Goal: Use online tool/utility

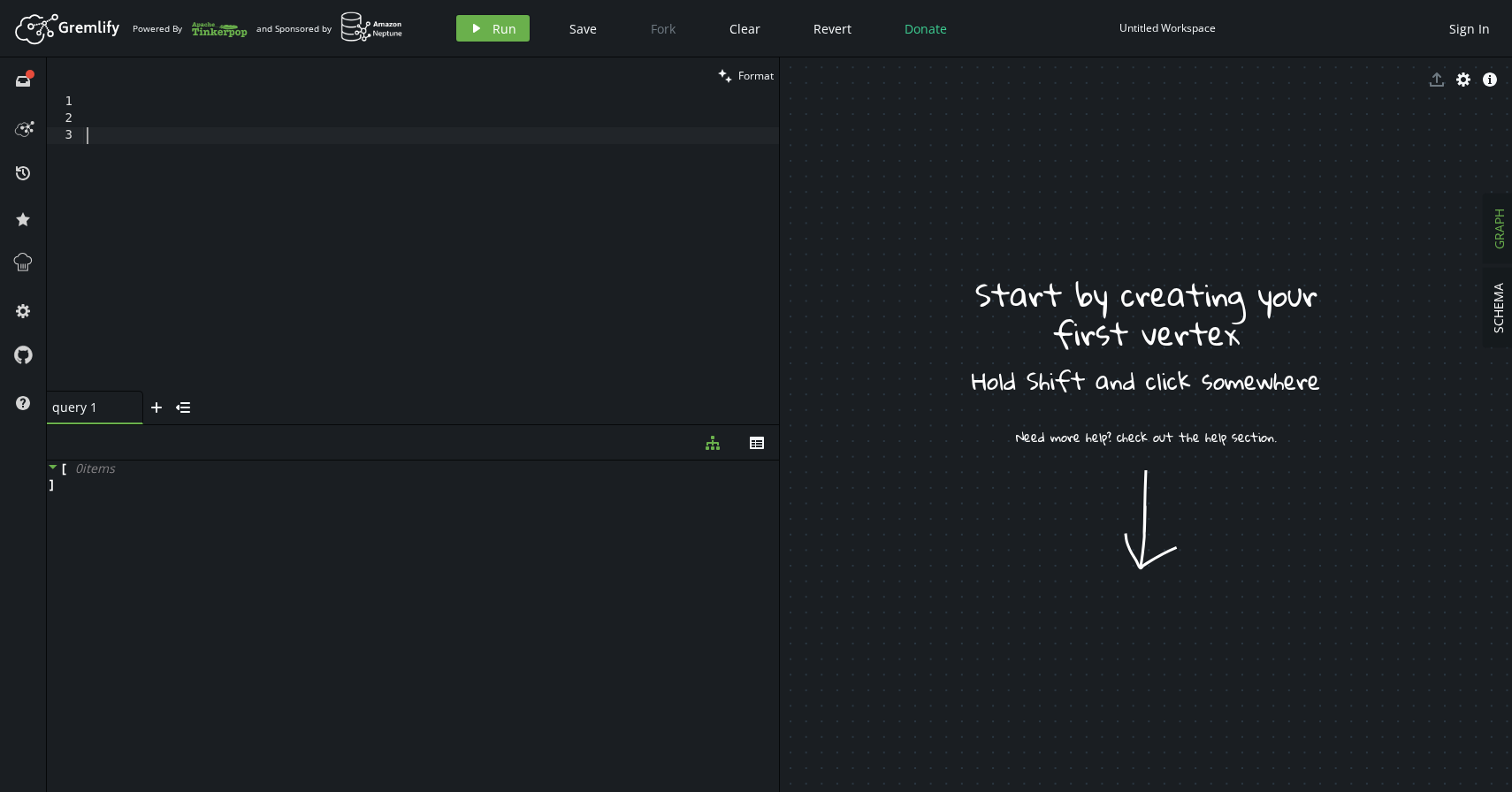
click at [425, 178] on div at bounding box center [431, 258] width 696 height 331
click at [326, 127] on div at bounding box center [431, 258] width 696 height 331
click at [93, 122] on div at bounding box center [431, 258] width 696 height 331
type textarea "a"
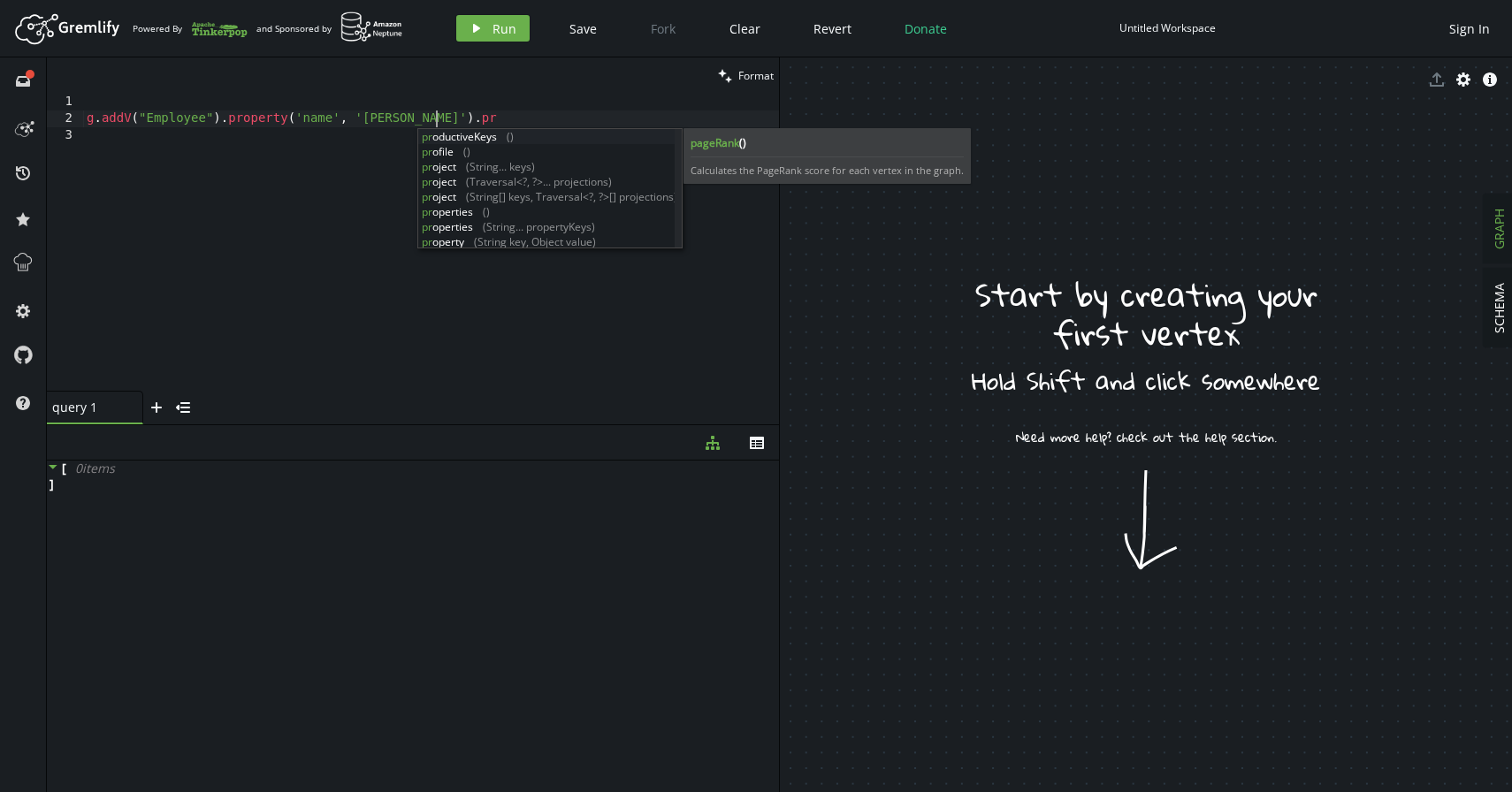
scroll to position [0, 355]
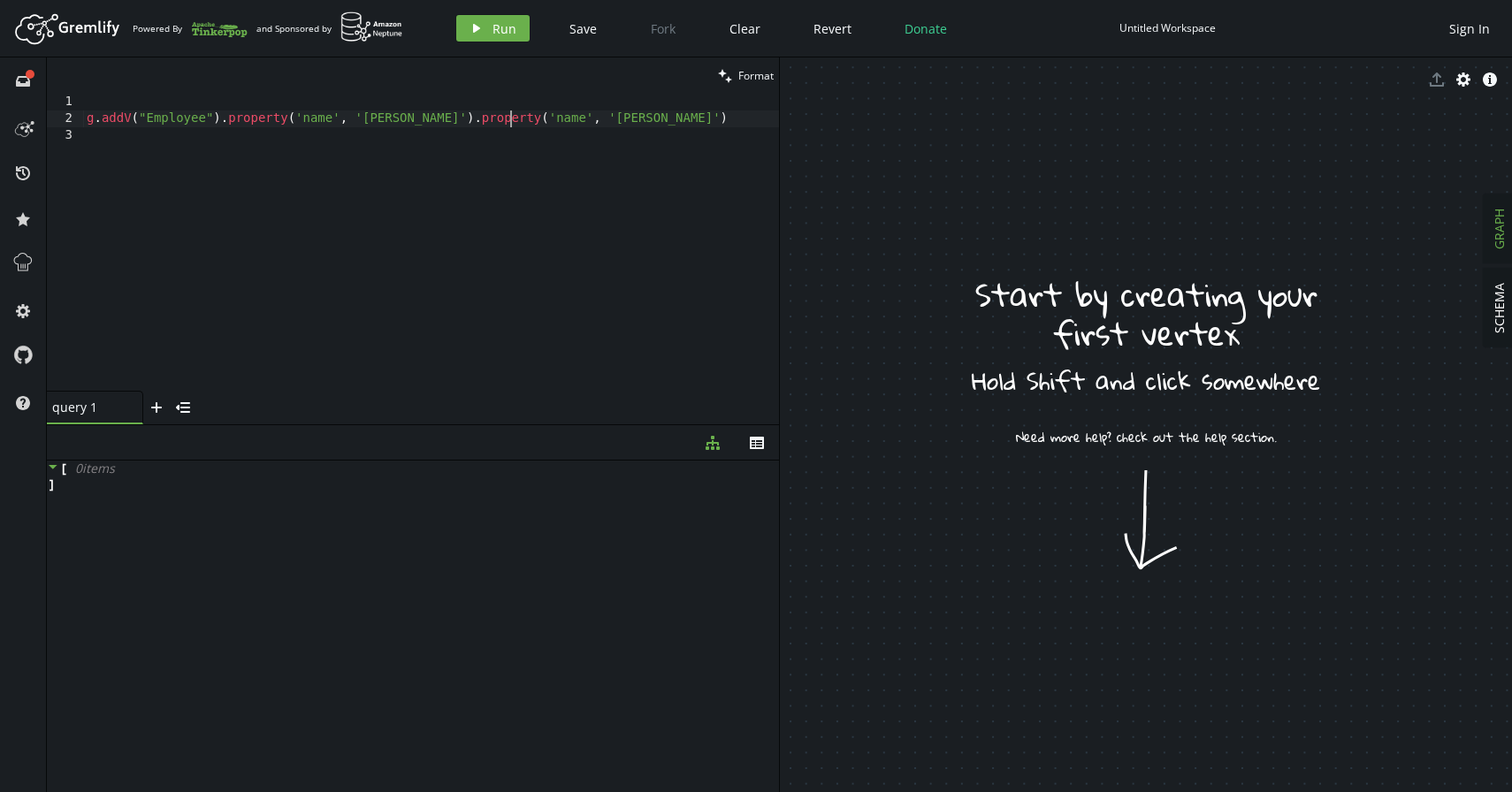
click at [510, 121] on div "g . addV ( "Employee" ) . property ( 'name' , '[PERSON_NAME]' ) . property ( 'n…" at bounding box center [431, 258] width 696 height 331
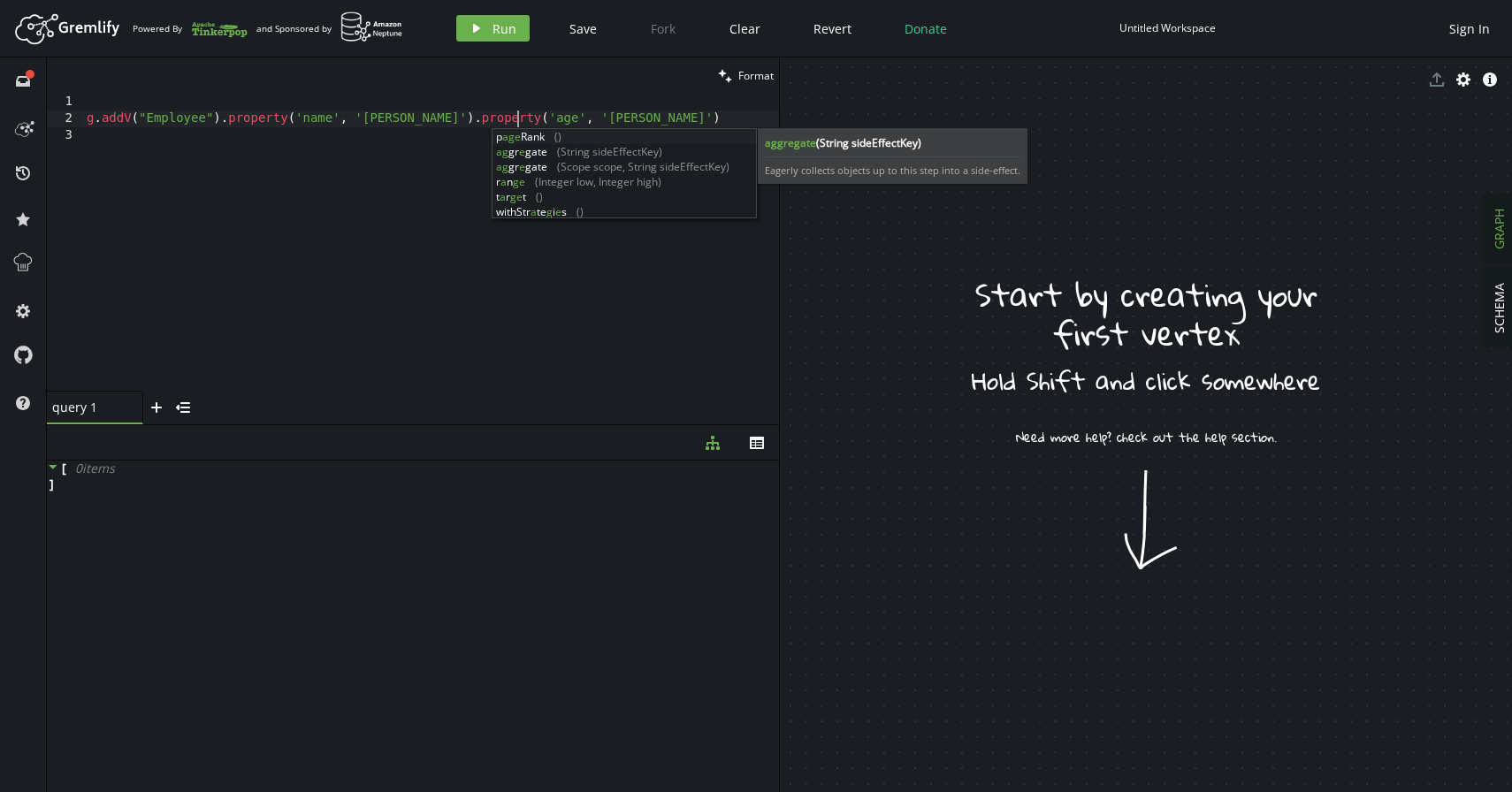
scroll to position [0, 431]
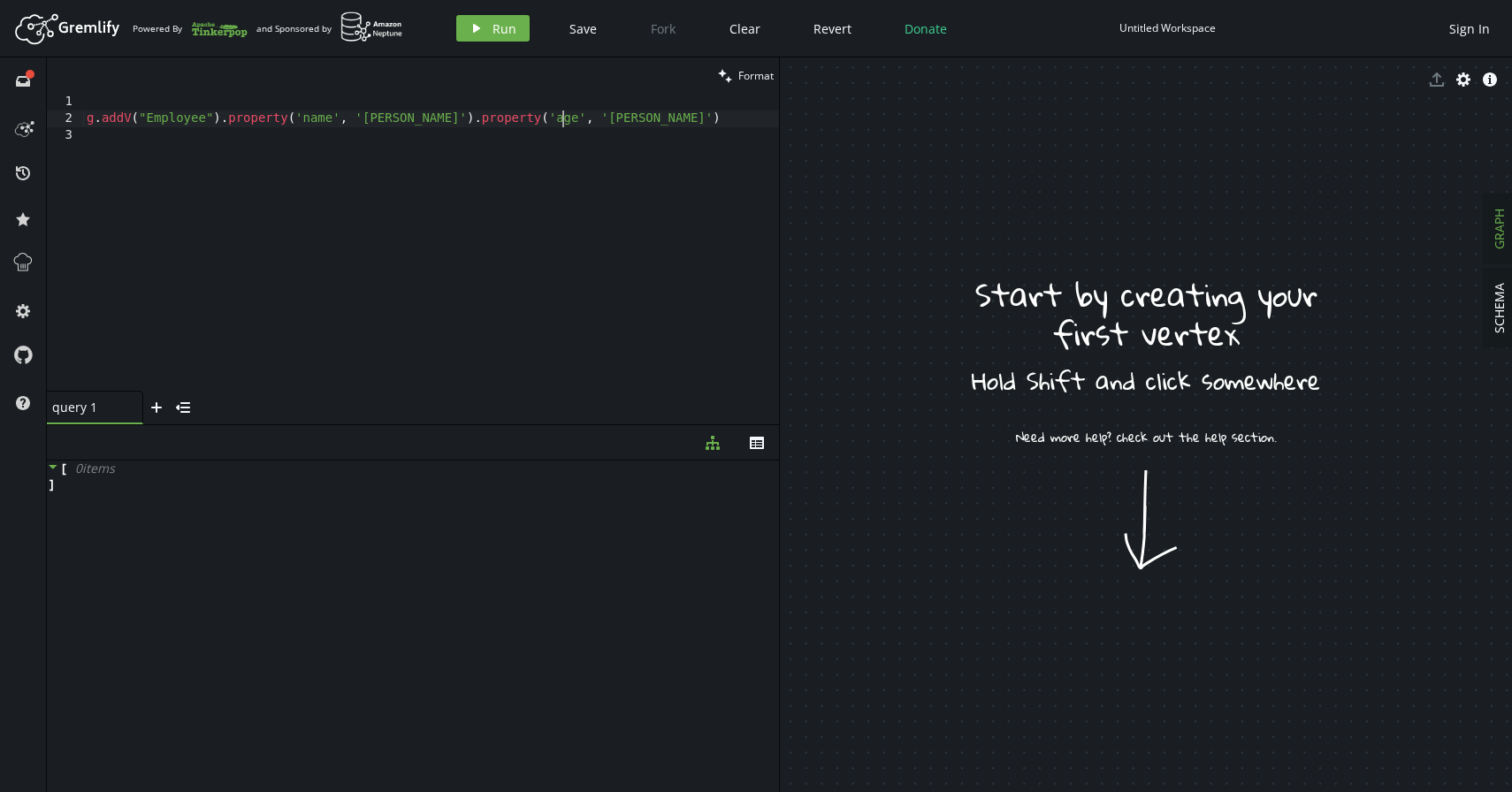
click at [562, 123] on div "g . addV ( "Employee" ) . property ( 'name' , '[PERSON_NAME]' ) . property ( 'a…" at bounding box center [431, 258] width 696 height 331
type textarea "g.addV("Employee").property('name', '[PERSON_NAME]').property('age', '[DEMOGRAP…"
click at [629, 128] on div "g . addV ( "Employee" ) . property ( 'name' , '[PERSON_NAME]' ) . property ( 'a…" at bounding box center [431, 258] width 696 height 331
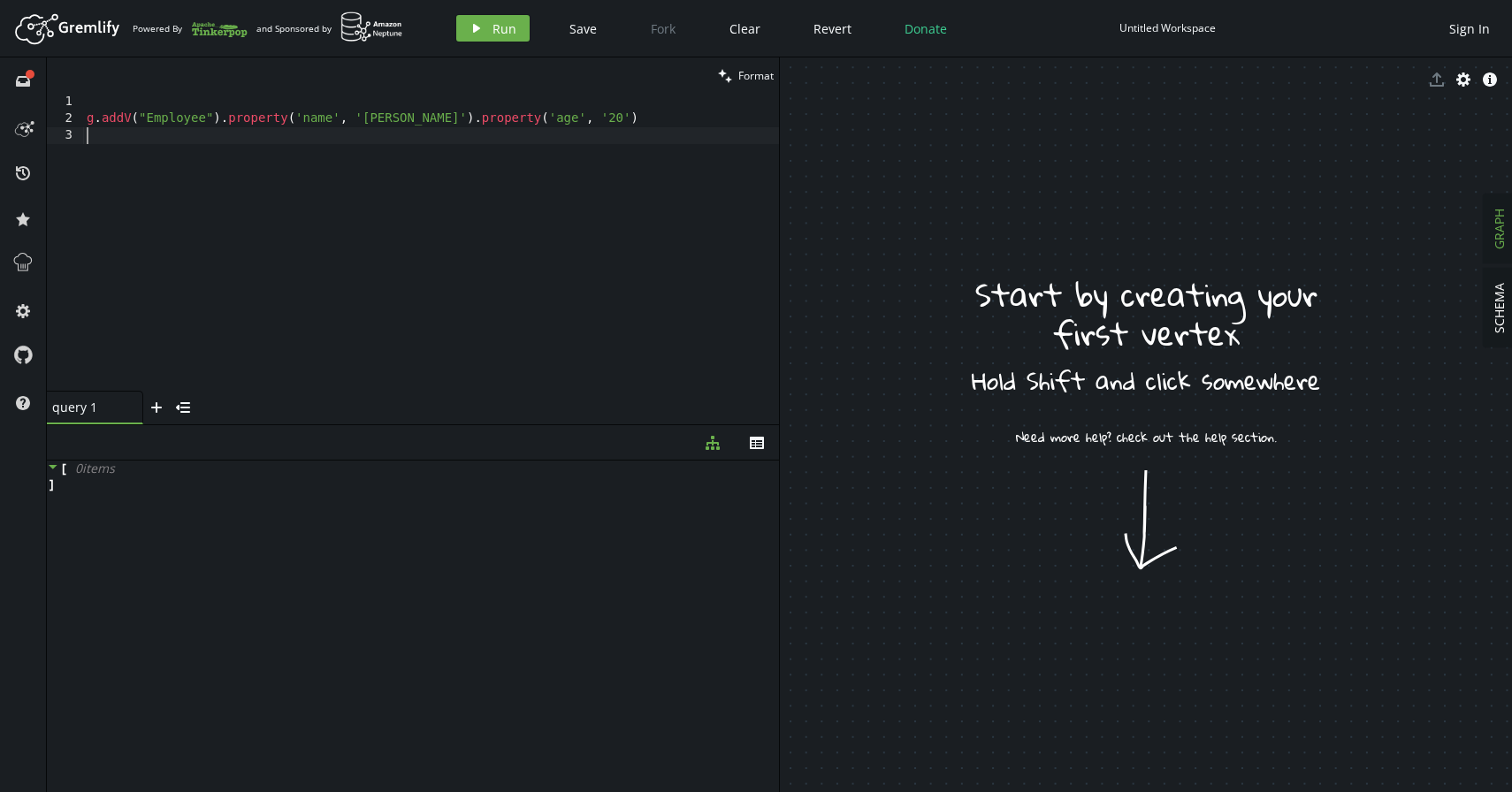
scroll to position [0, 0]
click at [629, 118] on div "g . addV ( "Employee" ) . property ( 'name' , '[PERSON_NAME]' ) . property ( 'a…" at bounding box center [431, 258] width 696 height 331
click at [513, 23] on span "Run" at bounding box center [505, 29] width 24 height 17
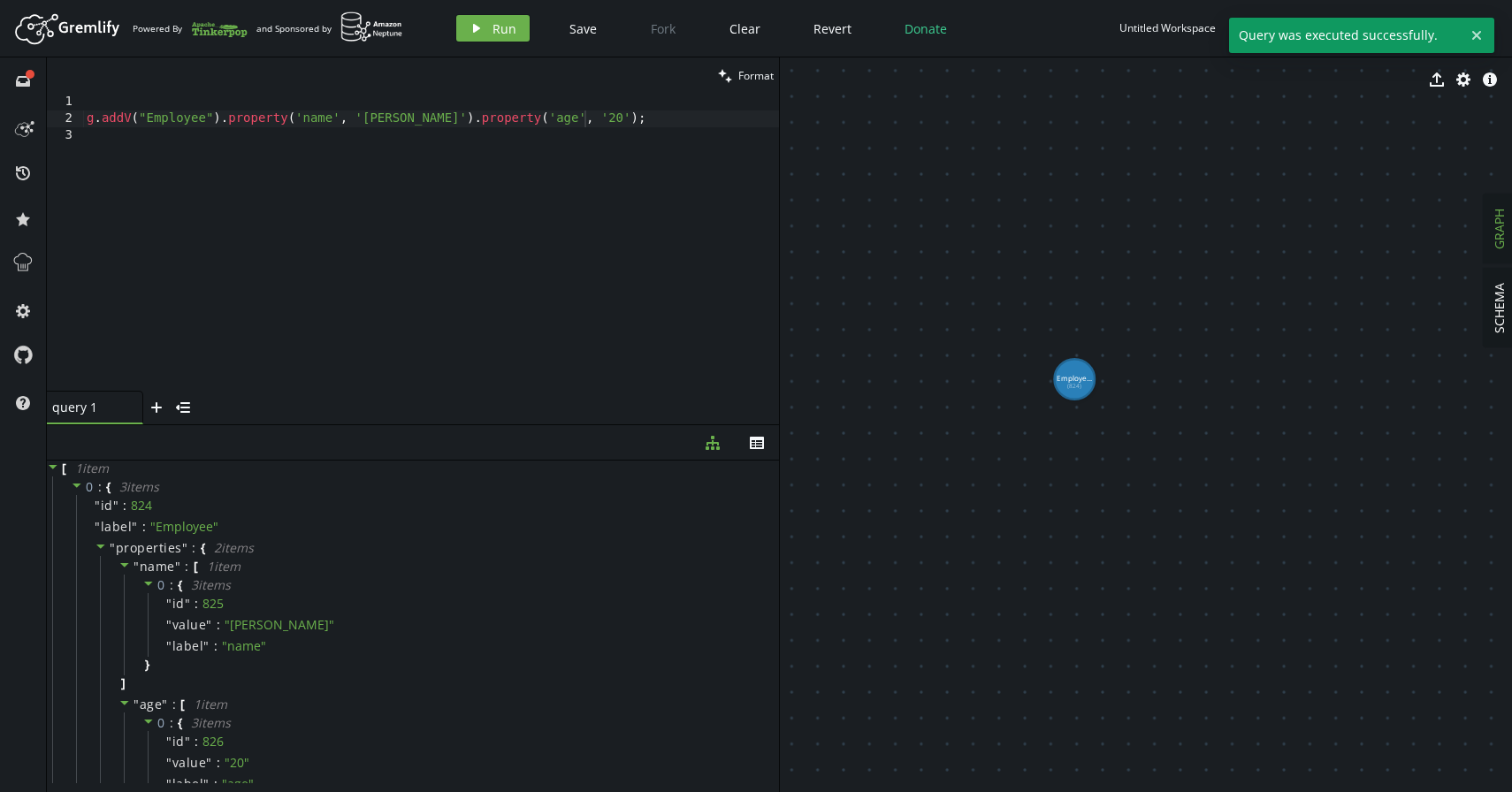
click at [386, 118] on div "g . addV ( "Employee" ) . property ( 'name' , '[PERSON_NAME]' ) . property ( 'a…" at bounding box center [431, 258] width 696 height 331
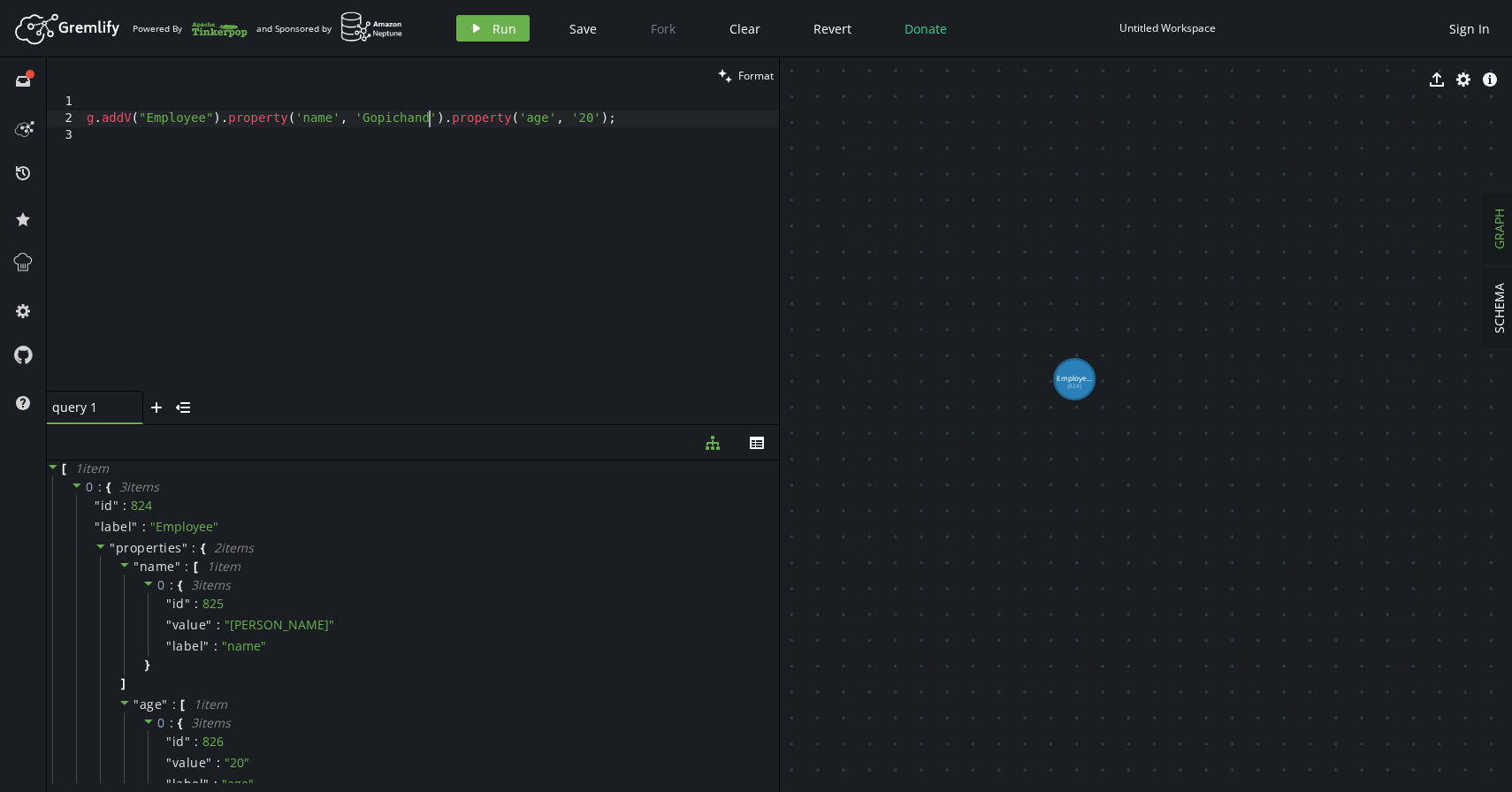
scroll to position [0, 341]
click at [497, 35] on span "Run" at bounding box center [505, 29] width 24 height 17
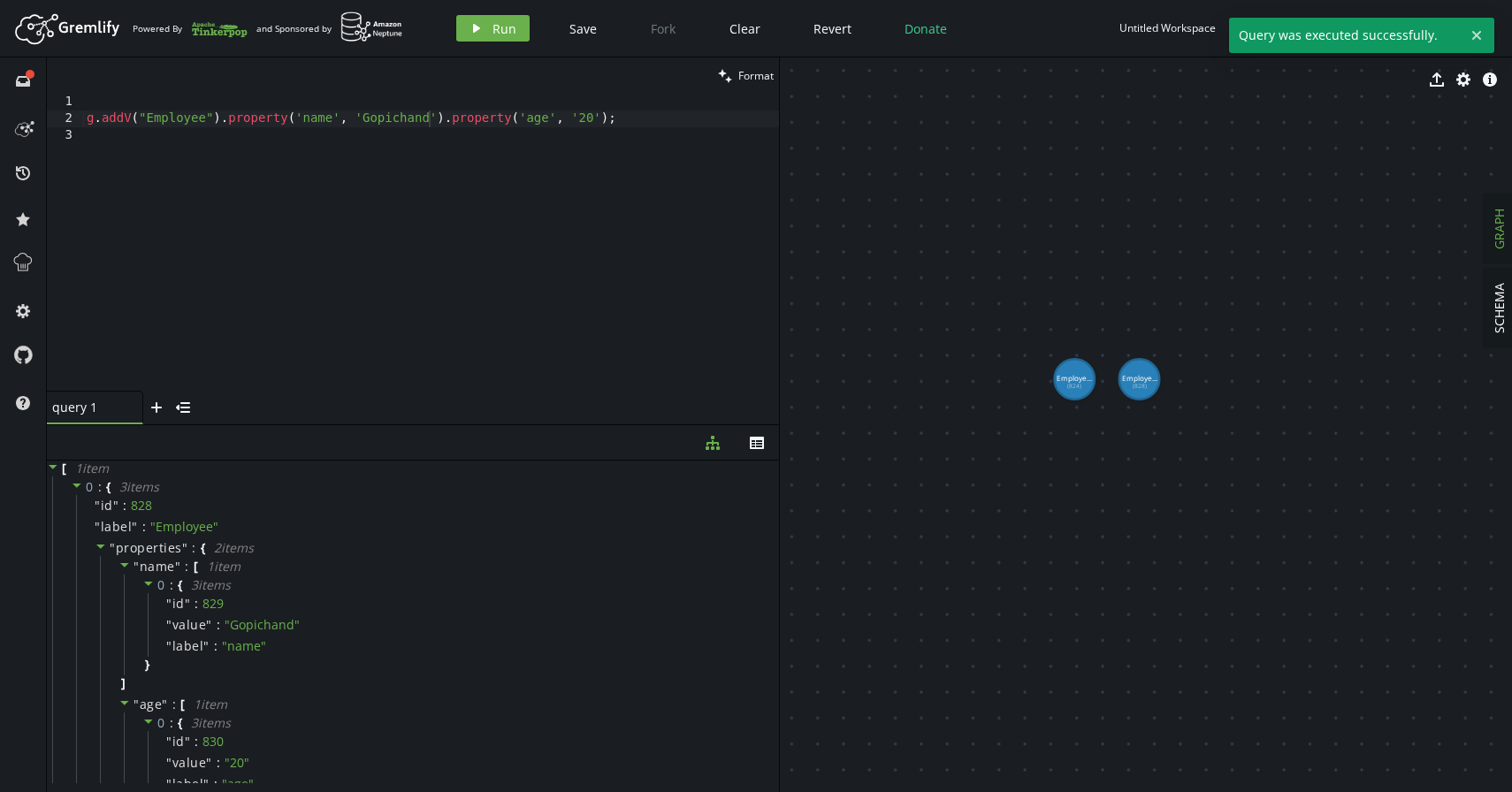
click at [397, 121] on div "g . addV ( "Employee" ) . property ( 'name' , 'Gopichand' ) . property ( 'age' …" at bounding box center [431, 258] width 696 height 331
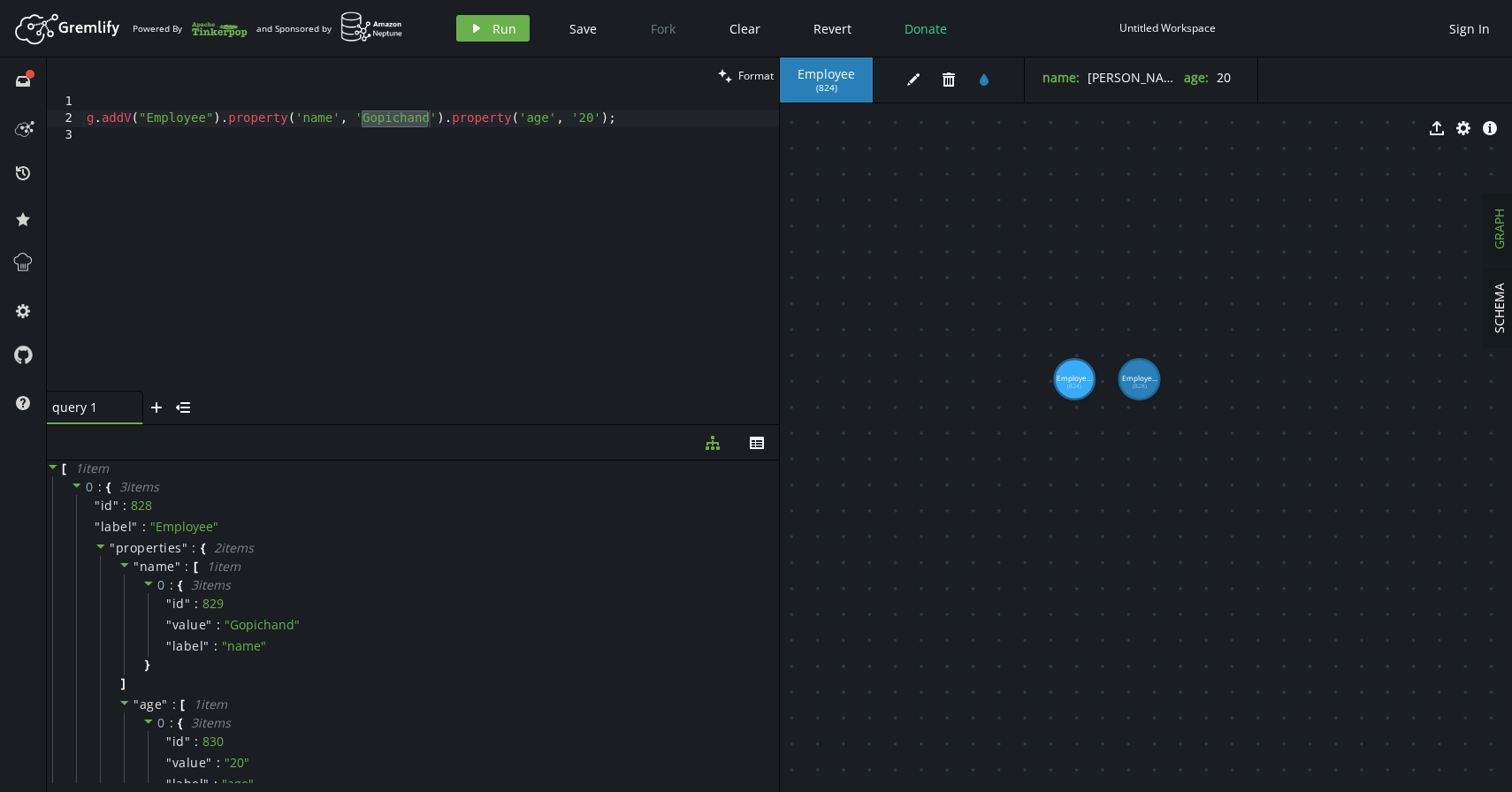
click at [590, 123] on div "g . addV ( "Employee" ) . property ( 'name' , 'Gopichand' ) . property ( 'age' …" at bounding box center [431, 258] width 696 height 331
click at [395, 117] on div "g . addV ( "Employee" ) . property ( 'name' , 'Gopichand' ) . property ( 'age' …" at bounding box center [431, 258] width 696 height 331
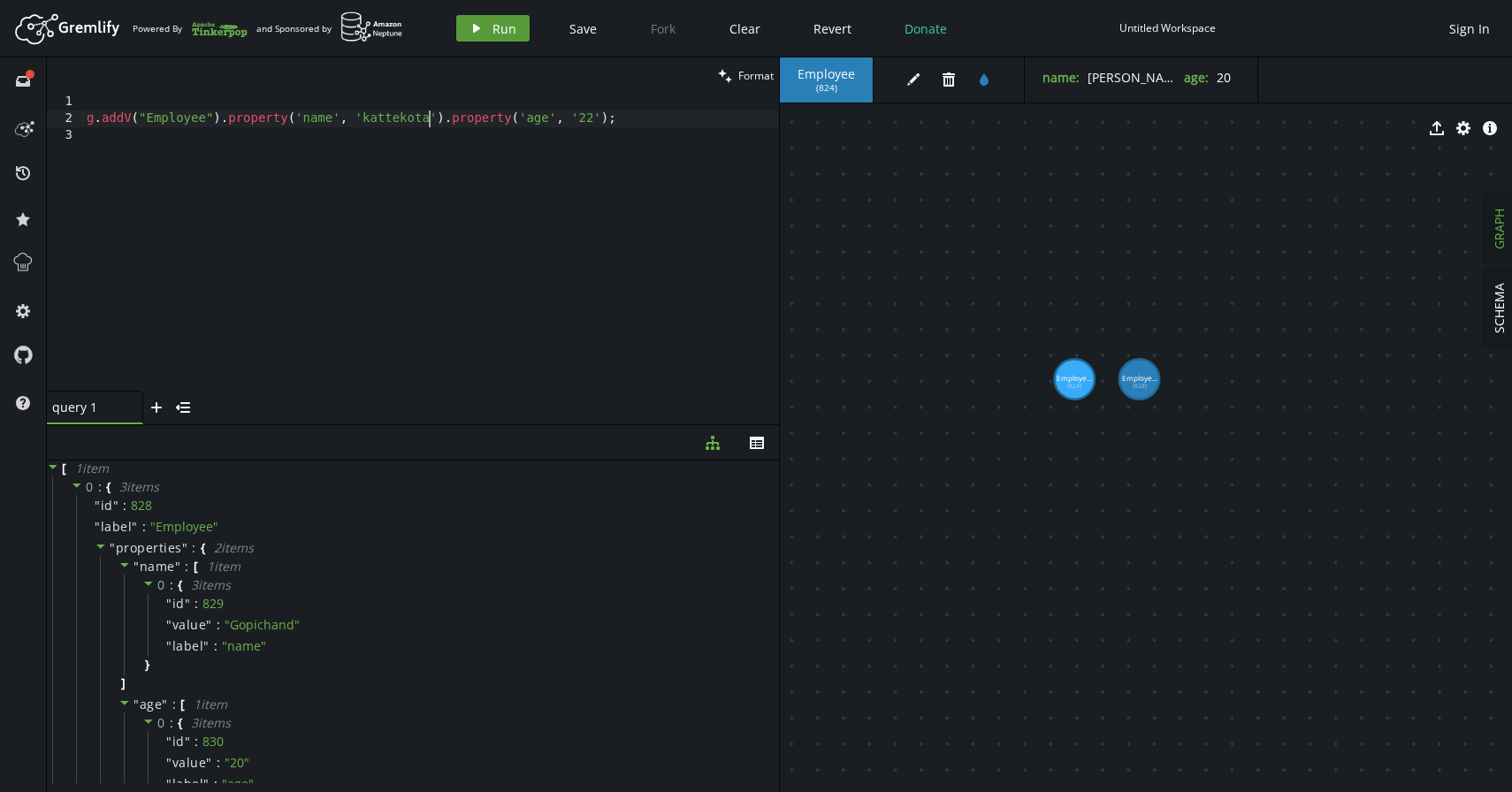
type textarea "g.addV("Employee").property('name', 'kattekota').property('age', '[DEMOGRAPHIC_…"
click at [458, 38] on button "play Run" at bounding box center [492, 28] width 74 height 26
drag, startPoint x: 641, startPoint y: 122, endPoint x: 93, endPoint y: 123, distance: 548.0
click at [93, 123] on div "g . addV ( "Employee" ) . property ( 'name' , '[GEOGRAPHIC_DATA]' ) . property …" at bounding box center [431, 258] width 696 height 331
click at [638, 124] on div "g . addV ( "Employee" ) . property ( 'name' , '[GEOGRAPHIC_DATA]' ) . property …" at bounding box center [431, 258] width 696 height 331
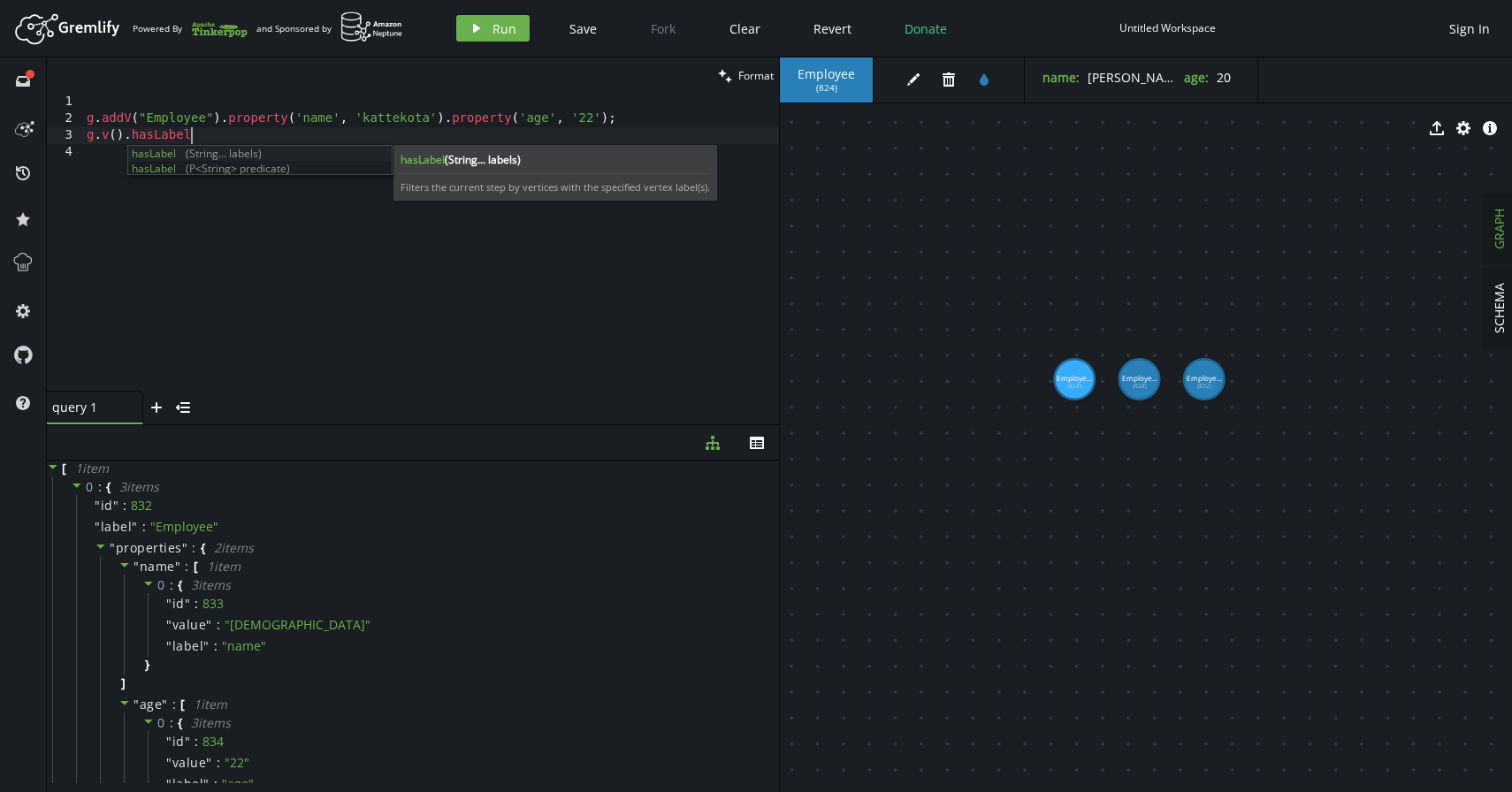
scroll to position [0, 103]
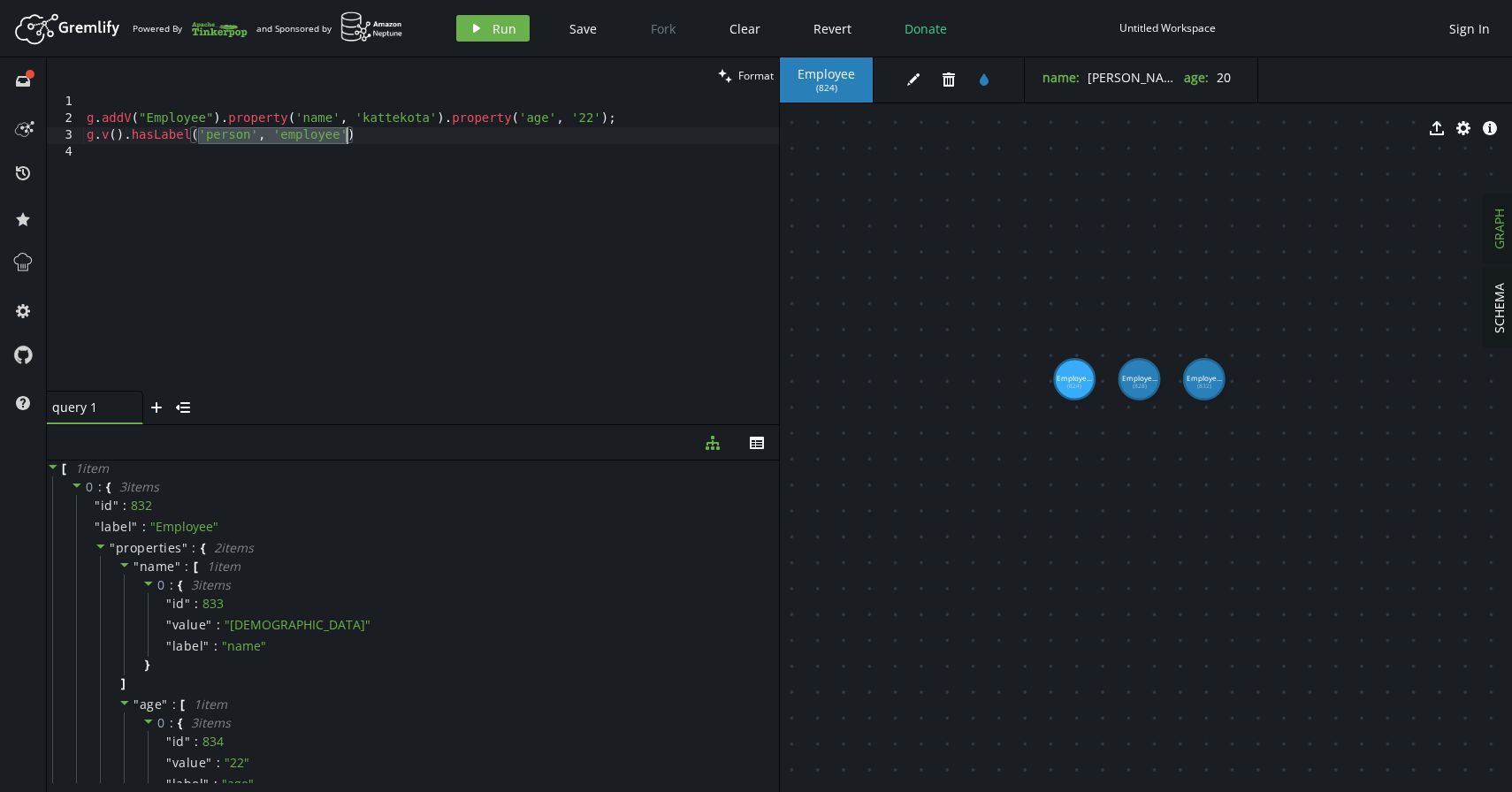
drag, startPoint x: 199, startPoint y: 137, endPoint x: 345, endPoint y: 137, distance: 146.0
click at [345, 137] on div "g . addV ( "Employee" ) . property ( 'name' , '[GEOGRAPHIC_DATA]' ) . property …" at bounding box center [431, 258] width 696 height 331
click at [481, 136] on div "g . addV ( "Employee" ) . property ( 'name' , '[GEOGRAPHIC_DATA]' ) . property …" at bounding box center [431, 258] width 696 height 331
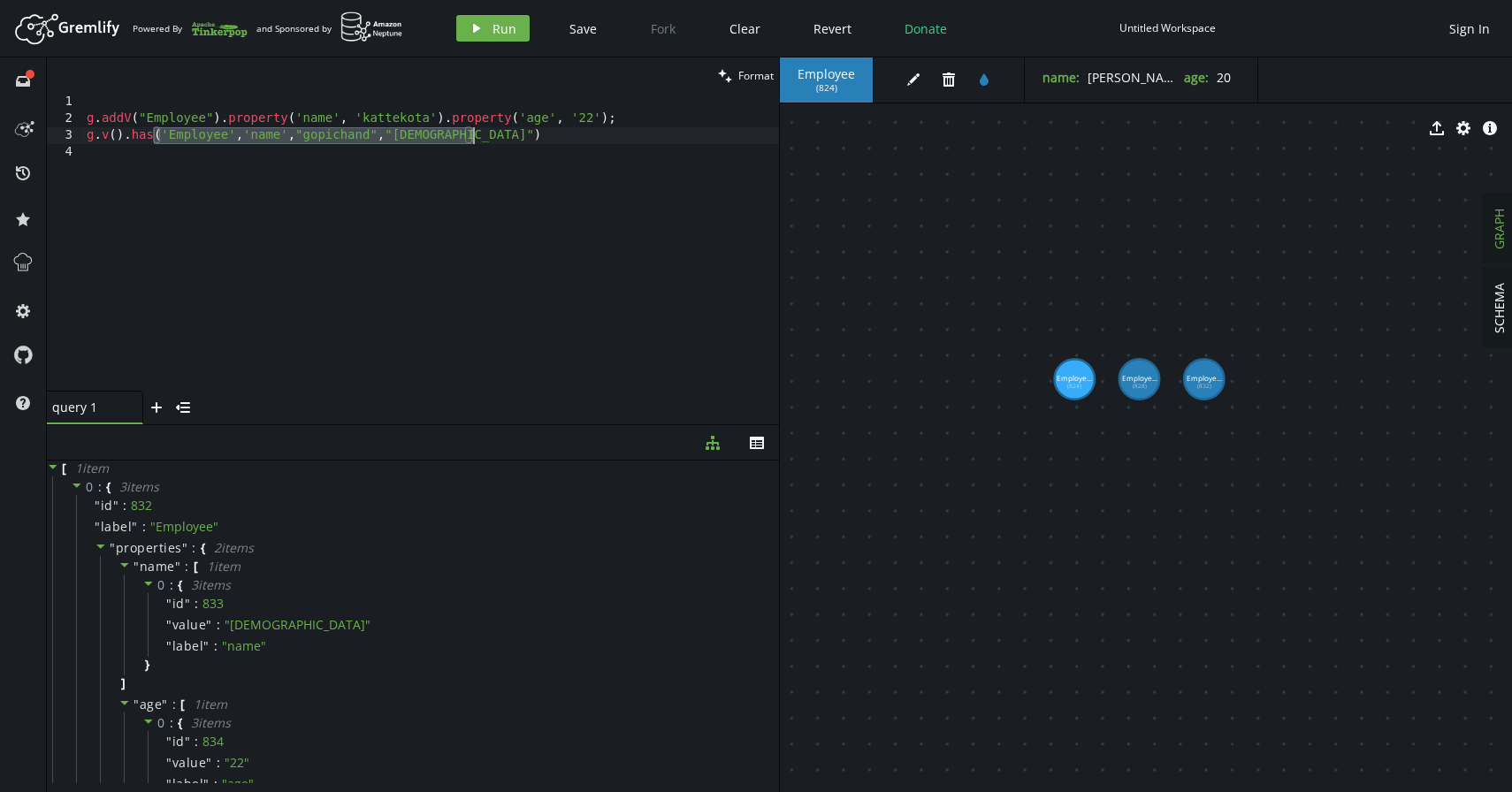
click at [481, 136] on div "g . addV ( "Employee" ) . property ( 'name' , '[GEOGRAPHIC_DATA]' ) . property …" at bounding box center [431, 258] width 696 height 331
type textarea "g.v().has('Employee','name',"gopichand","kattekota")"
click at [502, 22] on span "Run" at bounding box center [505, 29] width 24 height 17
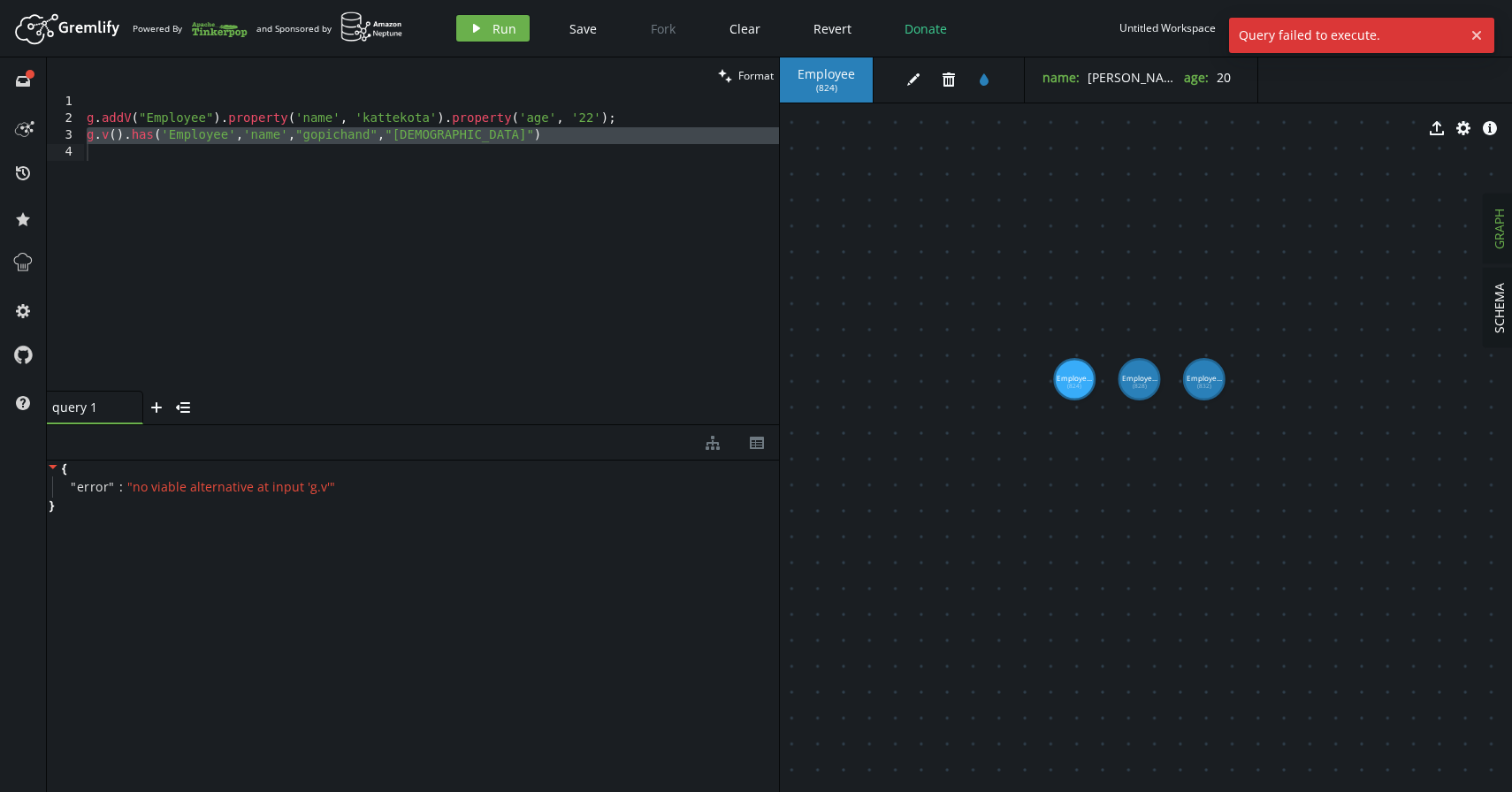
click at [337, 187] on div "g . addV ( "Employee" ) . property ( 'name' , '[GEOGRAPHIC_DATA]' ) . property …" at bounding box center [431, 258] width 696 height 331
drag, startPoint x: 295, startPoint y: 139, endPoint x: 343, endPoint y: 225, distance: 98.5
click at [297, 142] on div "g . addV ( "Employee" ) . property ( 'name' , '[GEOGRAPHIC_DATA]' ) . property …" at bounding box center [431, 258] width 696 height 331
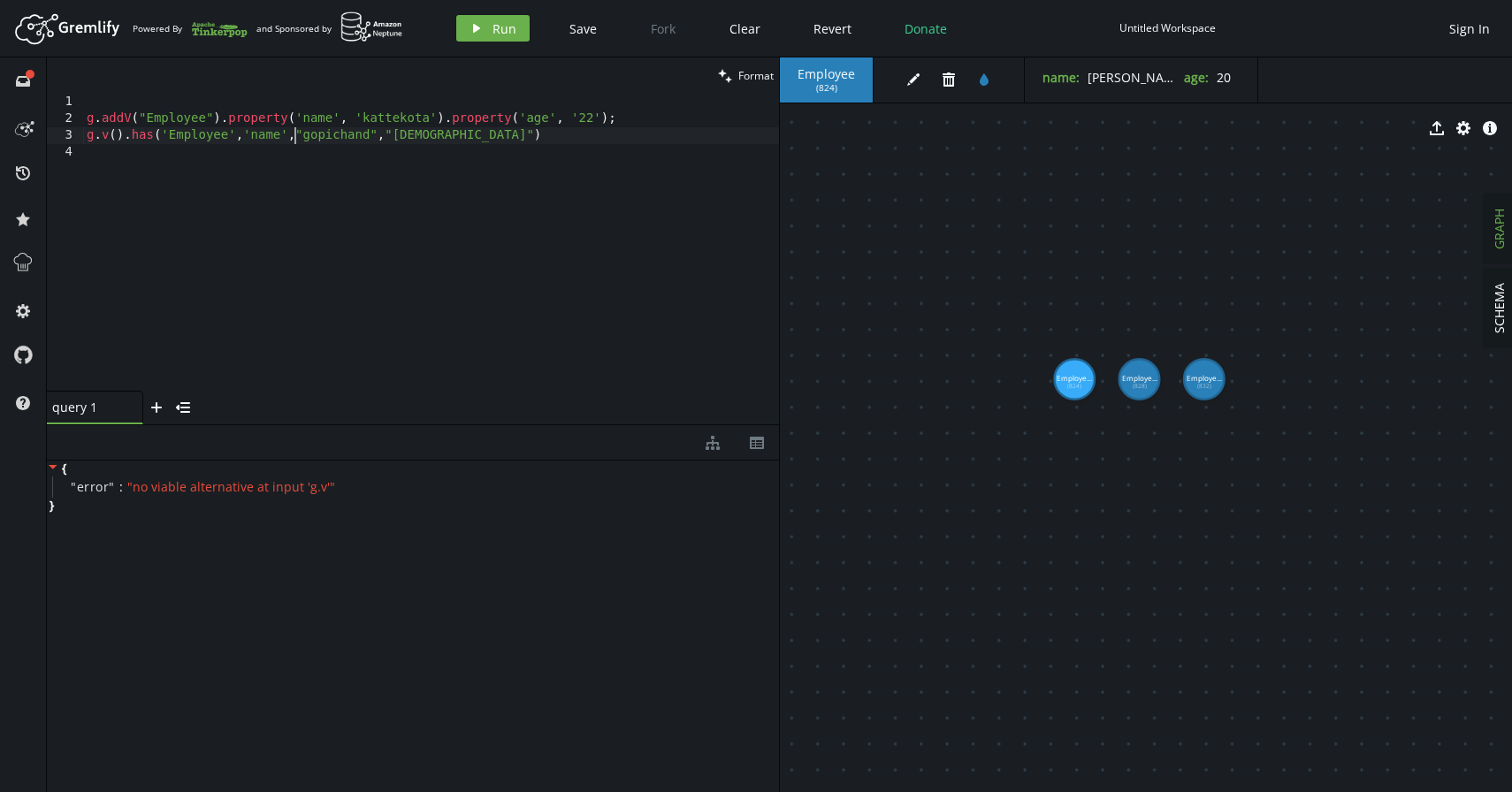
click at [155, 136] on div "g . addV ( "Employee" ) . property ( 'name' , '[GEOGRAPHIC_DATA]' ) . property …" at bounding box center [431, 258] width 696 height 331
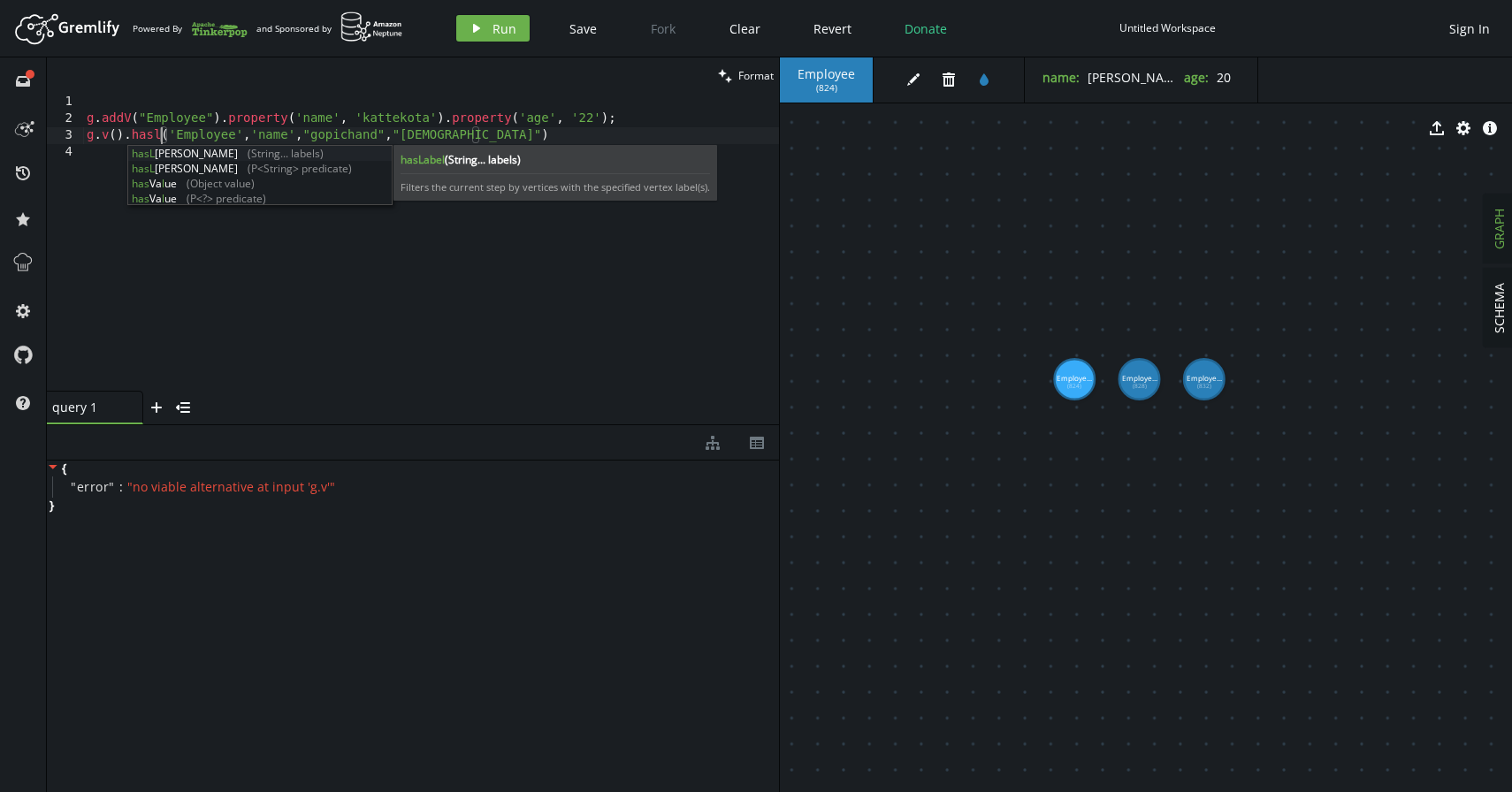
scroll to position [0, 81]
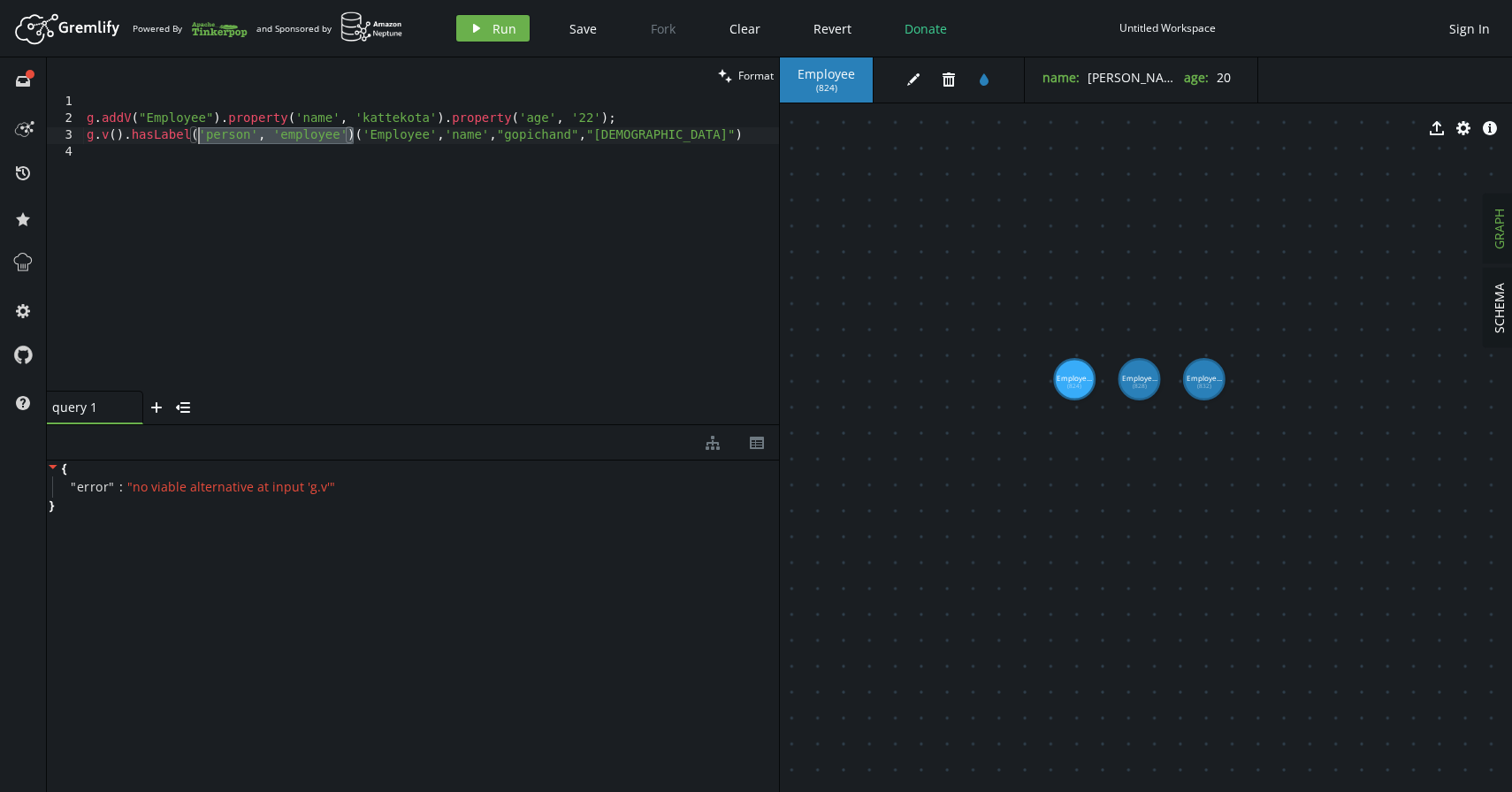
drag, startPoint x: 354, startPoint y: 139, endPoint x: 195, endPoint y: 132, distance: 159.2
click at [195, 132] on div "g . addV ( "Employee" ) . property ( 'name' , '[GEOGRAPHIC_DATA]' ) . property …" at bounding box center [431, 258] width 696 height 331
click at [272, 133] on div "g . addV ( "Employee" ) . property ( 'name' , '[GEOGRAPHIC_DATA]' ) . property …" at bounding box center [431, 258] width 696 height 331
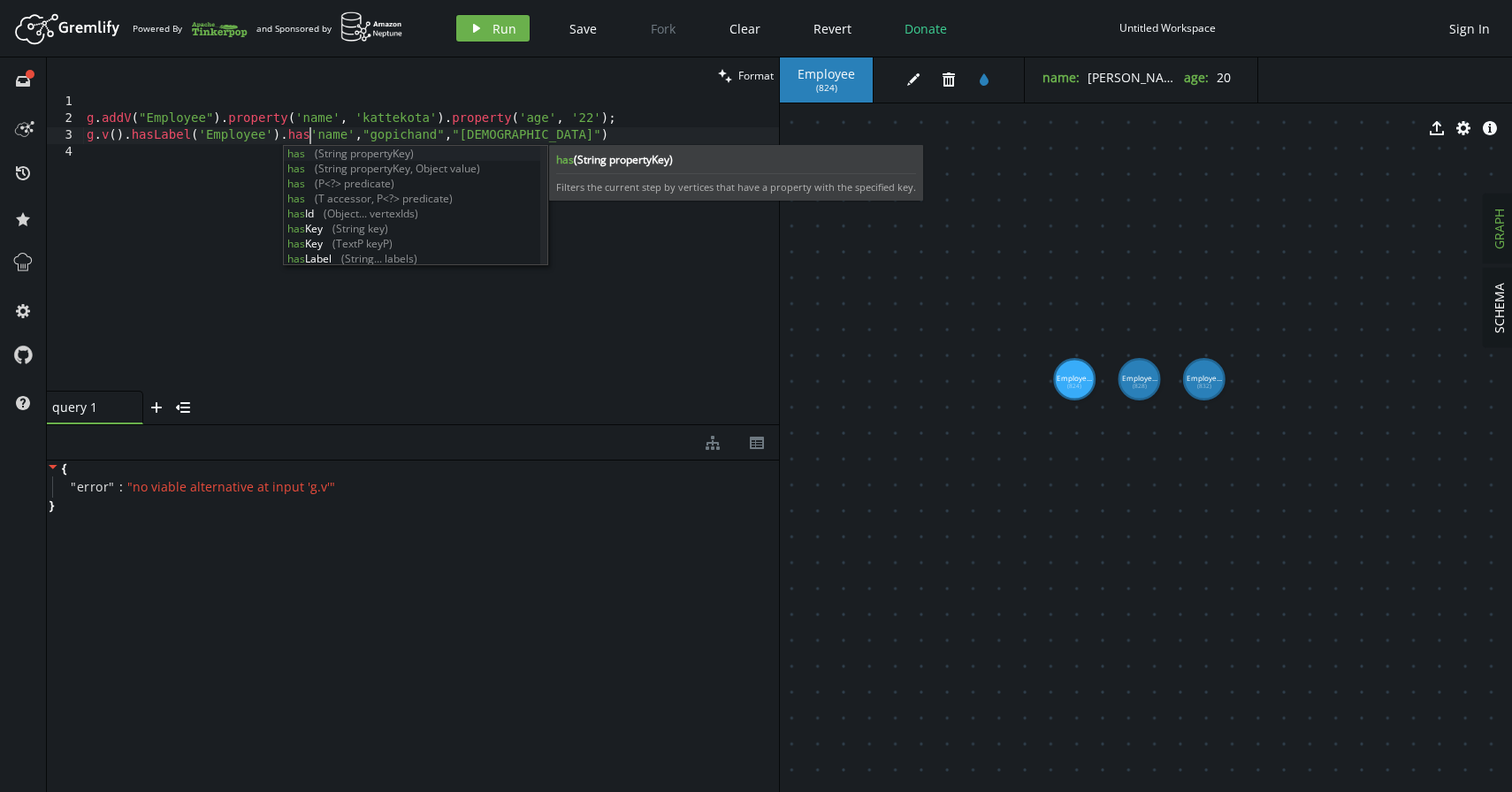
scroll to position [0, 229]
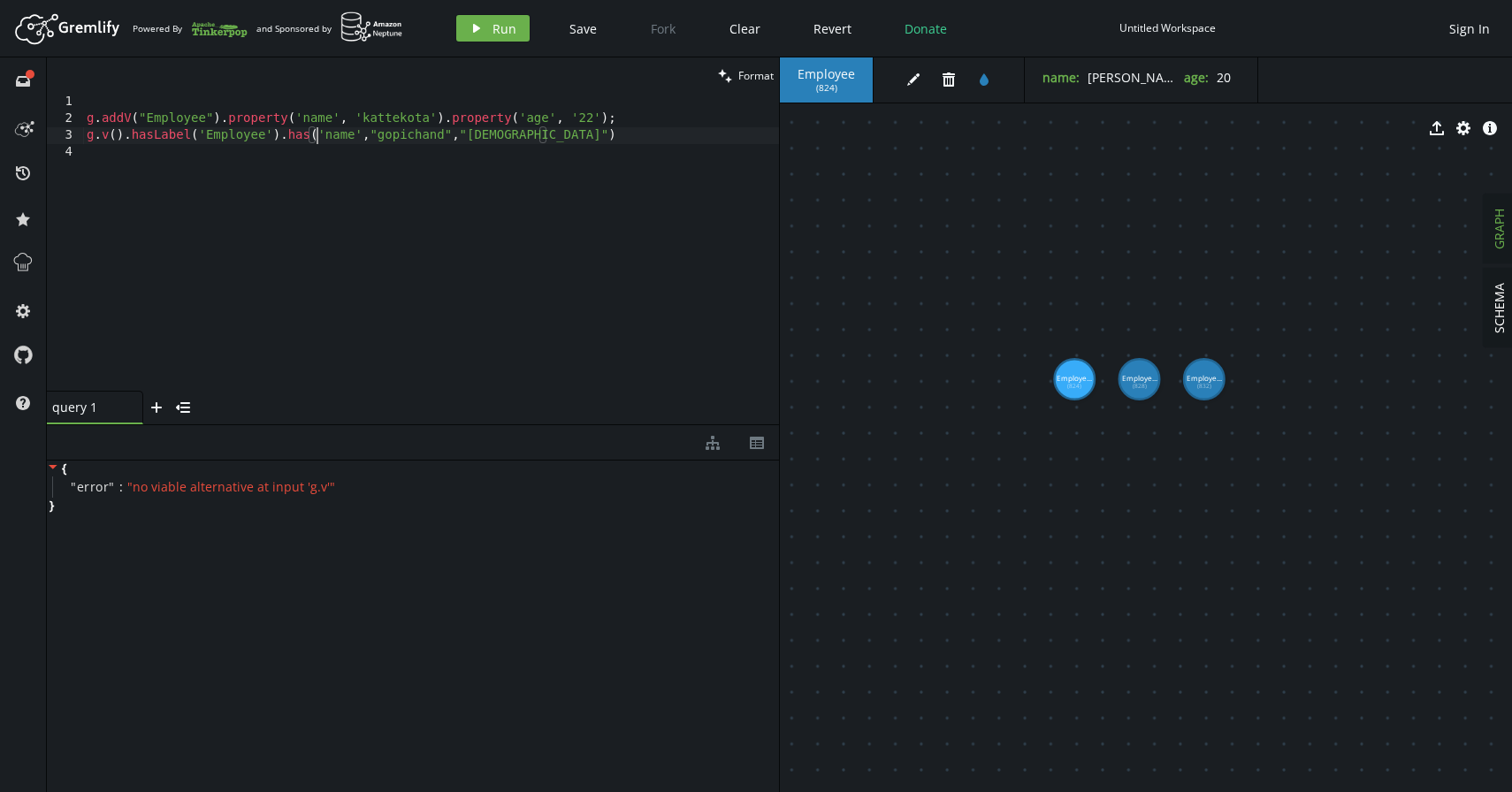
click at [455, 140] on div "g . addV ( "Employee" ) . property ( 'name' , '[GEOGRAPHIC_DATA]' ) . property …" at bounding box center [431, 258] width 696 height 331
click at [629, 139] on div "g . addV ( "Employee" ) . property ( 'name' , '[GEOGRAPHIC_DATA]' ) . property …" at bounding box center [431, 258] width 696 height 331
drag, startPoint x: 451, startPoint y: 133, endPoint x: 534, endPoint y: 255, distance: 147.6
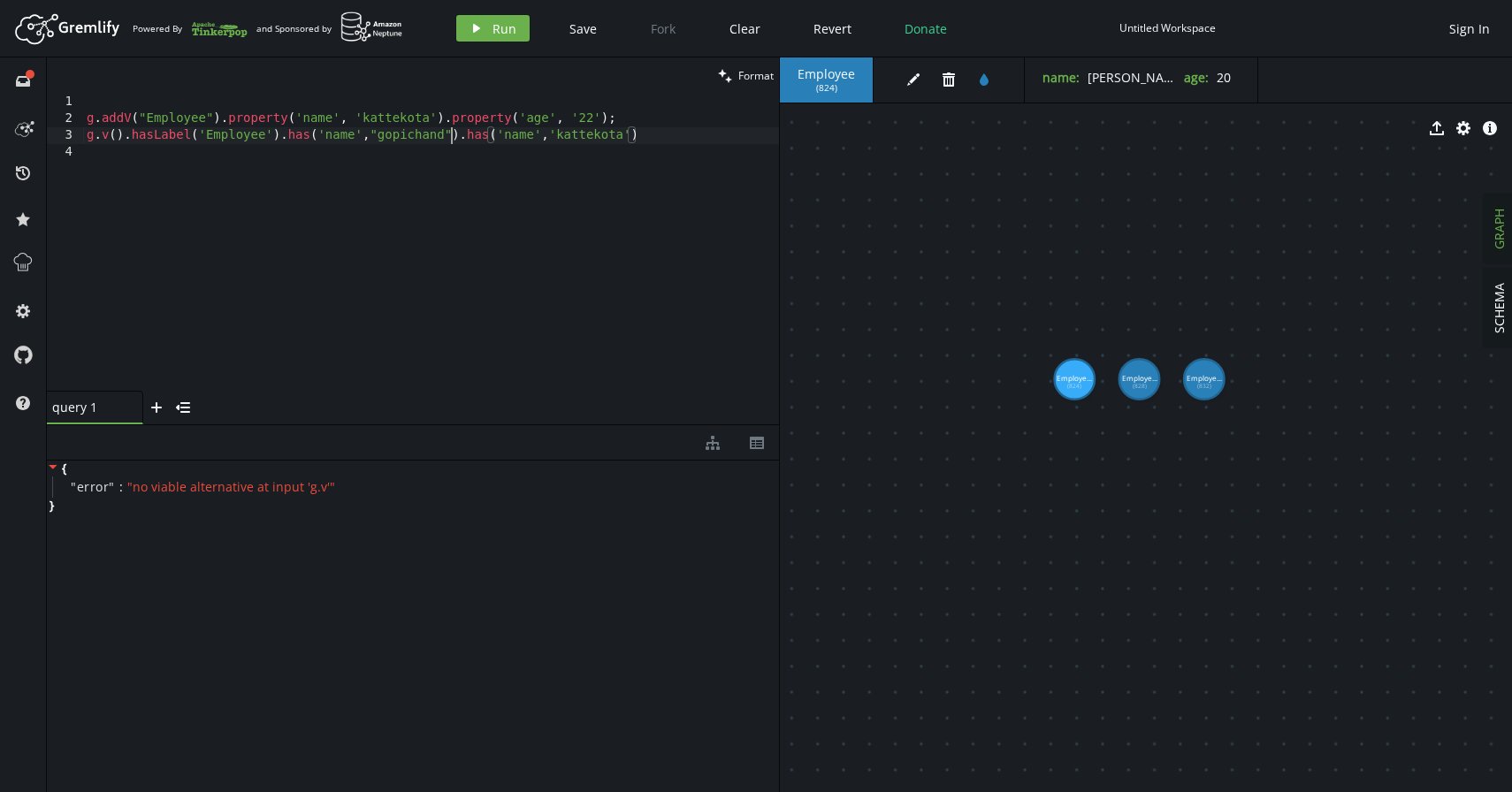
click at [452, 133] on div "g . addV ( "Employee" ) . property ( 'name' , '[GEOGRAPHIC_DATA]' ) . property …" at bounding box center [431, 258] width 696 height 331
click at [380, 137] on div "g . addV ( "Employee" ) . property ( 'name' , '[GEOGRAPHIC_DATA]' ) . property …" at bounding box center [431, 258] width 696 height 331
click at [656, 141] on div "g . addV ( "Employee" ) . property ( 'name' , '[GEOGRAPHIC_DATA]' ) . property …" at bounding box center [431, 258] width 696 height 331
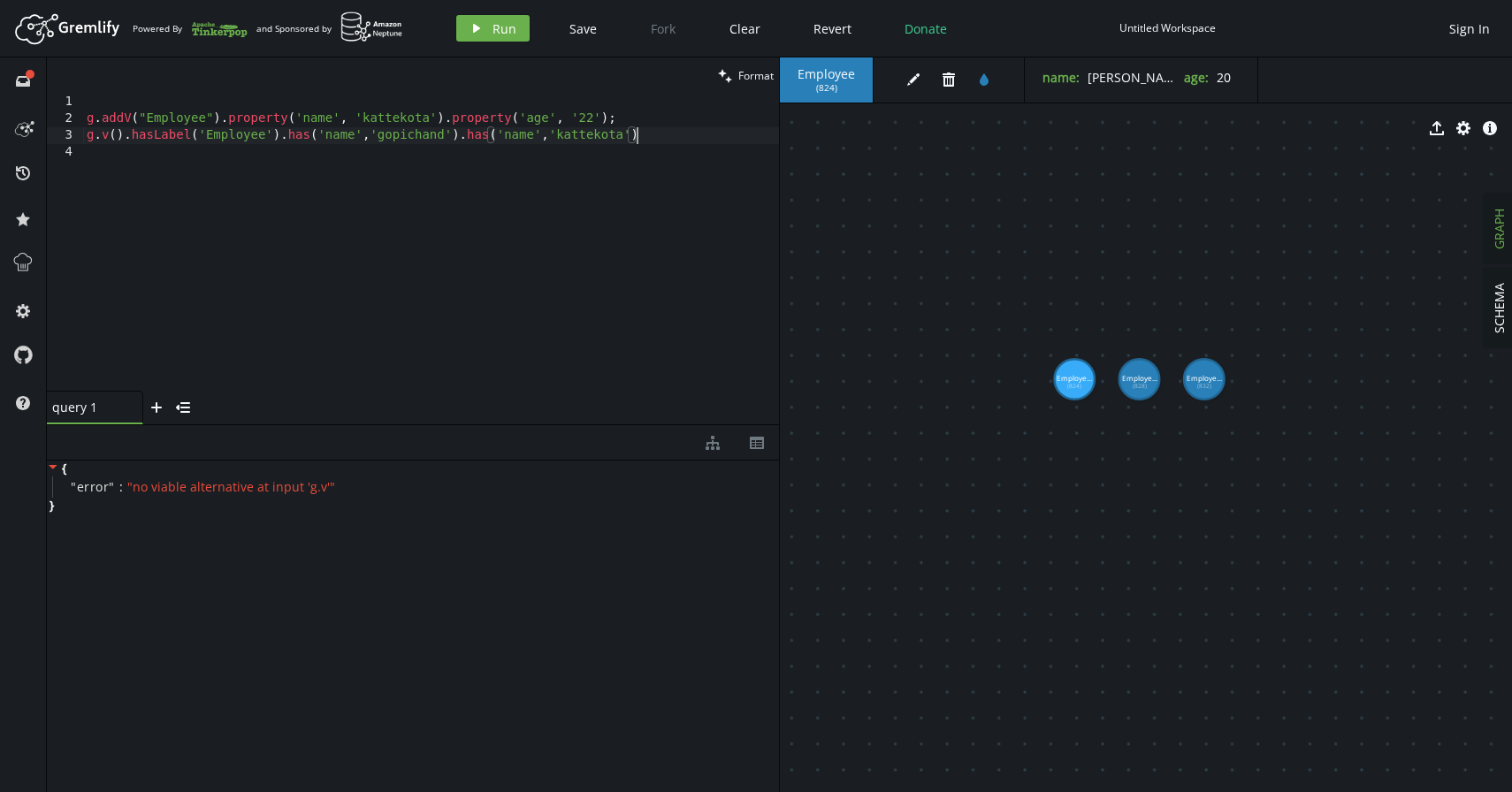
click at [656, 141] on div "g . addV ( "Employee" ) . property ( 'name' , '[GEOGRAPHIC_DATA]' ) . property …" at bounding box center [431, 258] width 696 height 331
click at [504, 34] on span "Run" at bounding box center [505, 29] width 24 height 17
click at [112, 130] on div "g . addV ( "Employee" ) . property ( 'name' , '[GEOGRAPHIC_DATA]' ) . property …" at bounding box center [431, 258] width 696 height 331
type textarea "g.V().hasLabel('Employee').has('name','gopichand').has('name','kattekota')"
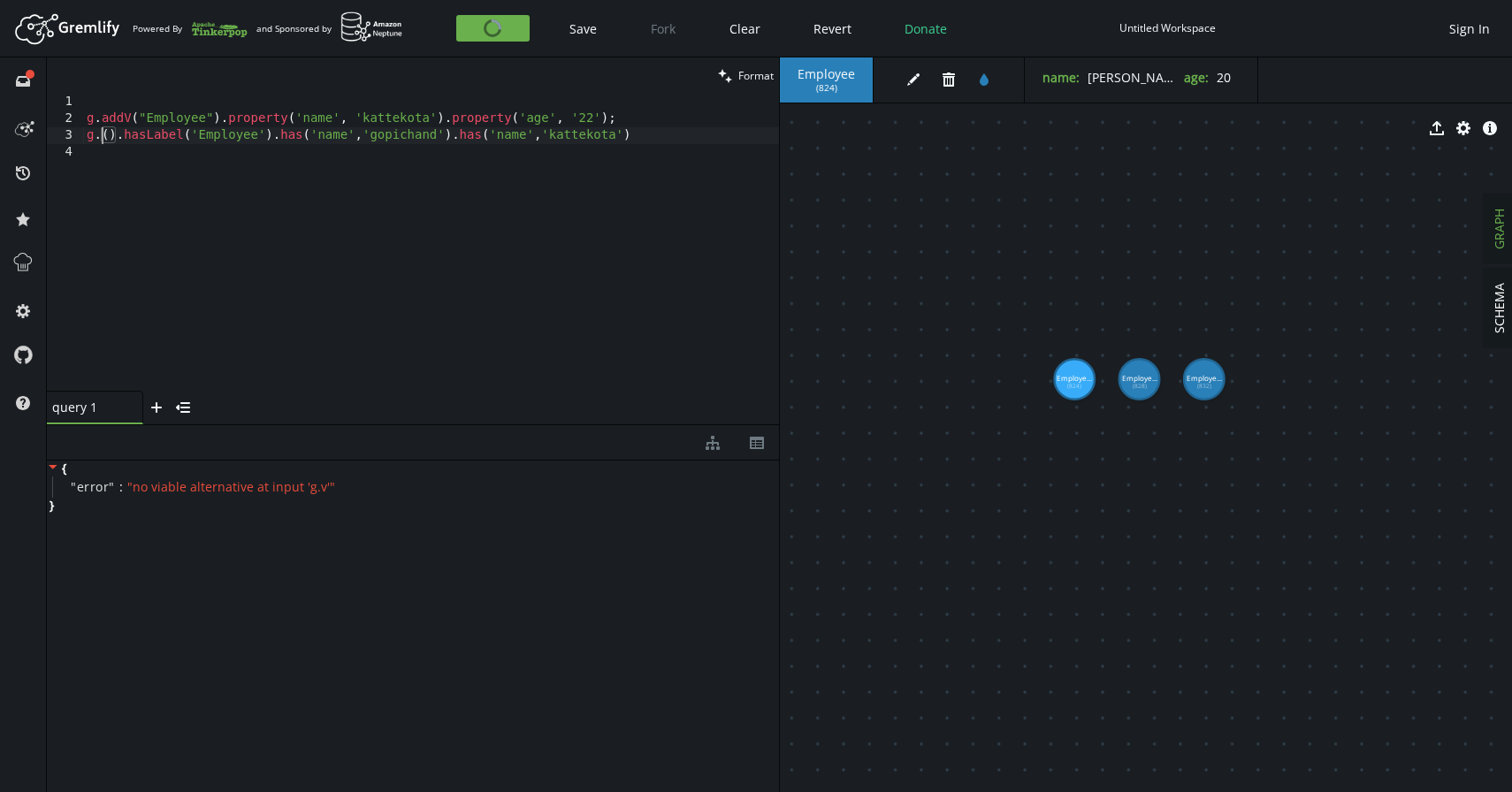
scroll to position [0, 22]
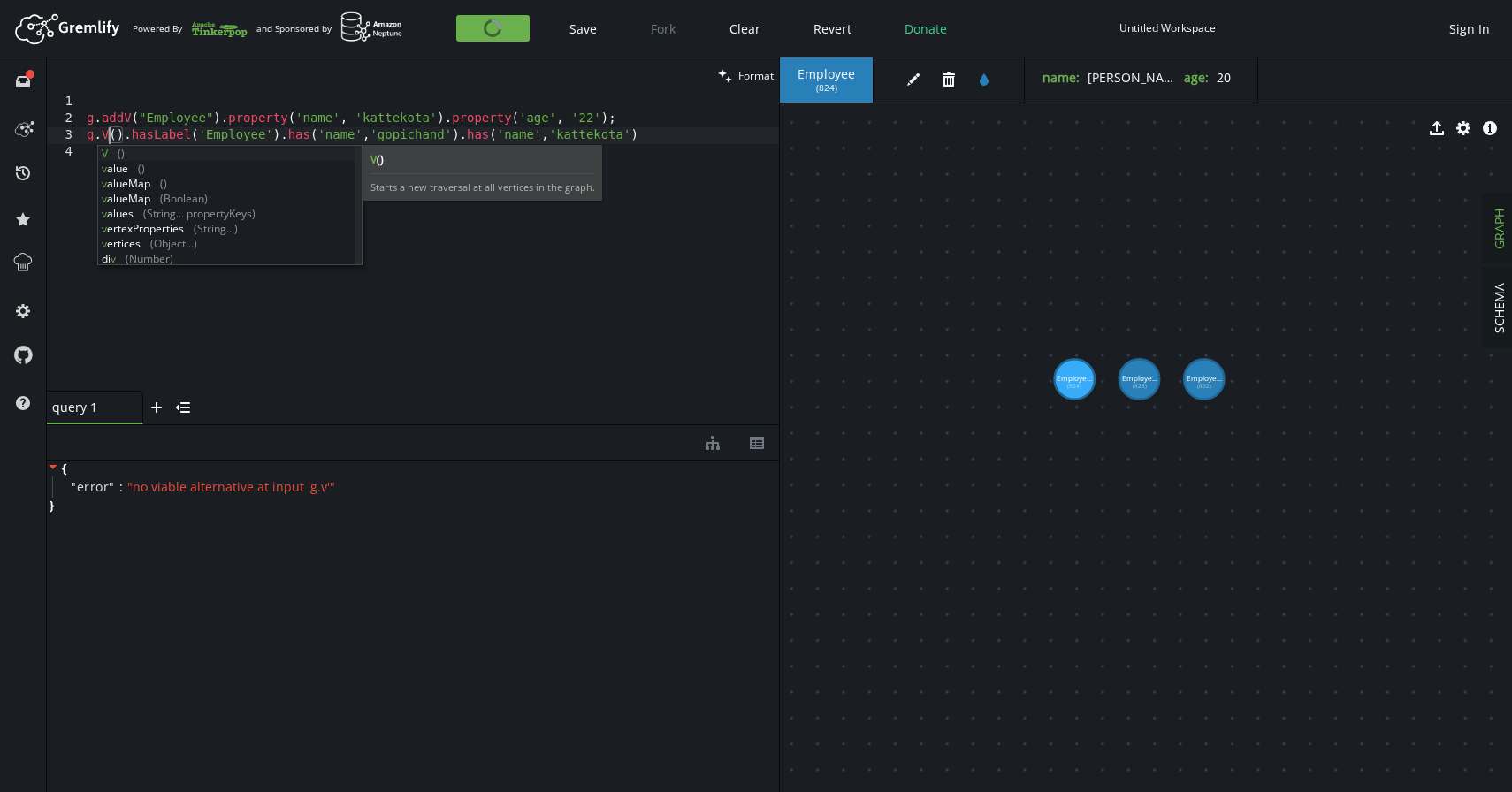
click at [465, 333] on div "g . addV ( "Employee" ) . property ( 'name' , '[GEOGRAPHIC_DATA]' ) . property …" at bounding box center [431, 258] width 696 height 331
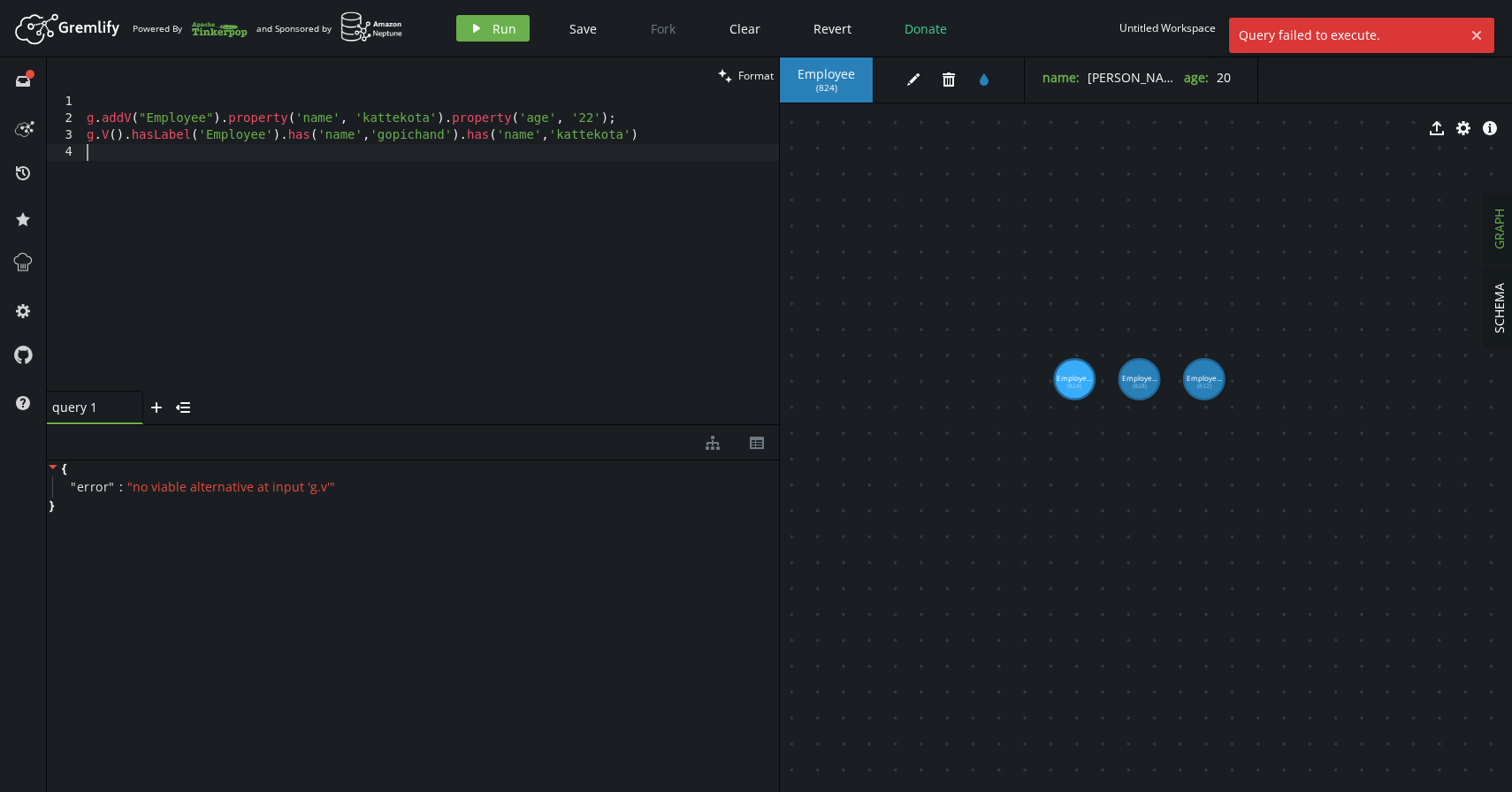
click at [361, 142] on div "g . addV ( "Employee" ) . property ( 'name' , '[GEOGRAPHIC_DATA]' ) . property …" at bounding box center [431, 258] width 696 height 331
type textarea "g.V().hasLabel('Employee').has('name','gopichand').has('name','kattekota')"
click at [465, 32] on button "play Run" at bounding box center [492, 28] width 74 height 26
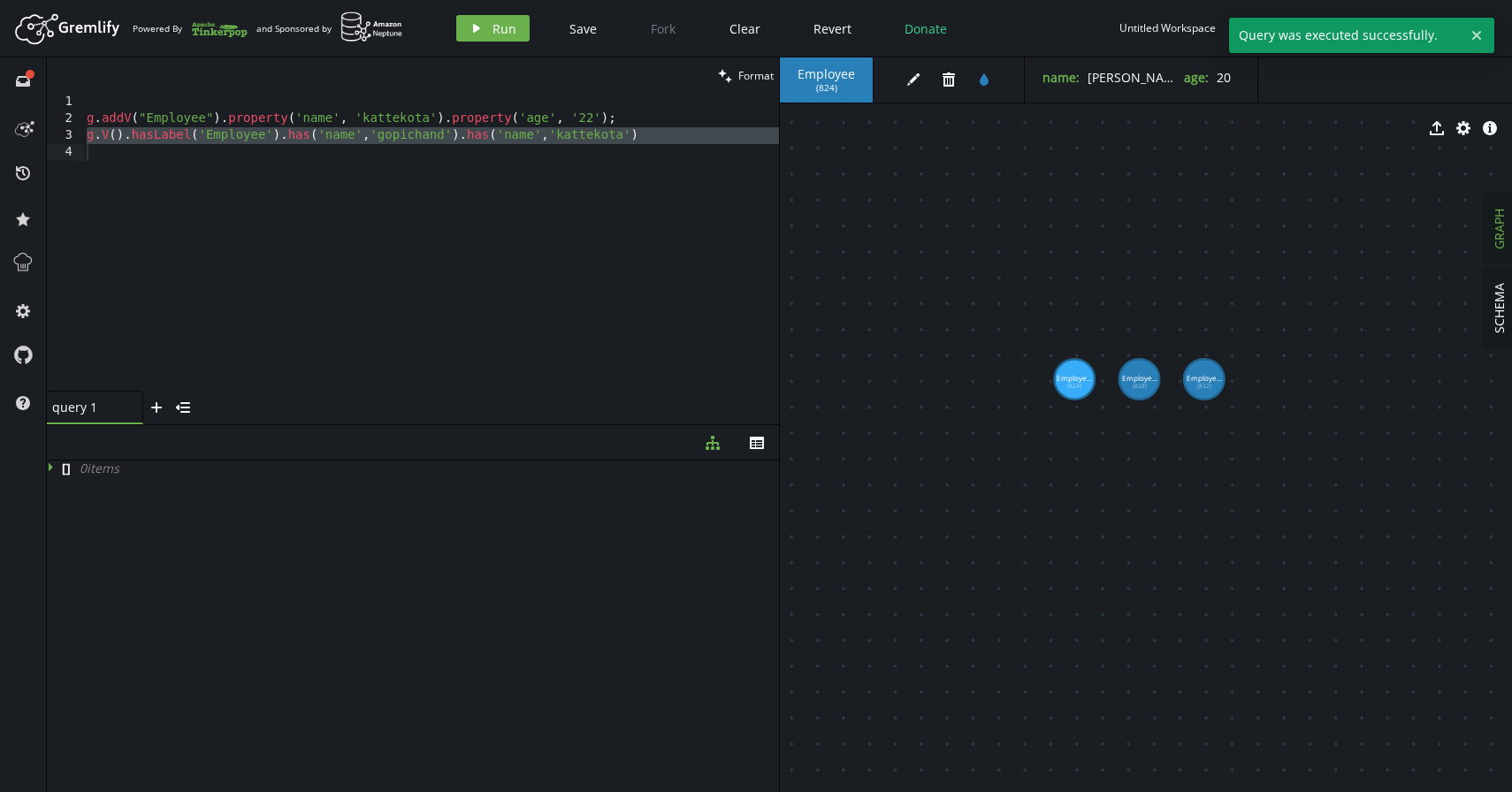
click at [507, 175] on div "g . addV ( "Employee" ) . property ( 'name' , '[GEOGRAPHIC_DATA]' ) . property …" at bounding box center [431, 258] width 696 height 331
click at [653, 132] on div "g . addV ( "Employee" ) . property ( 'name' , '[GEOGRAPHIC_DATA]' ) . property …" at bounding box center [431, 258] width 696 height 331
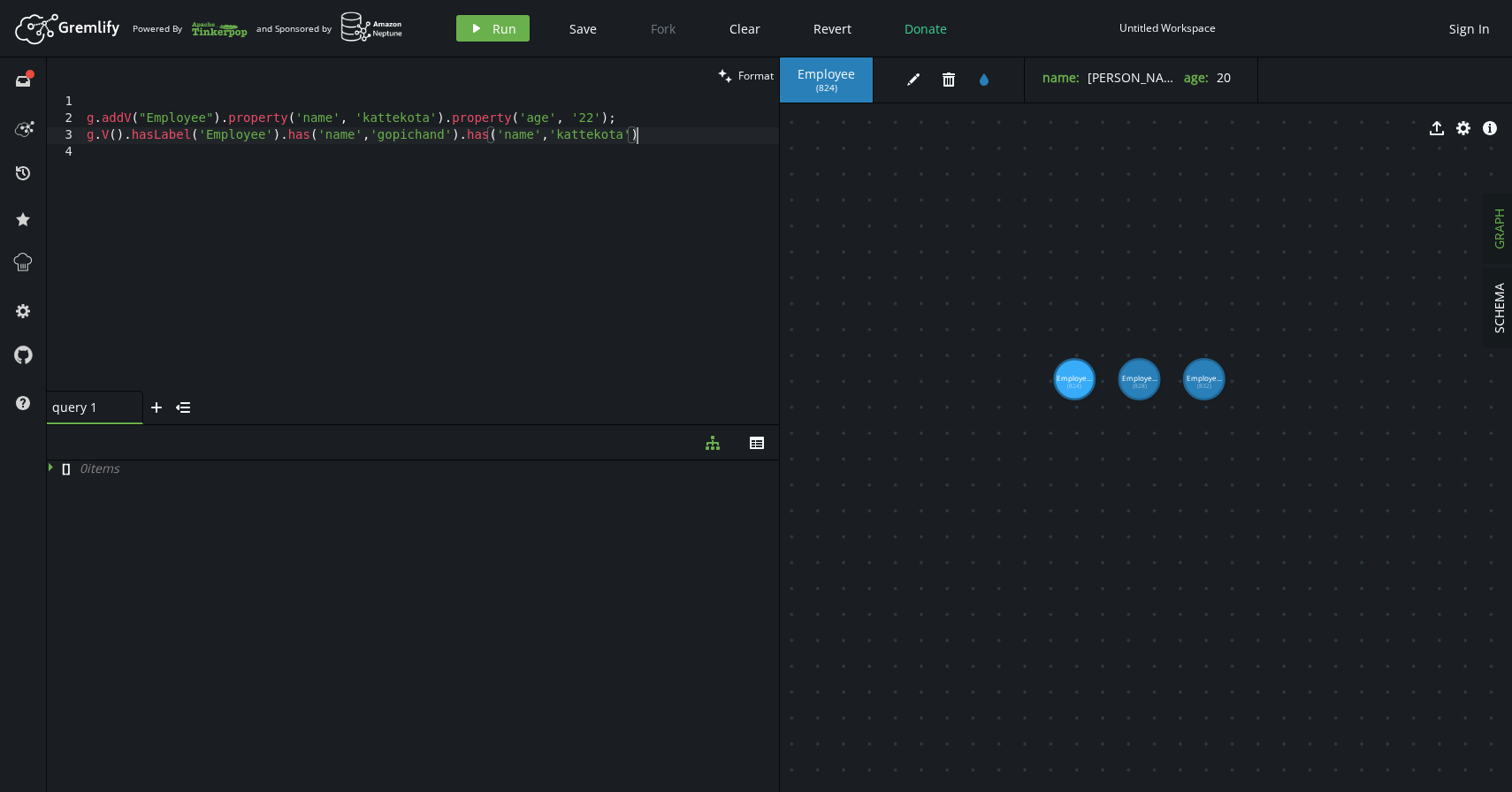
scroll to position [0, 556]
click at [386, 138] on div "g . addV ( "Employee" ) . property ( 'name' , '[GEOGRAPHIC_DATA]' ) . property …" at bounding box center [431, 258] width 696 height 331
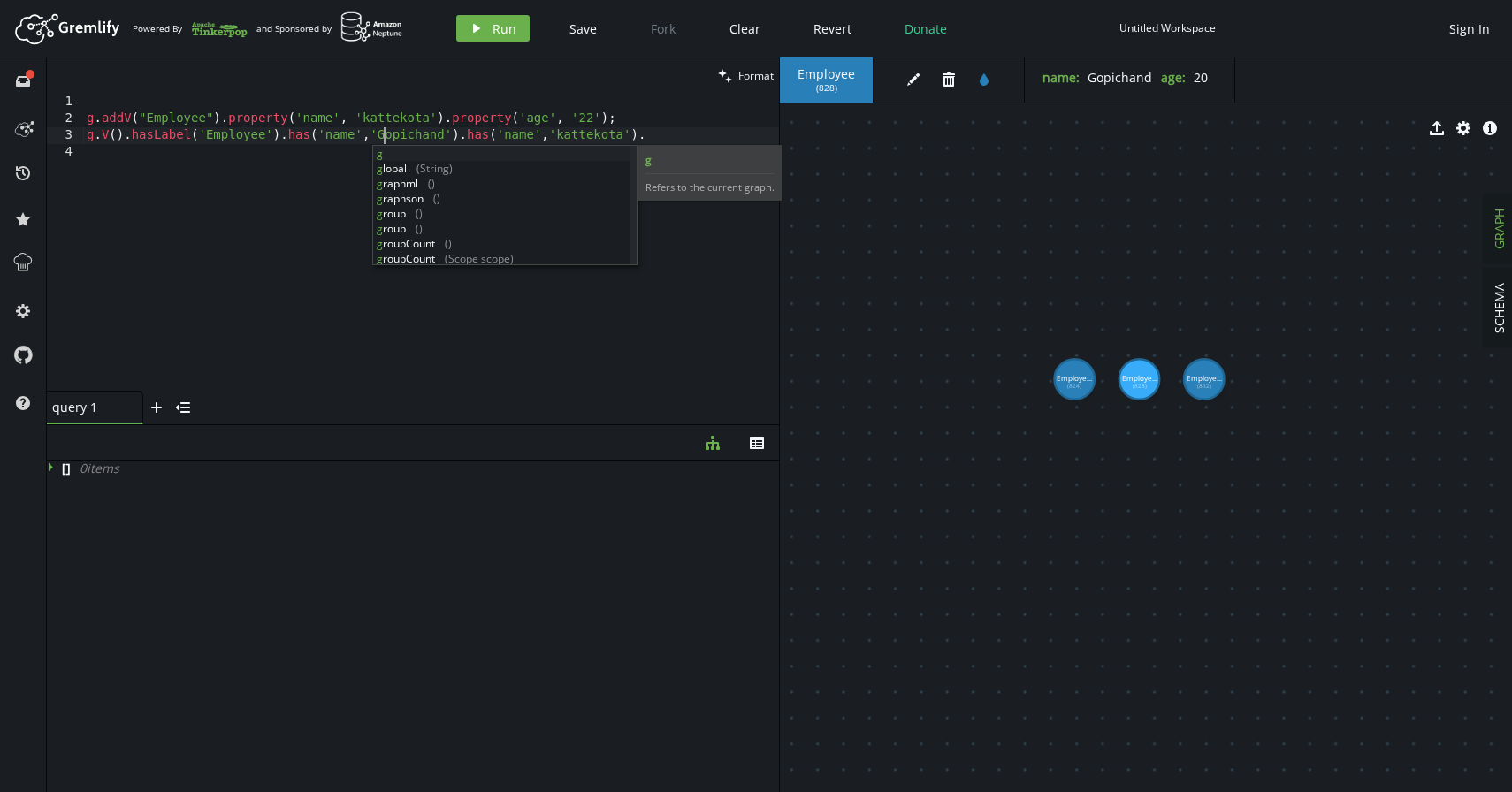
scroll to position [0, 297]
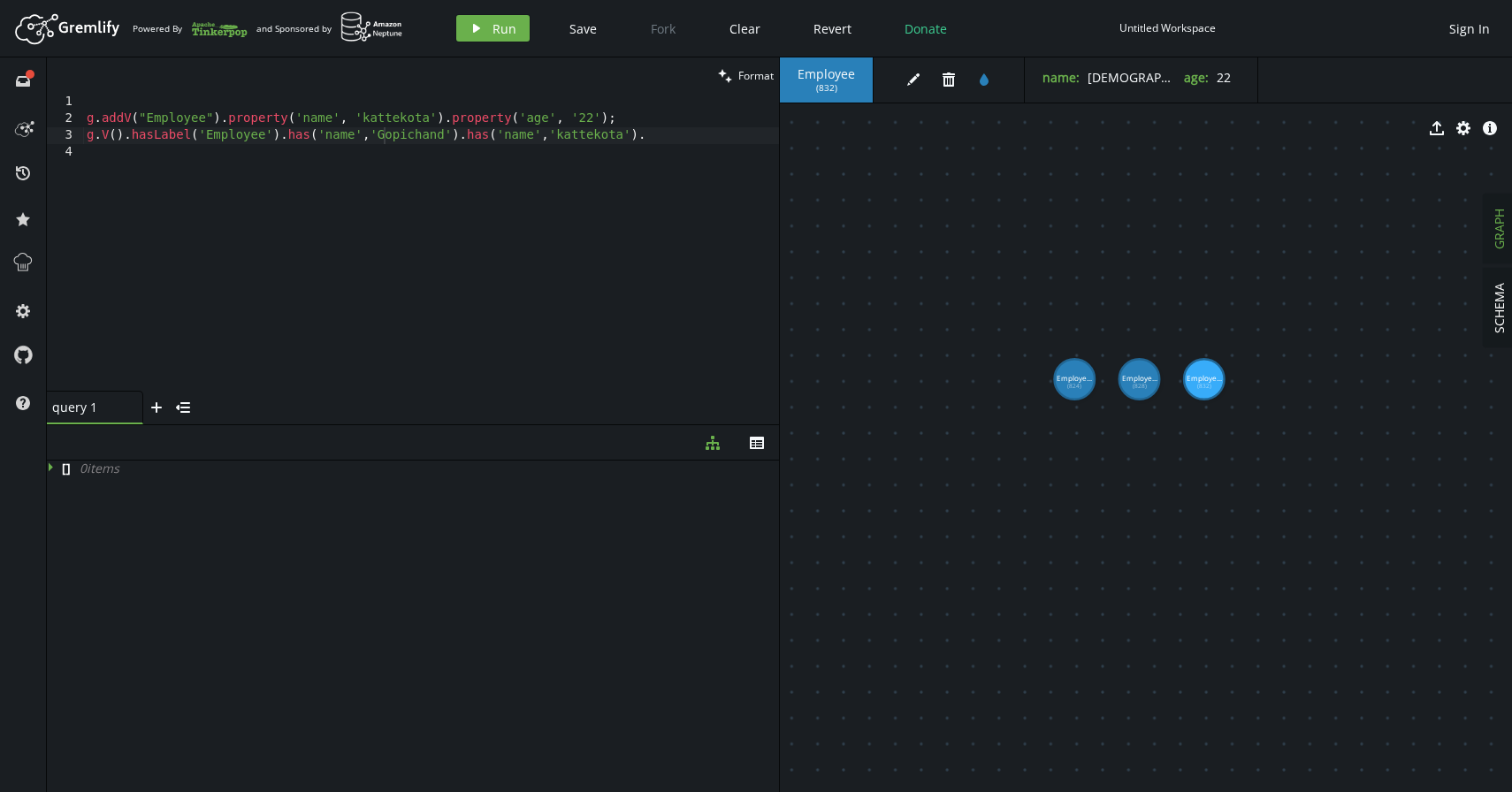
click at [680, 143] on div "g . addV ( "Employee" ) . property ( 'name' , '[GEOGRAPHIC_DATA]' ) . property …" at bounding box center [431, 258] width 696 height 331
click at [684, 138] on div "g . addV ( "Employee" ) . property ( 'name' , '[GEOGRAPHIC_DATA]' ) . property …" at bounding box center [431, 258] width 696 height 331
type textarea "g.V().hasLabel('Employee').has('name','Gopichand').has('name','kattekota')"
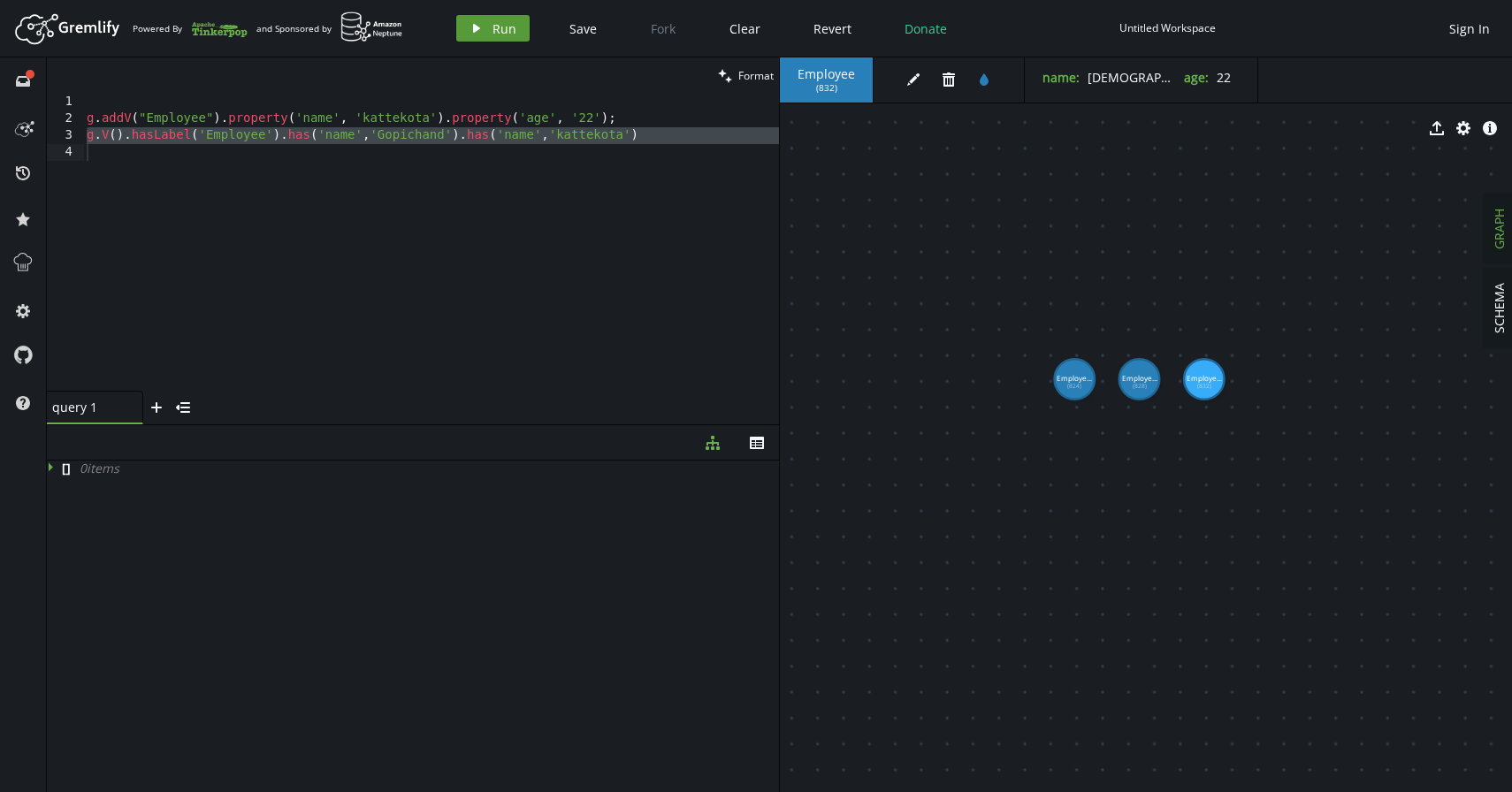
click at [504, 21] on span "Run" at bounding box center [505, 29] width 24 height 17
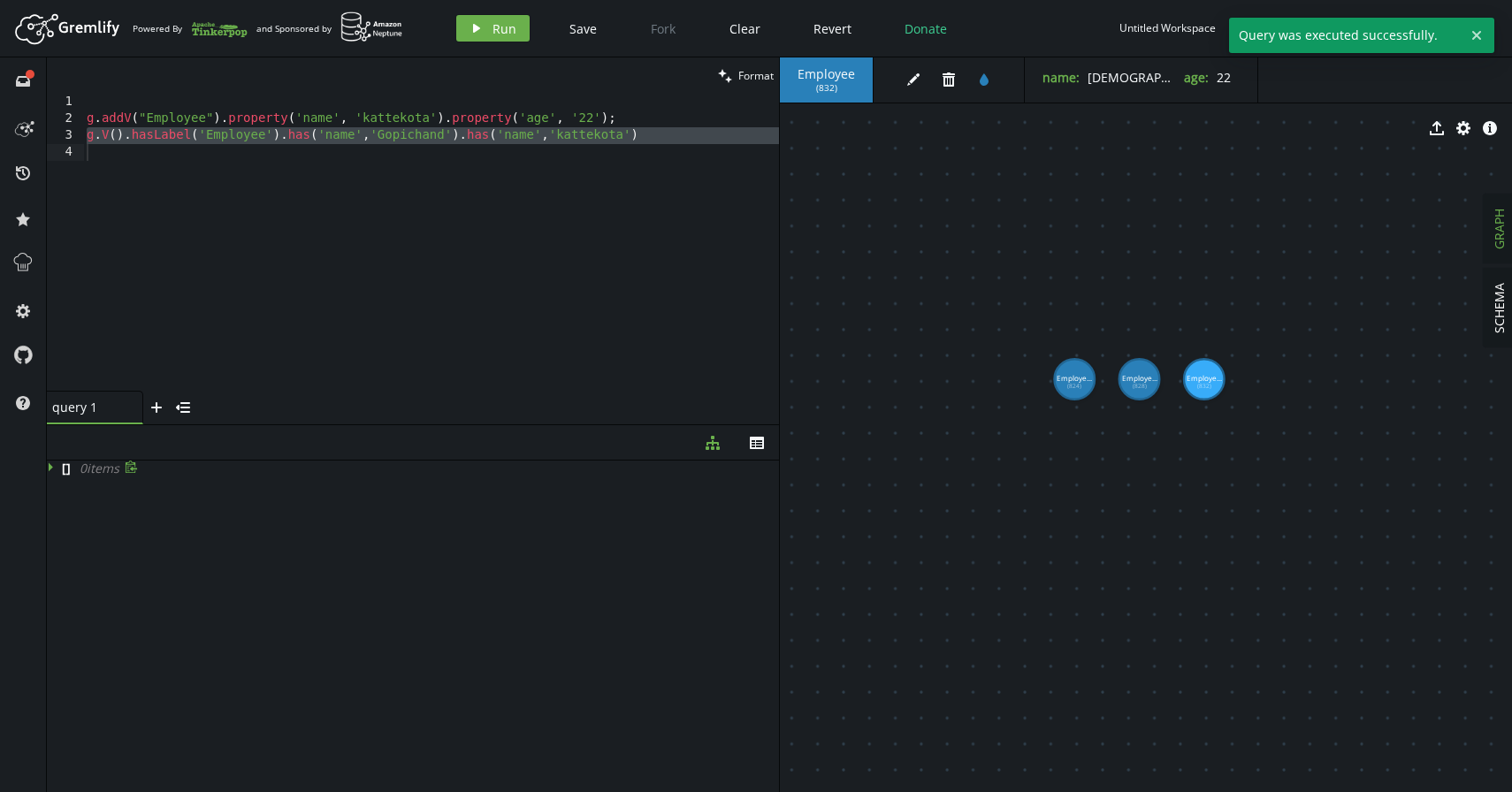
click at [55, 467] on icon at bounding box center [52, 466] width 12 height 12
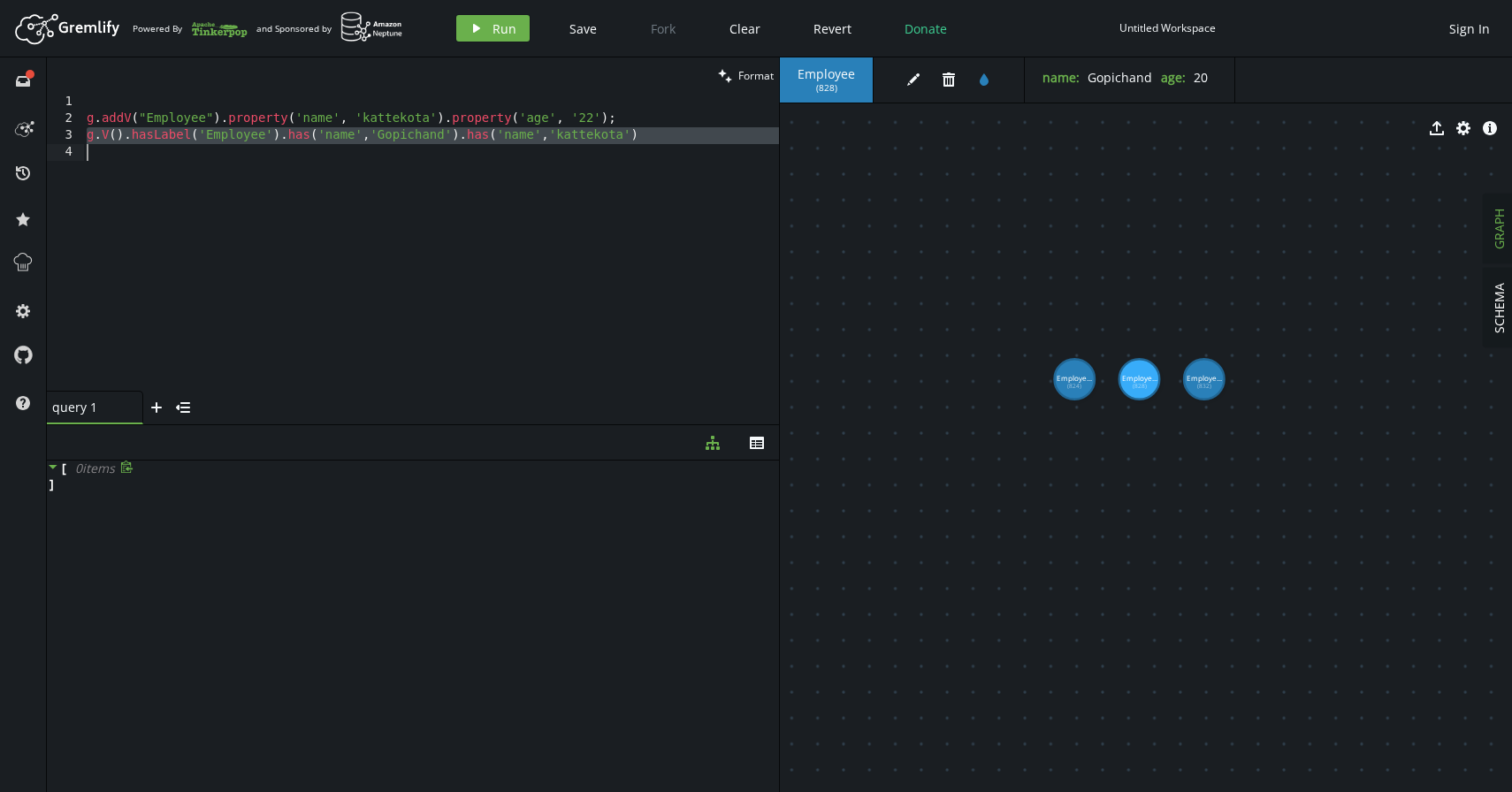
click at [492, 153] on div "g . addV ( "Employee" ) . property ( 'name' , '[GEOGRAPHIC_DATA]' ) . property …" at bounding box center [431, 258] width 696 height 331
click at [526, 135] on div "g . addV ( "Employee" ) . property ( 'name' , '[GEOGRAPHIC_DATA]' ) . property …" at bounding box center [431, 258] width 696 height 331
click at [526, 136] on div "g . addV ( "Employee" ) . property ( 'name' , '[GEOGRAPHIC_DATA]' ) . property …" at bounding box center [431, 258] width 696 height 331
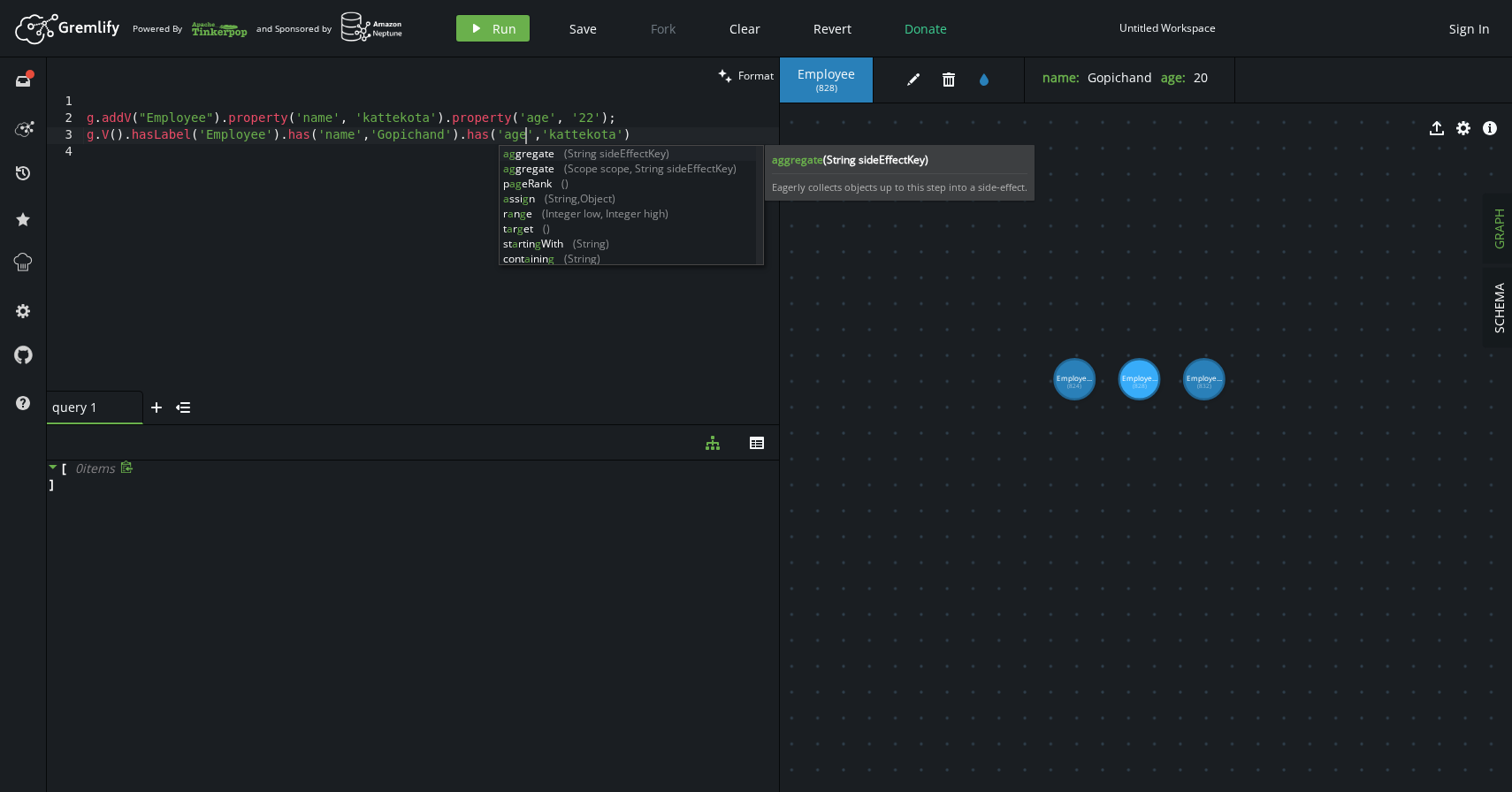
scroll to position [0, 437]
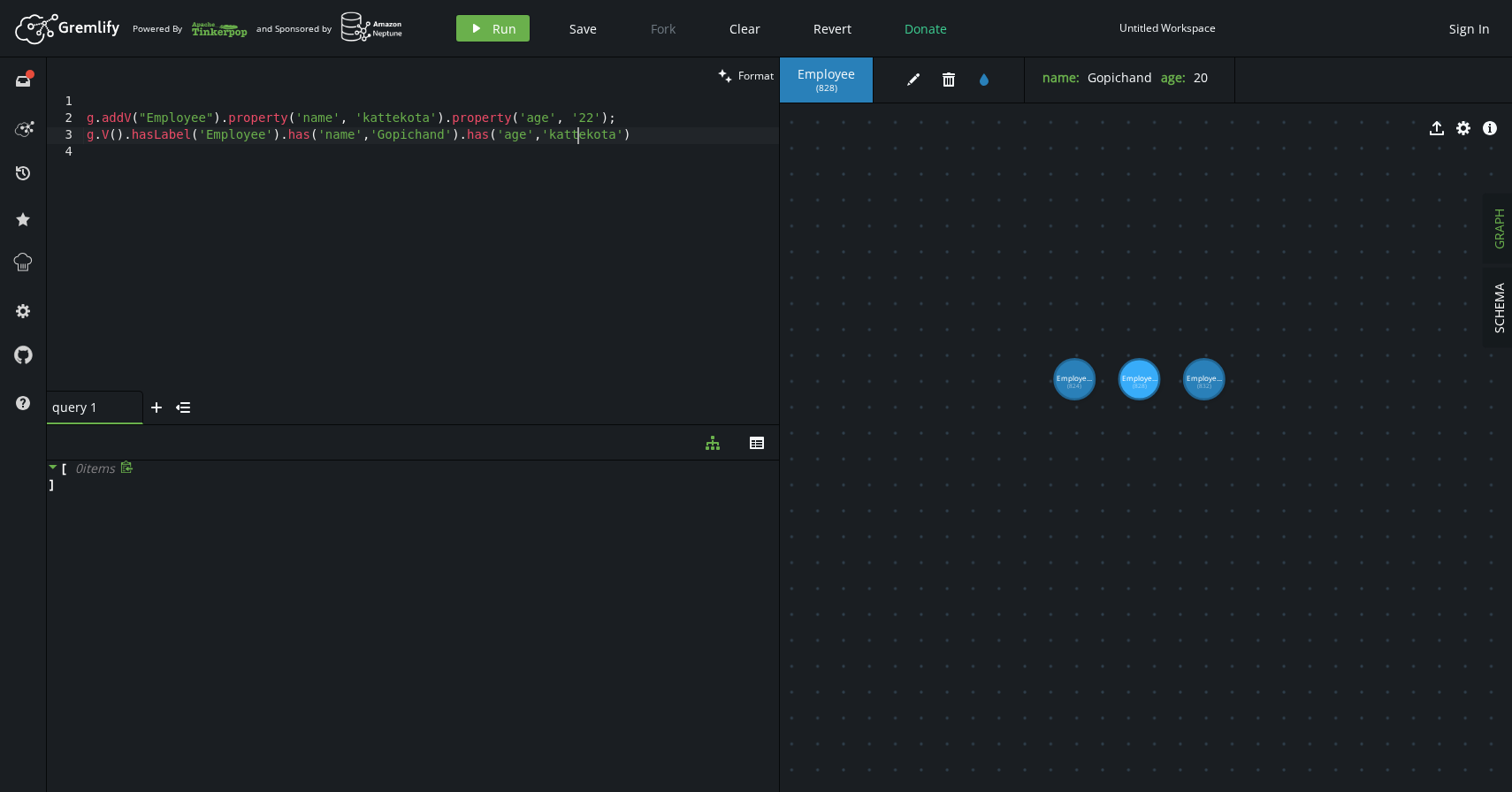
click at [579, 133] on div "g . addV ( "Employee" ) . property ( 'name' , '[GEOGRAPHIC_DATA]' ) . property …" at bounding box center [431, 258] width 696 height 331
click at [289, 140] on div "g . addV ( "Employee" ) . property ( 'name' , '[GEOGRAPHIC_DATA]' ) . property …" at bounding box center [431, 258] width 696 height 331
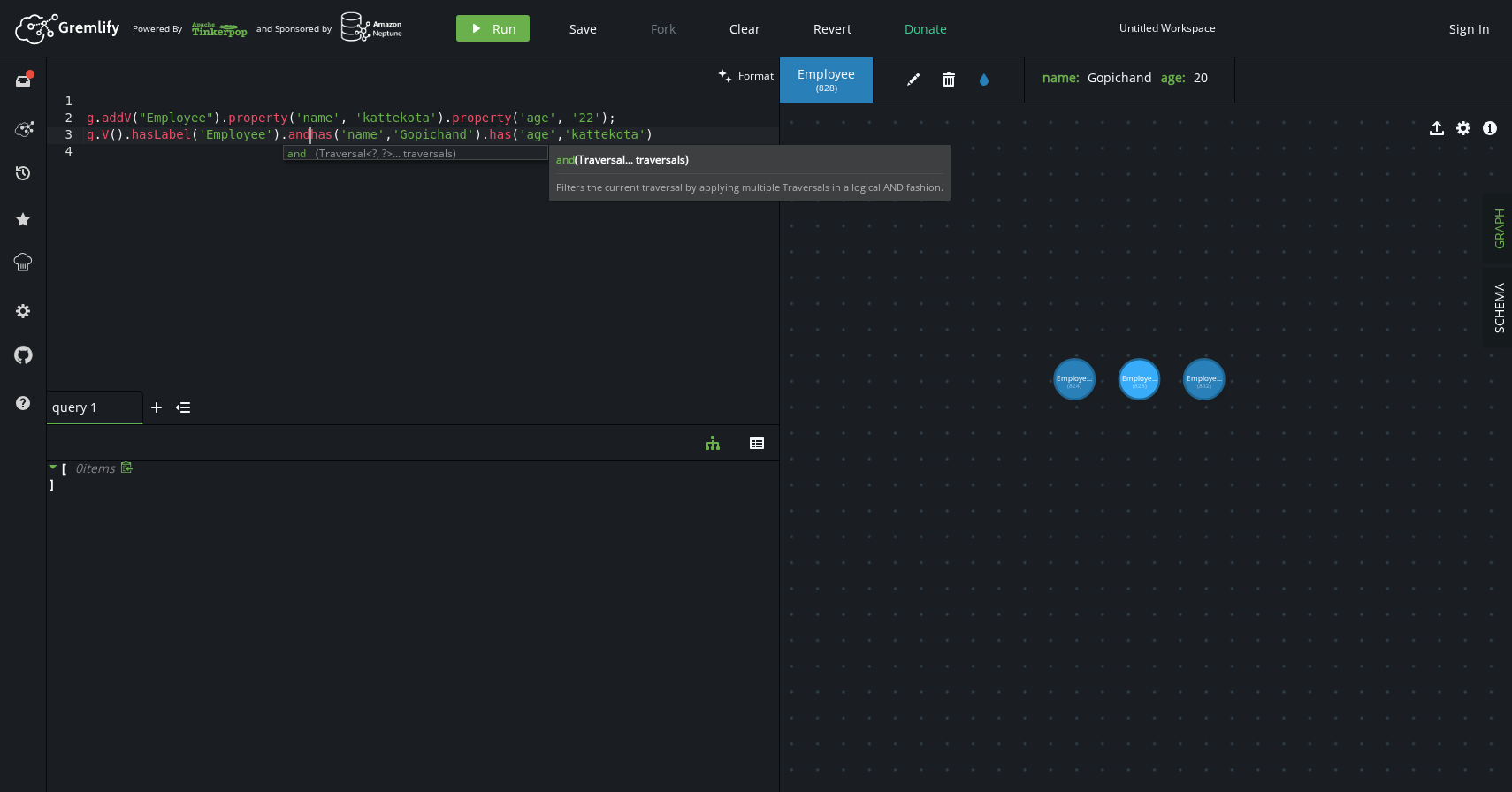
scroll to position [0, 229]
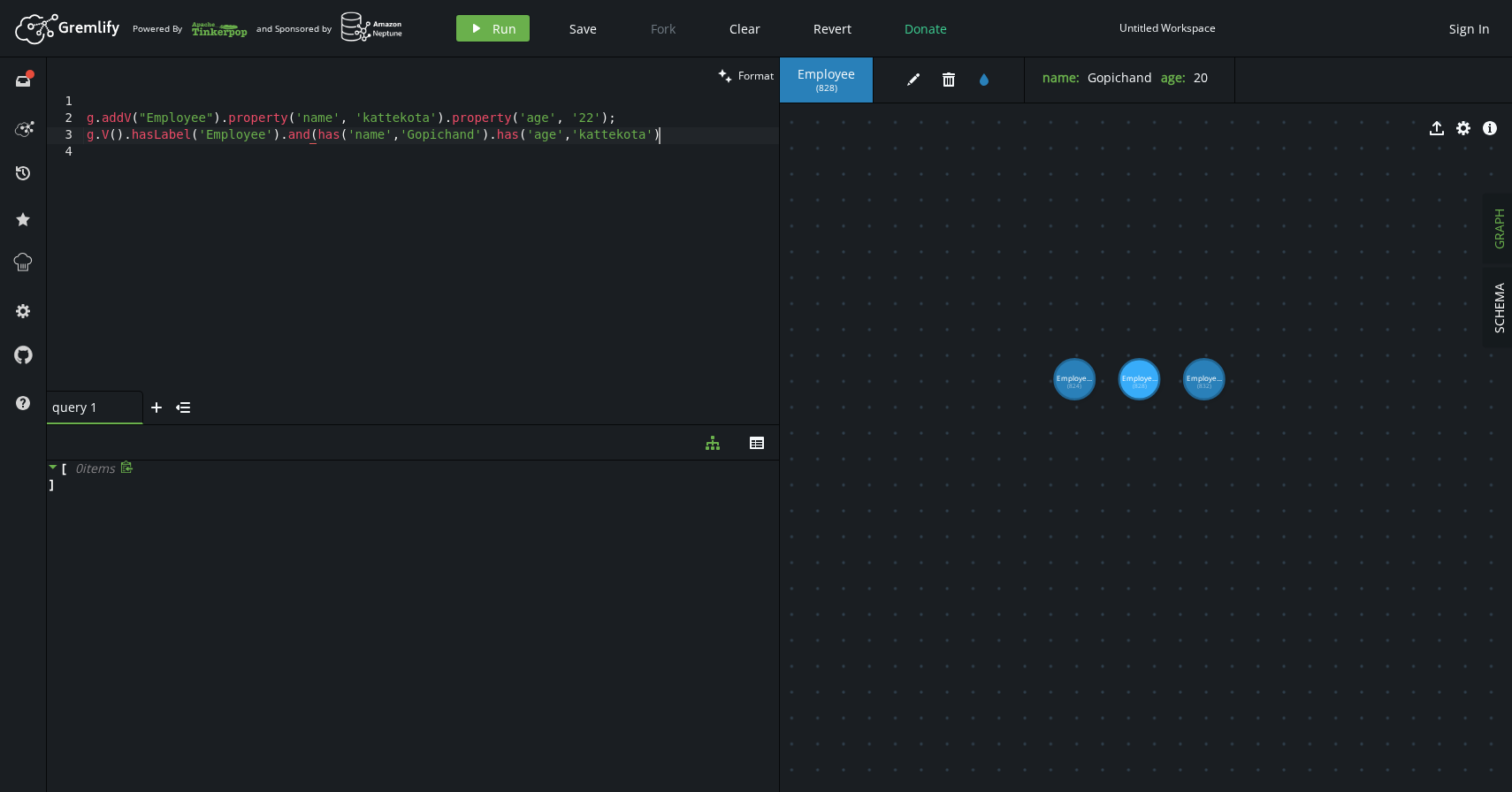
click at [664, 143] on div "g . addV ( "Employee" ) . property ( 'name' , '[GEOGRAPHIC_DATA]' ) . property …" at bounding box center [431, 258] width 696 height 331
click at [692, 137] on div "g . addV ( "Employee" ) . property ( 'name' , '[GEOGRAPHIC_DATA]' ) . property …" at bounding box center [431, 258] width 696 height 331
click at [692, 129] on div "g . addV ( "Employee" ) . property ( 'name' , '[GEOGRAPHIC_DATA]' ) . property …" at bounding box center [431, 258] width 696 height 331
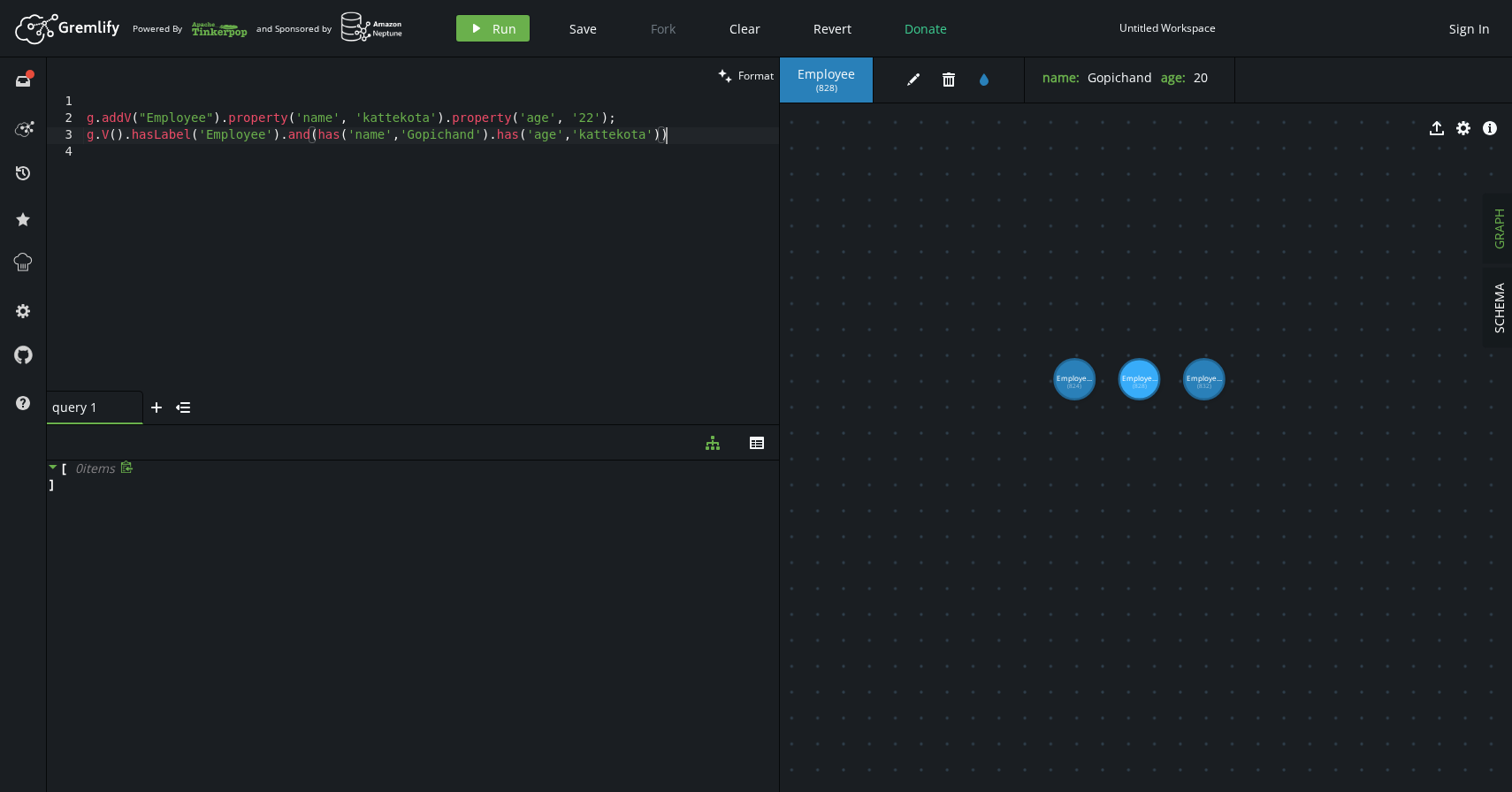
click at [692, 129] on div "g . addV ( "Employee" ) . property ( 'name' , '[GEOGRAPHIC_DATA]' ) . property …" at bounding box center [431, 258] width 696 height 331
type textarea "g.V().hasLabel('Employee').and(has('name','Gopichand').has('age','kattekota'))"
click at [499, 18] on button "play Run" at bounding box center [492, 28] width 74 height 26
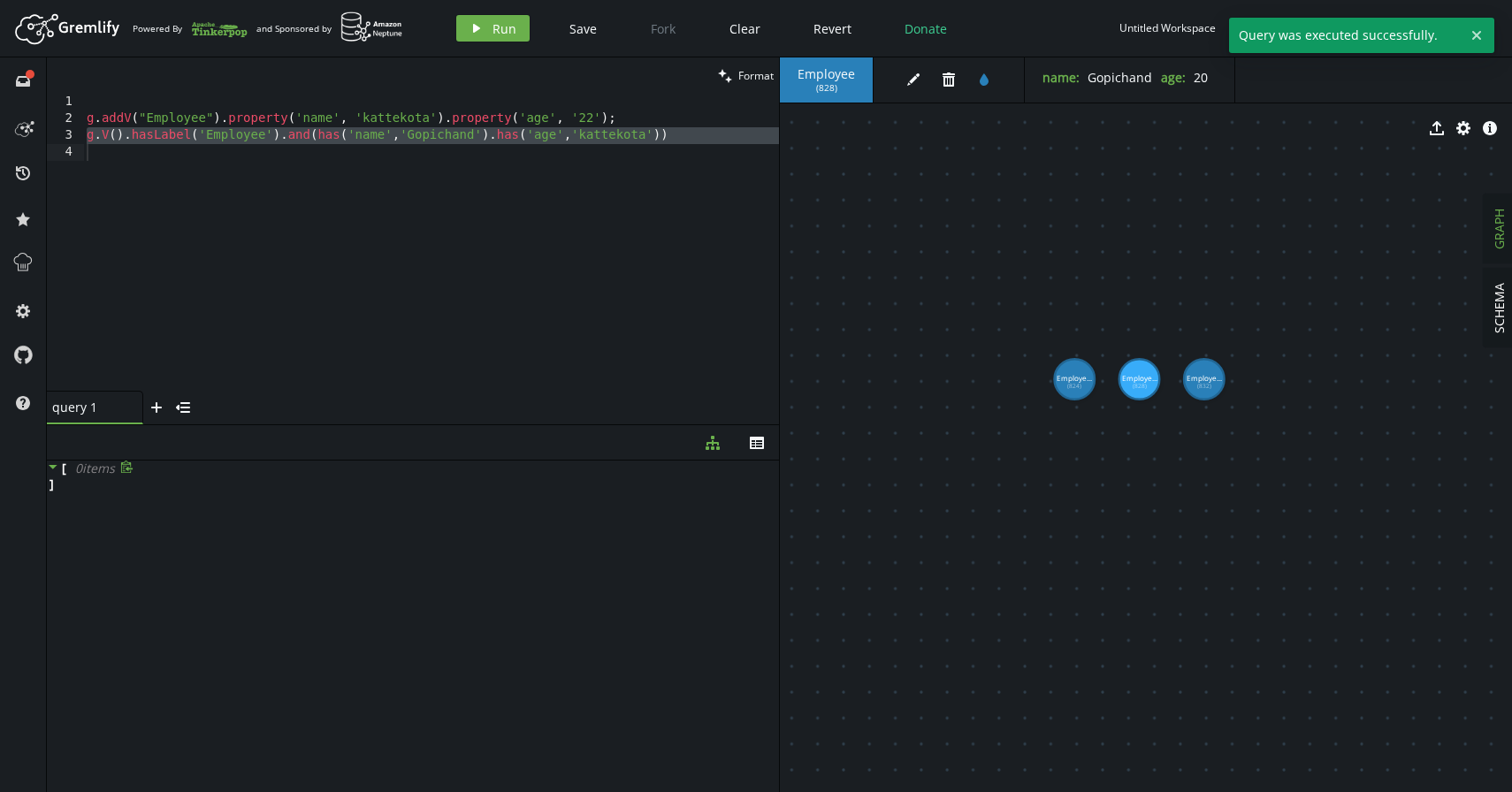
click at [58, 471] on icon at bounding box center [52, 466] width 12 height 12
click at [462, 218] on div "g . addV ( "Employee" ) . property ( 'name' , '[GEOGRAPHIC_DATA]' ) . property …" at bounding box center [431, 258] width 696 height 331
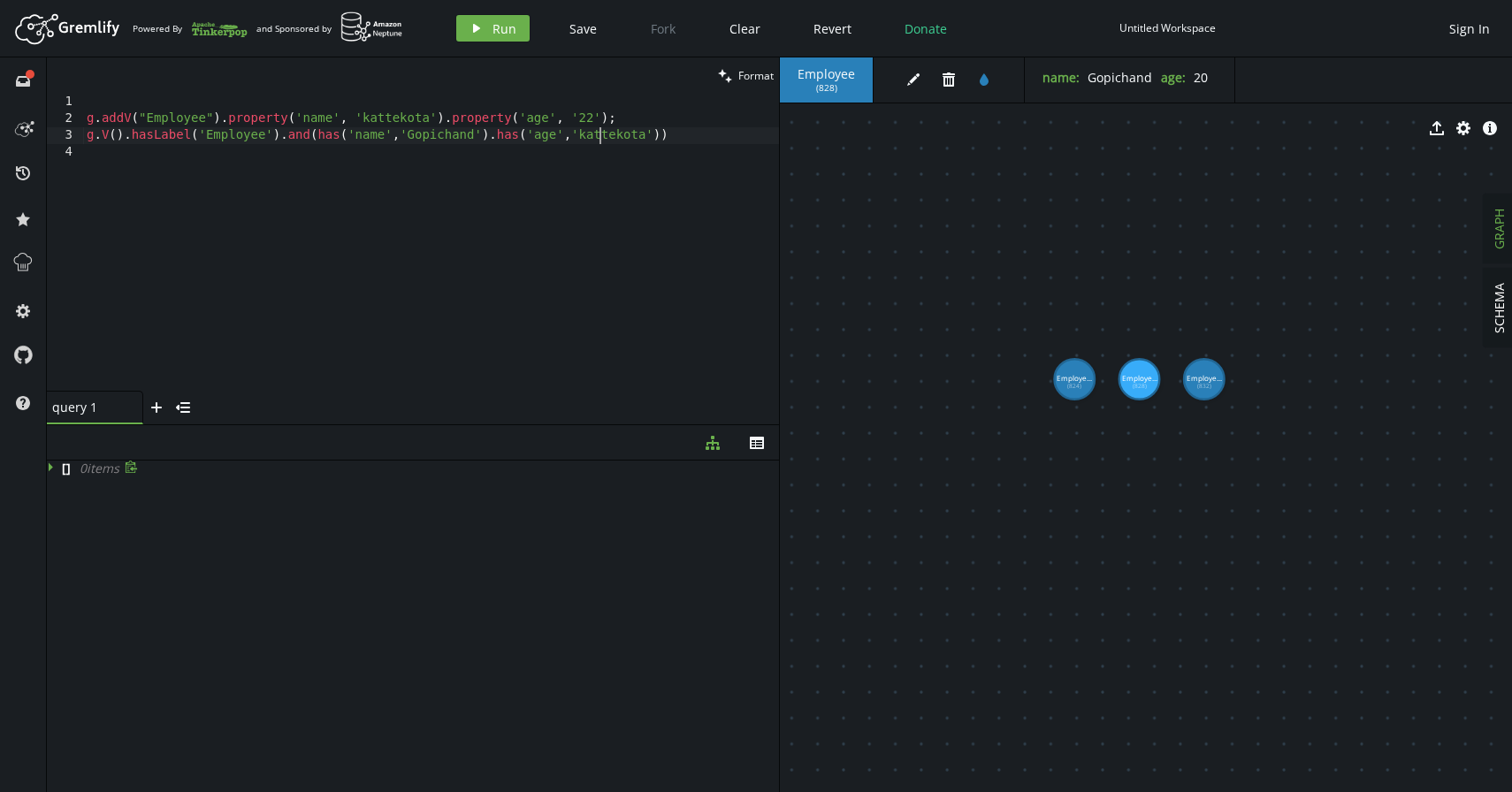
click at [596, 142] on div "g . addV ( "Employee" ) . property ( 'name' , '[GEOGRAPHIC_DATA]' ) . property …" at bounding box center [431, 258] width 696 height 331
click at [645, 135] on div "g . addV ( "Employee" ) . property ( 'name' , '[GEOGRAPHIC_DATA]' ) . property …" at bounding box center [431, 258] width 696 height 331
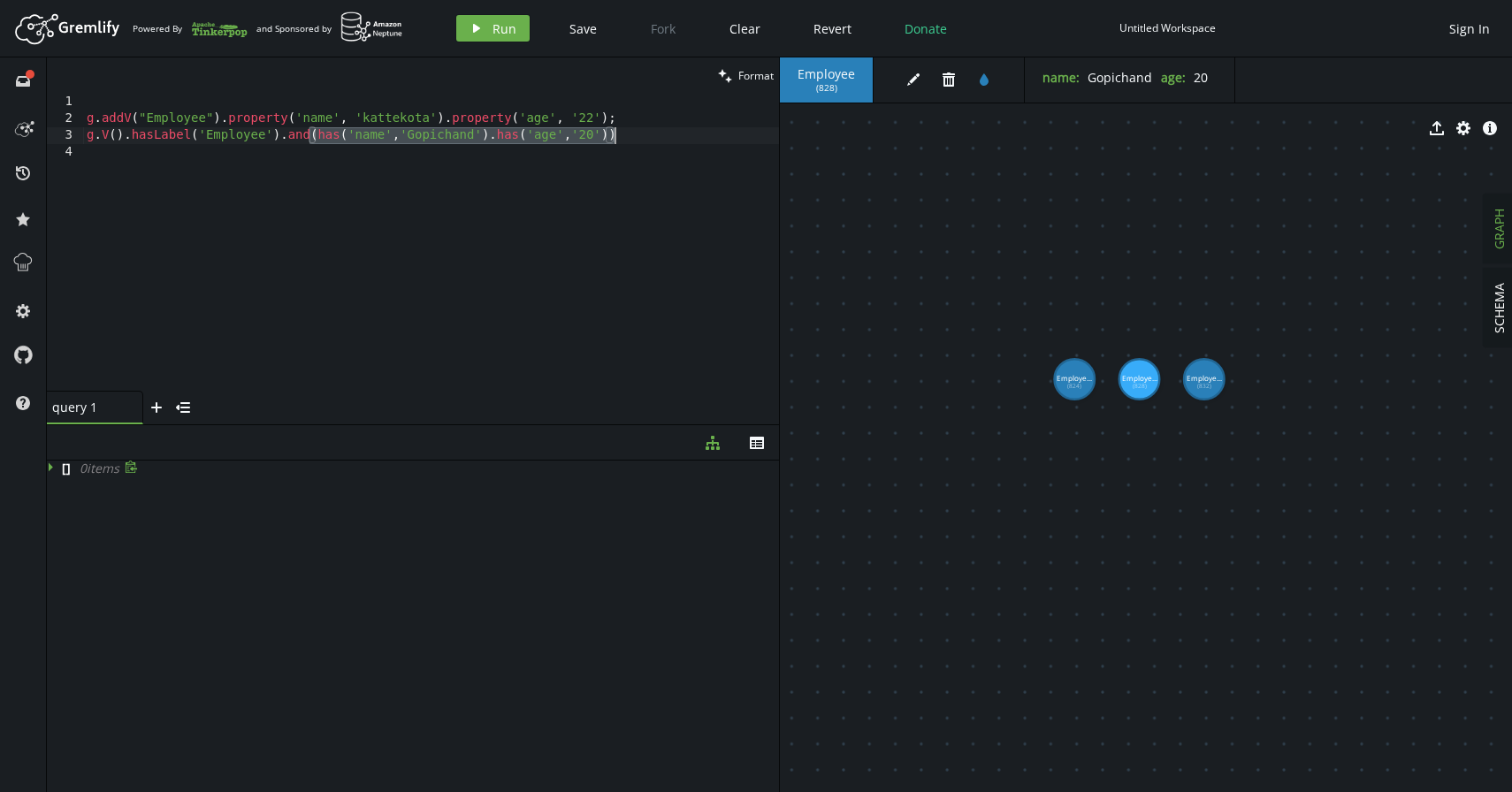
click at [645, 135] on div "g . addV ( "Employee" ) . property ( 'name' , '[GEOGRAPHIC_DATA]' ) . property …" at bounding box center [431, 258] width 696 height 331
click at [505, 26] on span "Run" at bounding box center [505, 29] width 24 height 17
click at [49, 467] on icon at bounding box center [50, 467] width 5 height 8
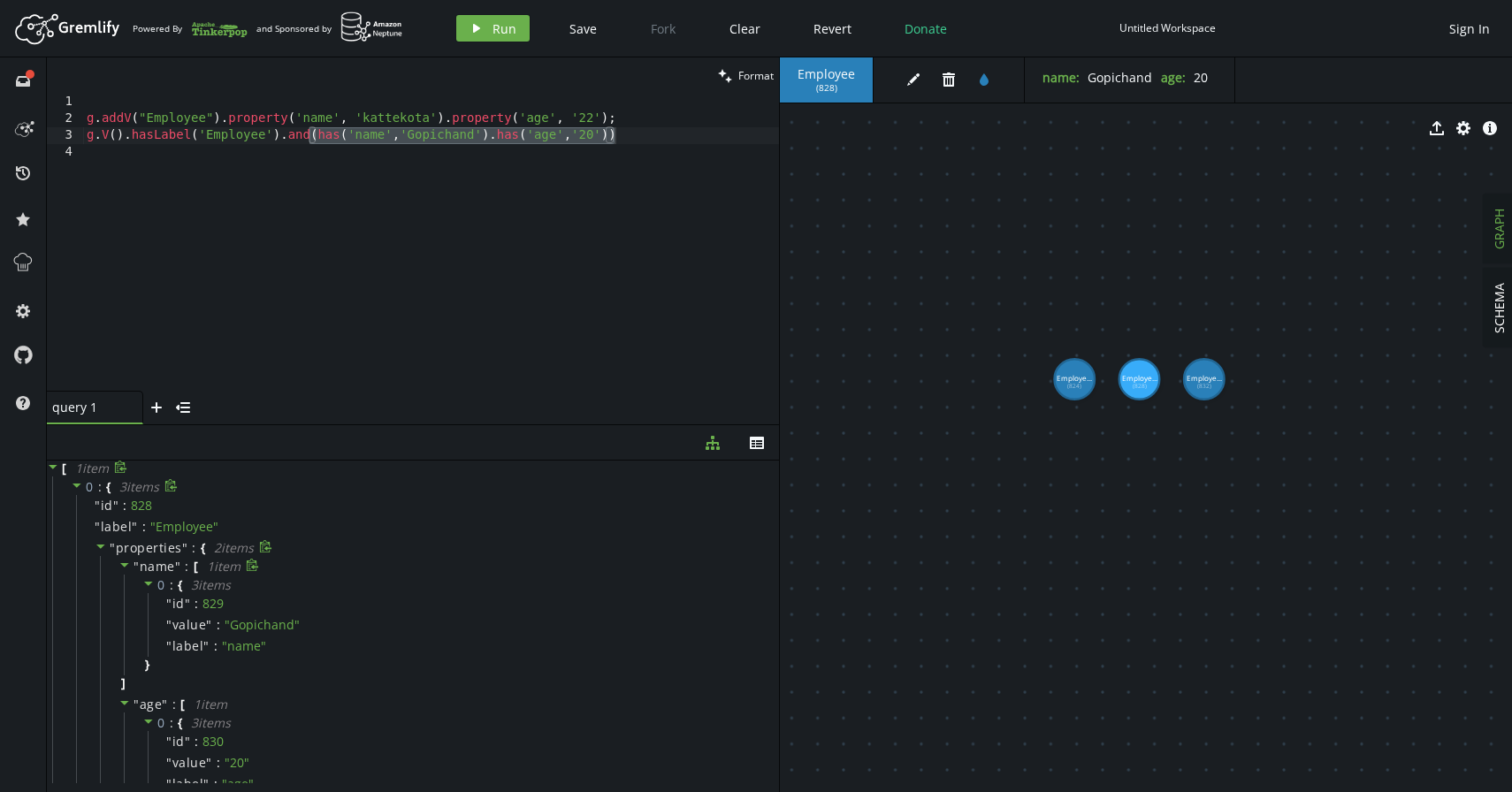
scroll to position [102, 0]
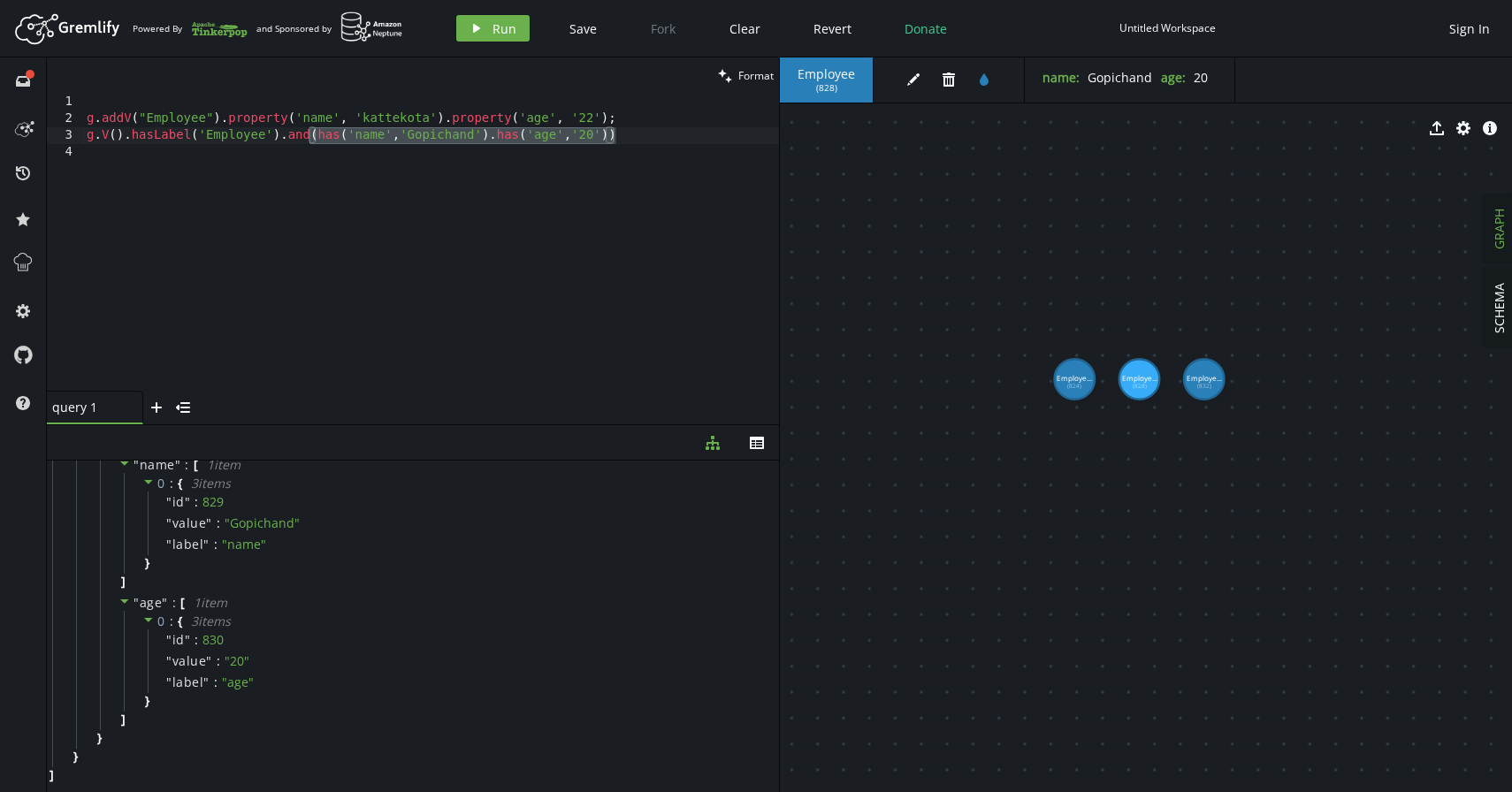
click at [628, 138] on div "g . addV ( "Employee" ) . property ( 'name' , '[GEOGRAPHIC_DATA]' ) . property …" at bounding box center [431, 258] width 696 height 331
click at [610, 137] on div "g . addV ( "Employee" ) . property ( 'name' , '[GEOGRAPHIC_DATA]' ) . property …" at bounding box center [431, 258] width 696 height 331
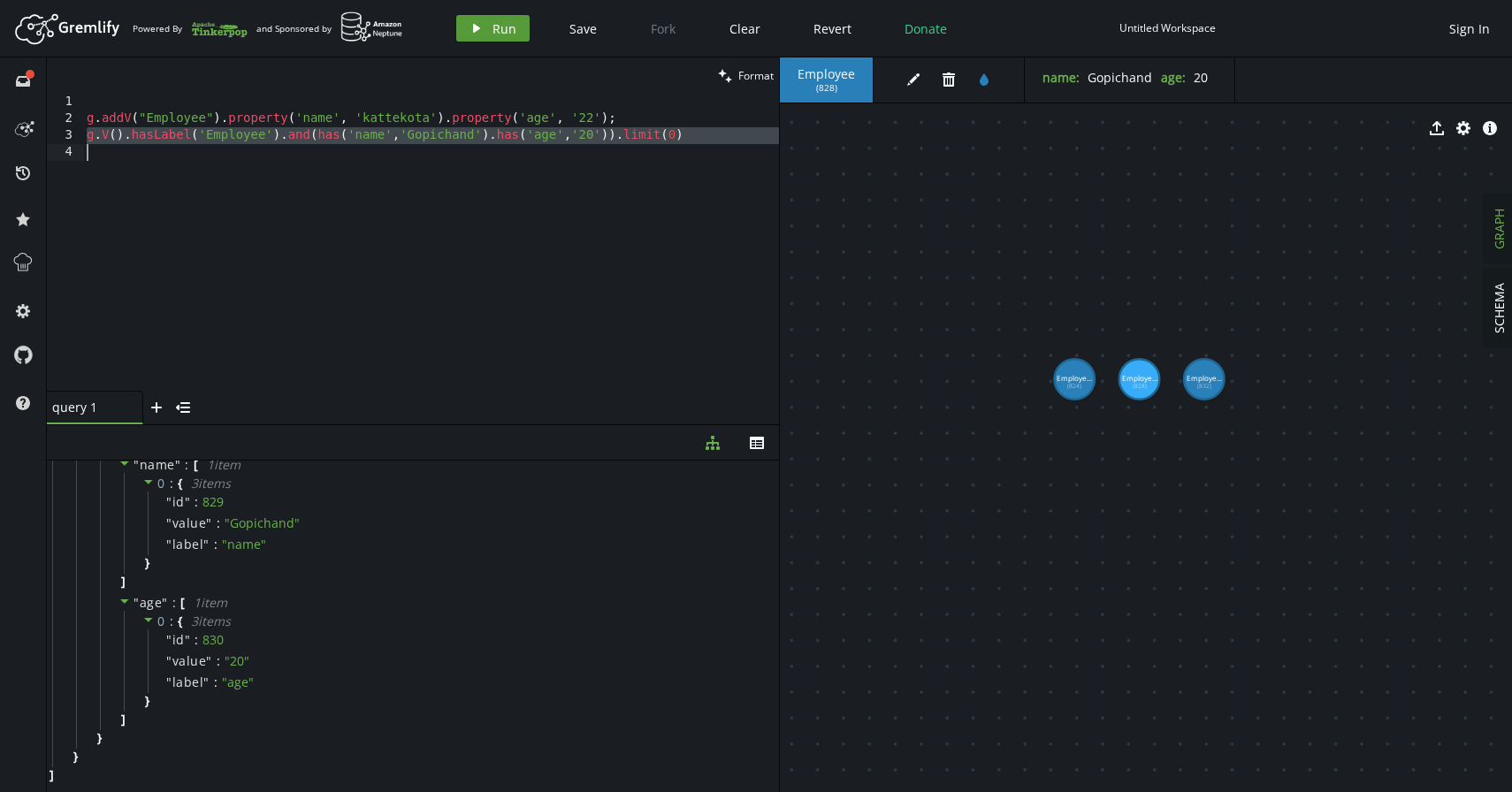
click at [497, 23] on span "Run" at bounding box center [505, 29] width 24 height 17
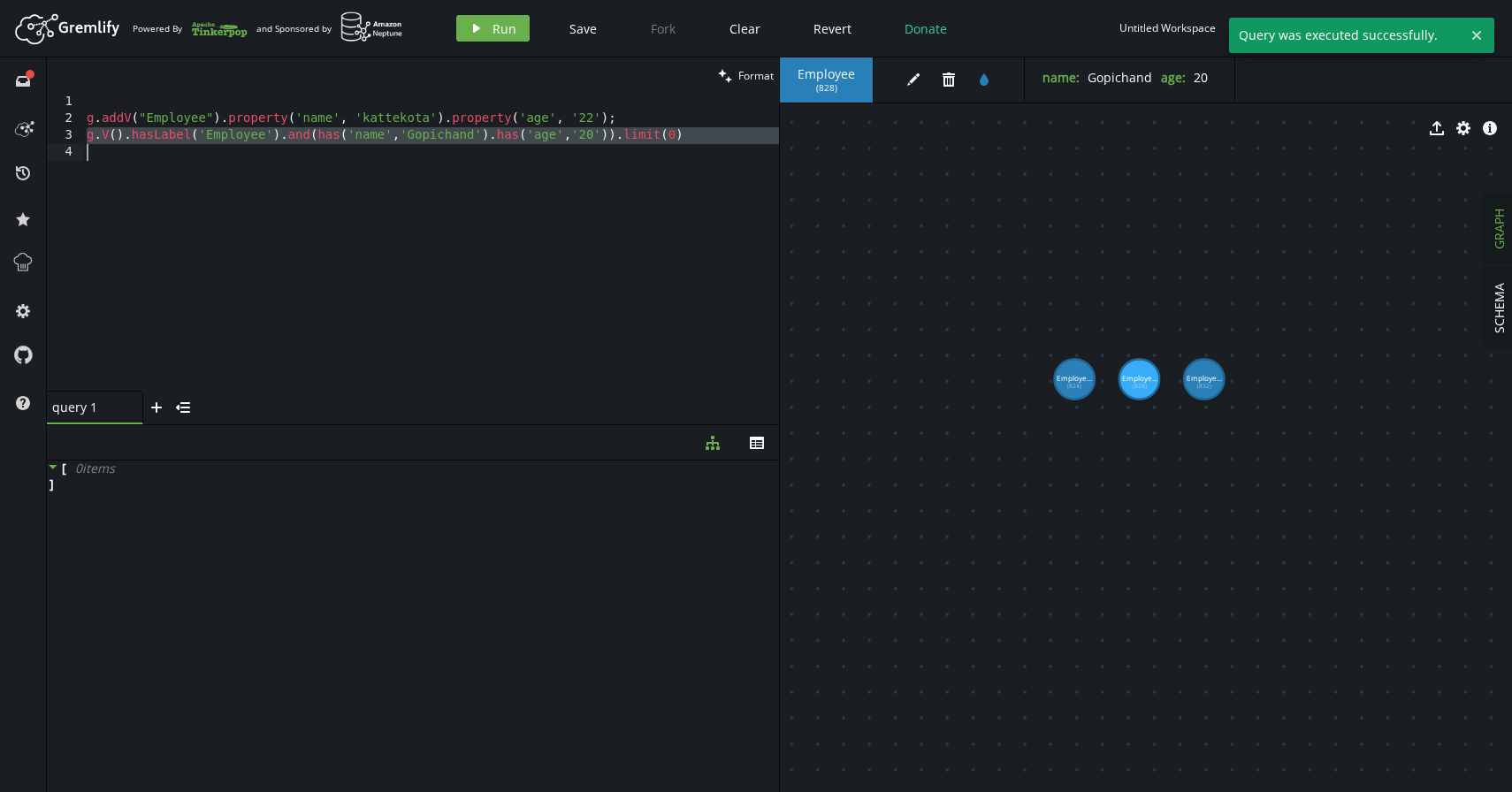
click at [678, 138] on div "g . addV ( "Employee" ) . property ( 'name' , '[GEOGRAPHIC_DATA]' ) . property …" at bounding box center [431, 258] width 696 height 331
type textarea "g.V().hasLabel('Employee').and(has('name','Gopichand').has('age','[DEMOGRAPHIC_…"
click at [675, 144] on div "g . addV ( "Employee" ) . property ( 'name' , '[GEOGRAPHIC_DATA]' ) . property …" at bounding box center [431, 258] width 696 height 331
click at [677, 139] on div "g . addV ( "Employee" ) . property ( 'name' , '[GEOGRAPHIC_DATA]' ) . property …" at bounding box center [431, 258] width 696 height 331
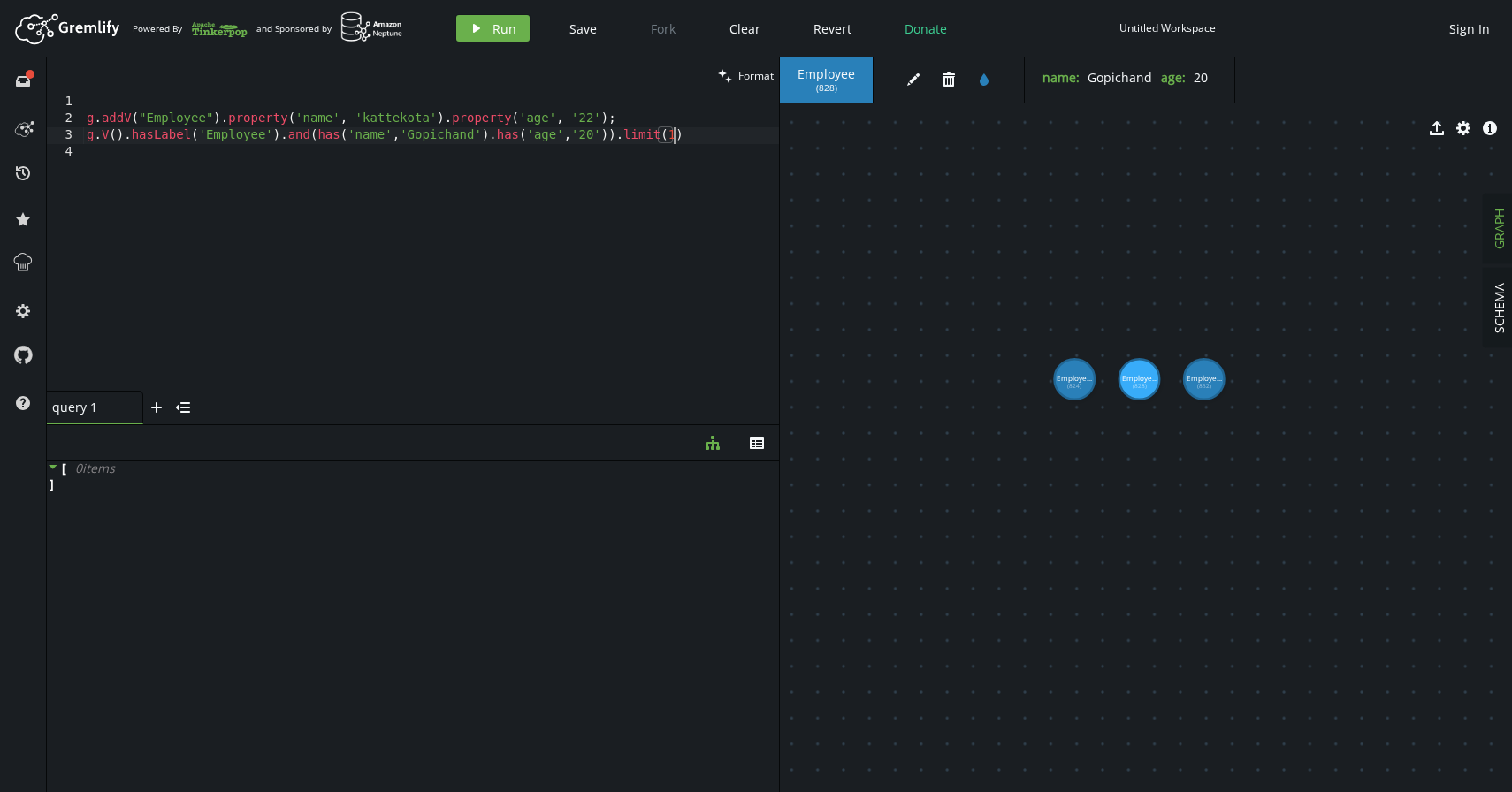
scroll to position [0, 586]
click at [639, 139] on div "g . addV ( "Employee" ) . property ( 'name' , '[GEOGRAPHIC_DATA]' ) . property …" at bounding box center [431, 258] width 696 height 331
type textarea "g.V().hasLabel('Employee').and(has('name','Gopichand').has('age','[DEMOGRAPHIC_…"
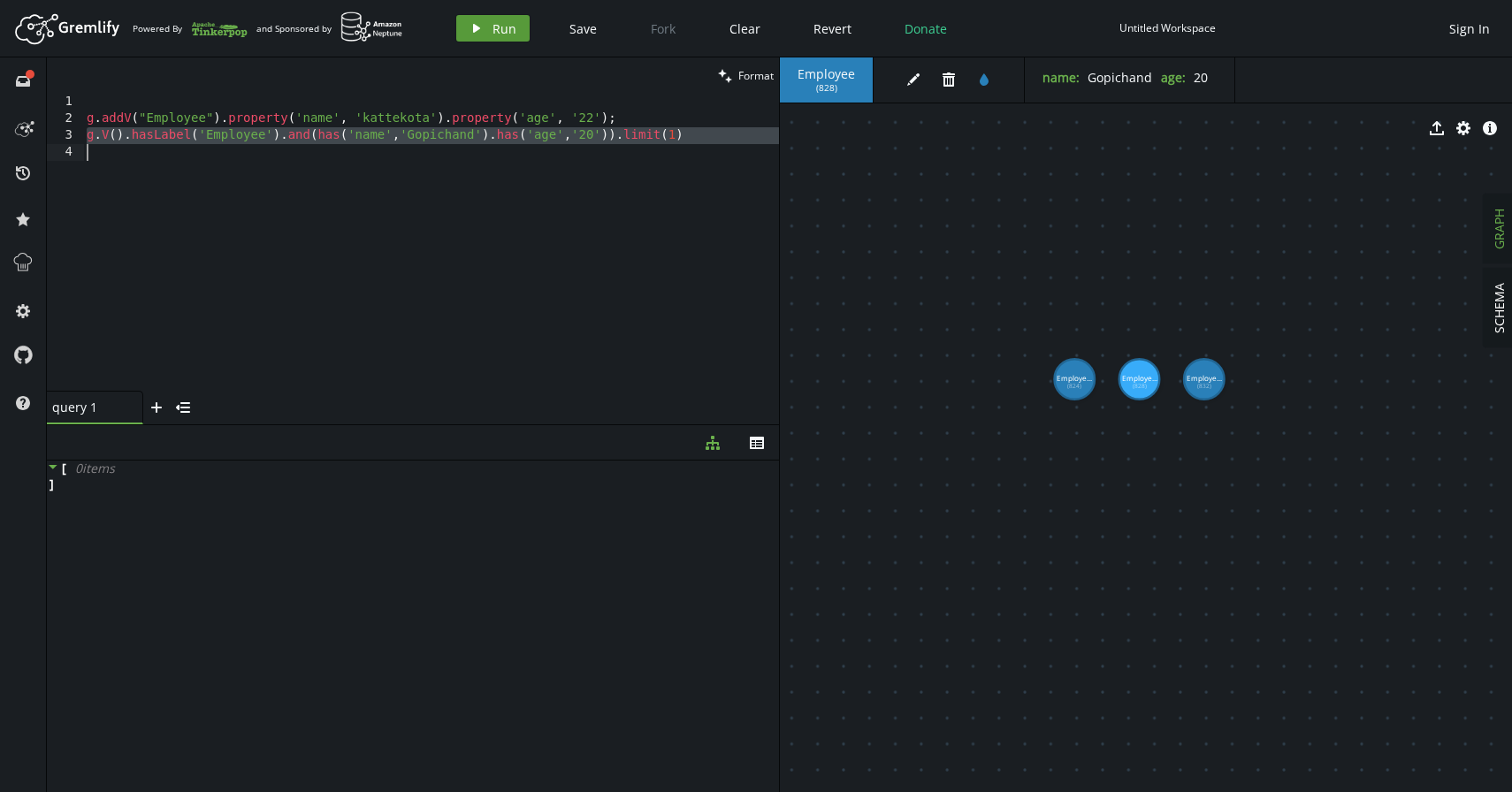
click at [501, 33] on span "Run" at bounding box center [505, 29] width 24 height 17
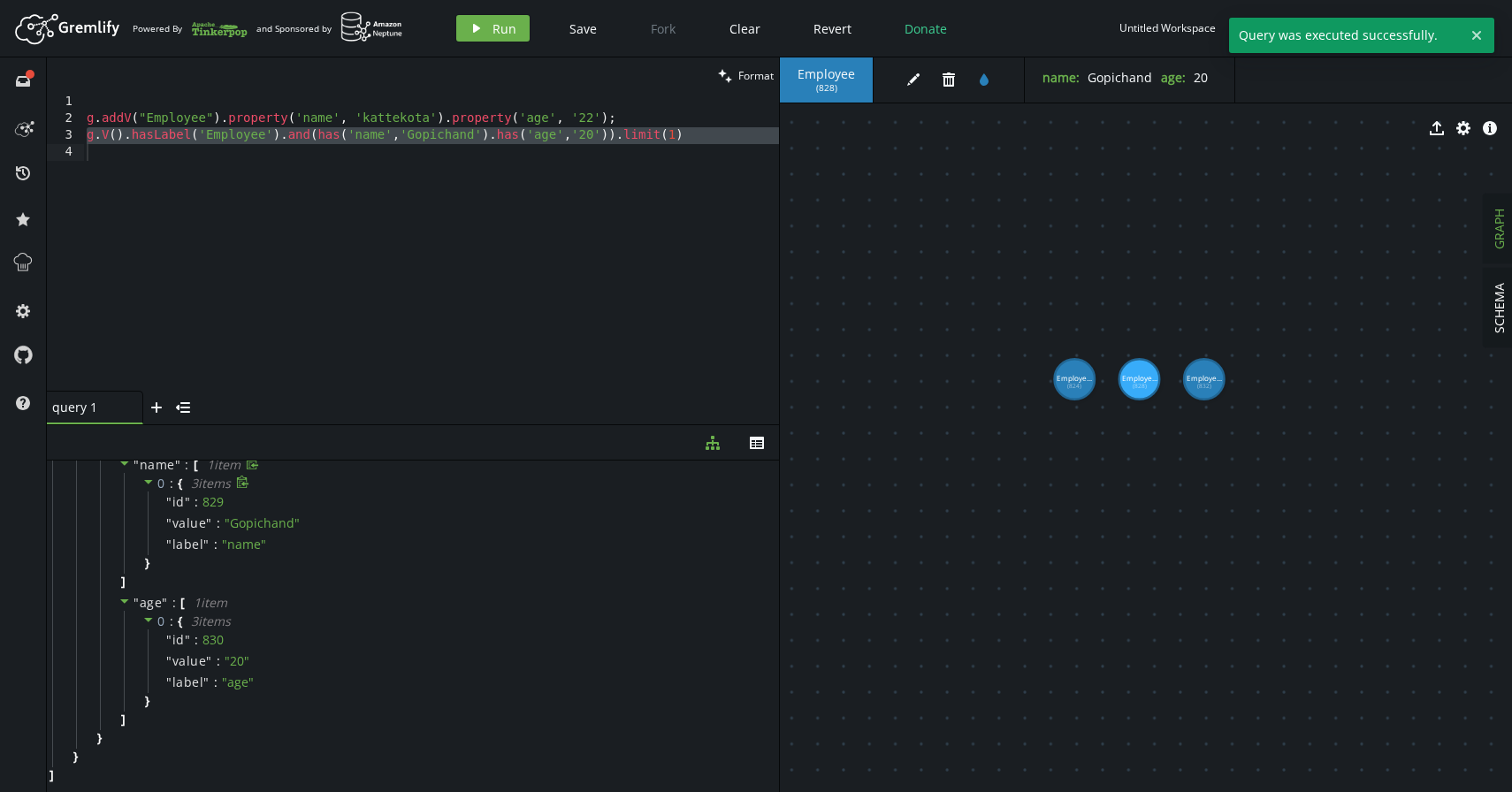
scroll to position [0, 0]
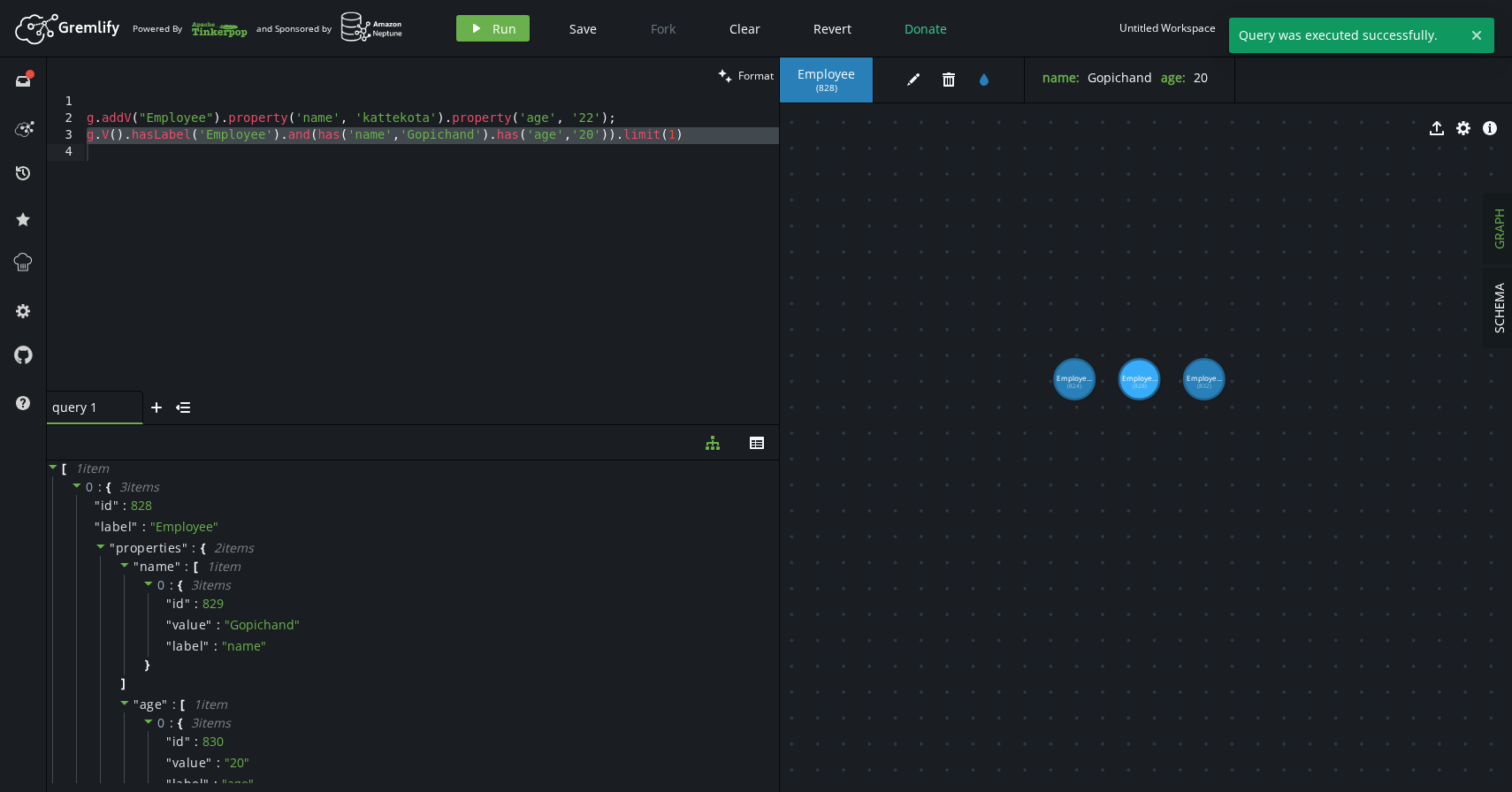
click at [468, 145] on div "g . addV ( "Employee" ) . property ( 'name' , '[GEOGRAPHIC_DATA]' ) . property …" at bounding box center [431, 258] width 696 height 331
click at [694, 127] on div "g . addV ( "Employee" ) . property ( 'name' , '[GEOGRAPHIC_DATA]' ) . property …" at bounding box center [431, 258] width 696 height 331
type textarea "g.V().hasLabel('Employee').and(has('name','Gopichand').has('age','[DEMOGRAPHIC_…"
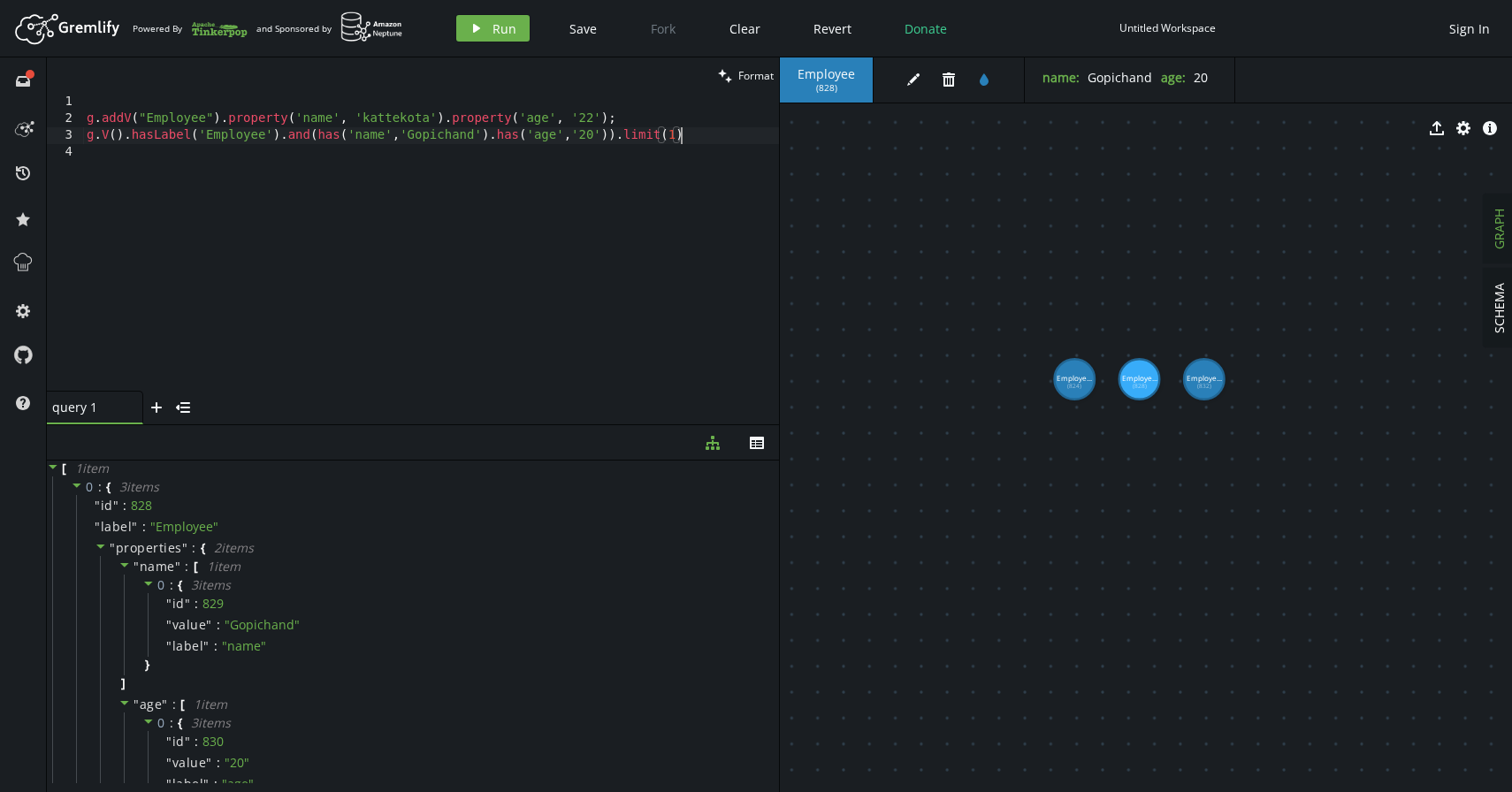
click at [506, 339] on div "g . addV ( "Employee" ) . property ( 'name' , '[GEOGRAPHIC_DATA]' ) . property …" at bounding box center [431, 258] width 696 height 331
click at [719, 131] on div "g . addV ( "Employee" ) . property ( 'name' , '[GEOGRAPHIC_DATA]' ) . property …" at bounding box center [431, 258] width 696 height 331
type textarea "g.V().hasLabel('Employee').and(has('name','Gopichand').has('age','[DEMOGRAPHIC_…"
click at [631, 127] on div "g . addV ( "Employee" ) . property ( 'name' , '[GEOGRAPHIC_DATA]' ) . property …" at bounding box center [431, 258] width 696 height 331
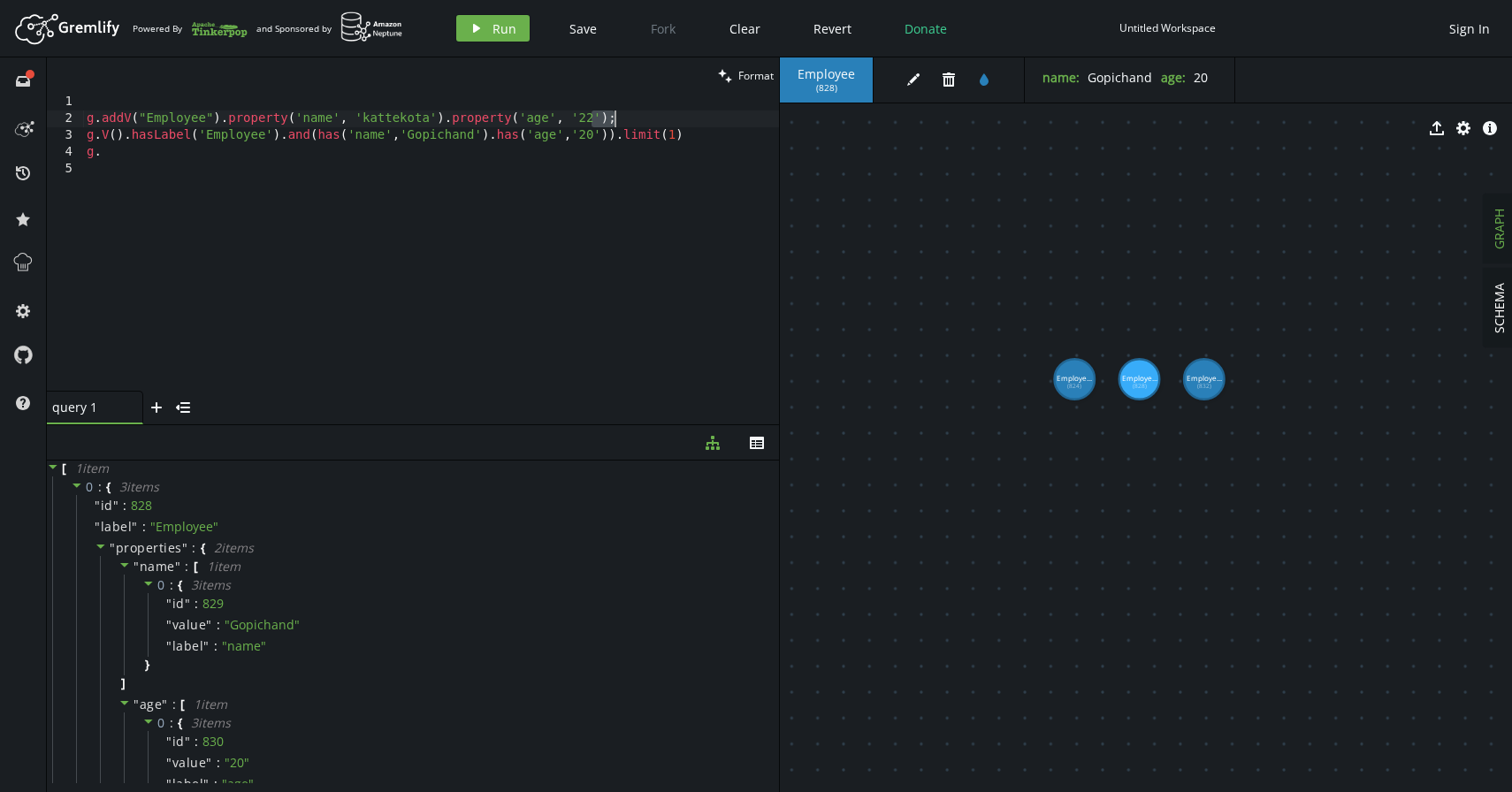
click at [631, 127] on div "g . addV ( "Employee" ) . property ( 'name' , '[GEOGRAPHIC_DATA]' ) . property …" at bounding box center [431, 258] width 696 height 331
click at [520, 30] on button "play Run" at bounding box center [492, 28] width 74 height 26
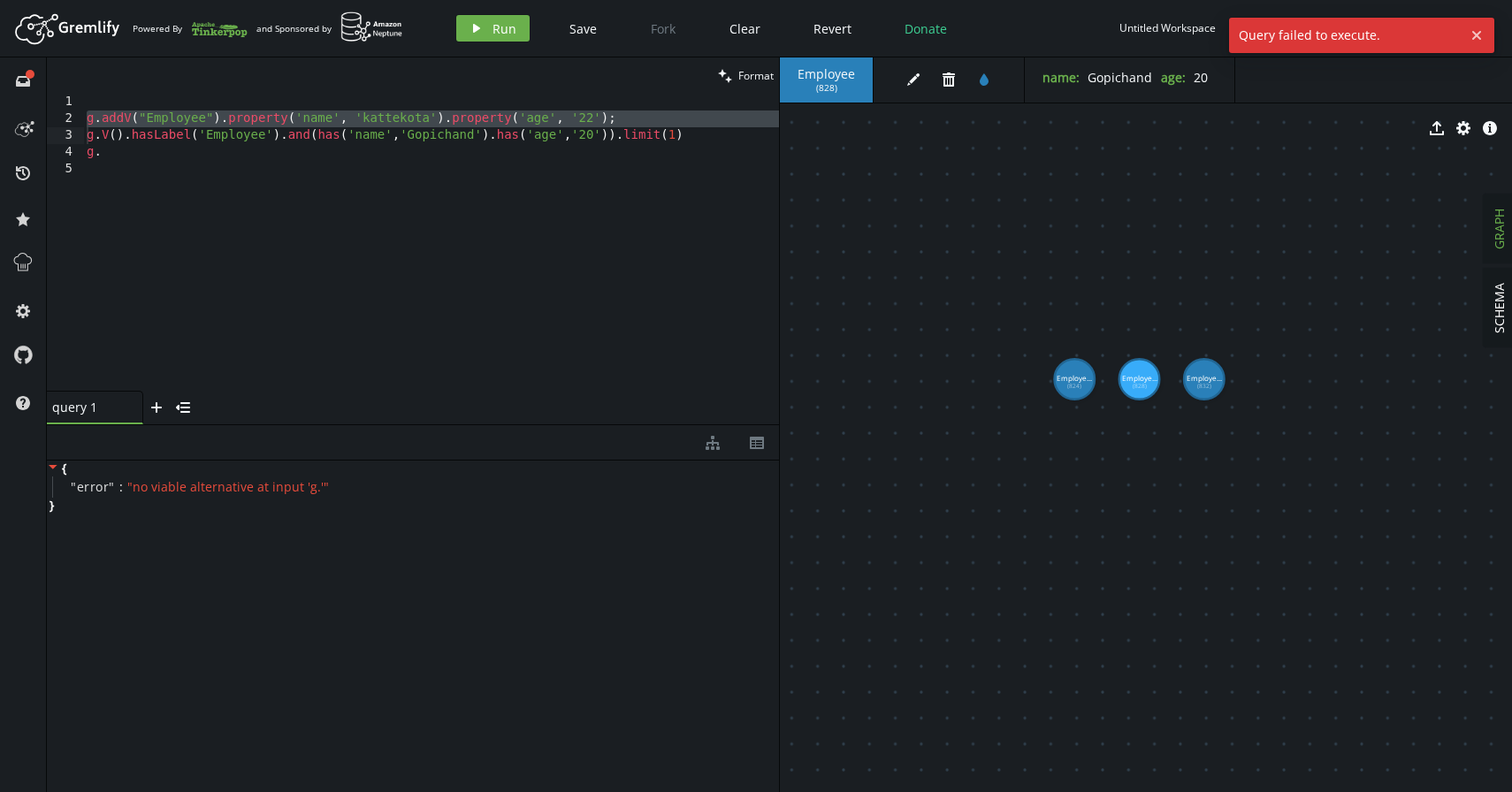
click at [634, 121] on div "g . addV ( "Employee" ) . property ( 'name' , '[GEOGRAPHIC_DATA]' ) . property …" at bounding box center [431, 258] width 696 height 331
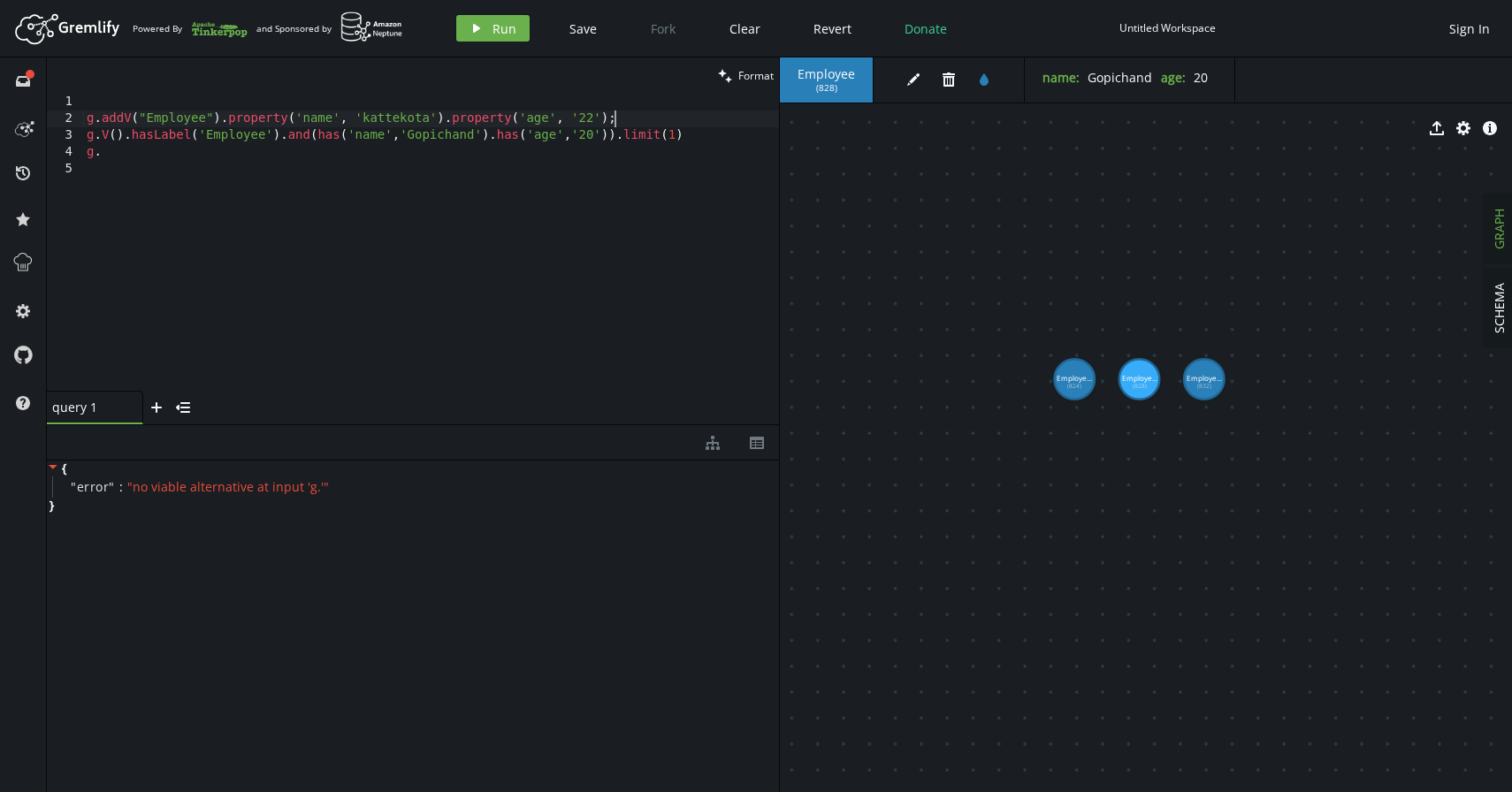
click at [427, 122] on div "g . addV ( "Employee" ) . property ( 'name' , '[GEOGRAPHIC_DATA]' ) . property …" at bounding box center [431, 258] width 696 height 331
drag, startPoint x: 121, startPoint y: 155, endPoint x: 81, endPoint y: 153, distance: 40.0
click at [81, 153] on div "g.addV("Employee").property('name', 'kattekota').property('age', '[DEMOGRAPHIC_…" at bounding box center [412, 242] width 732 height 297
type textarea "g."
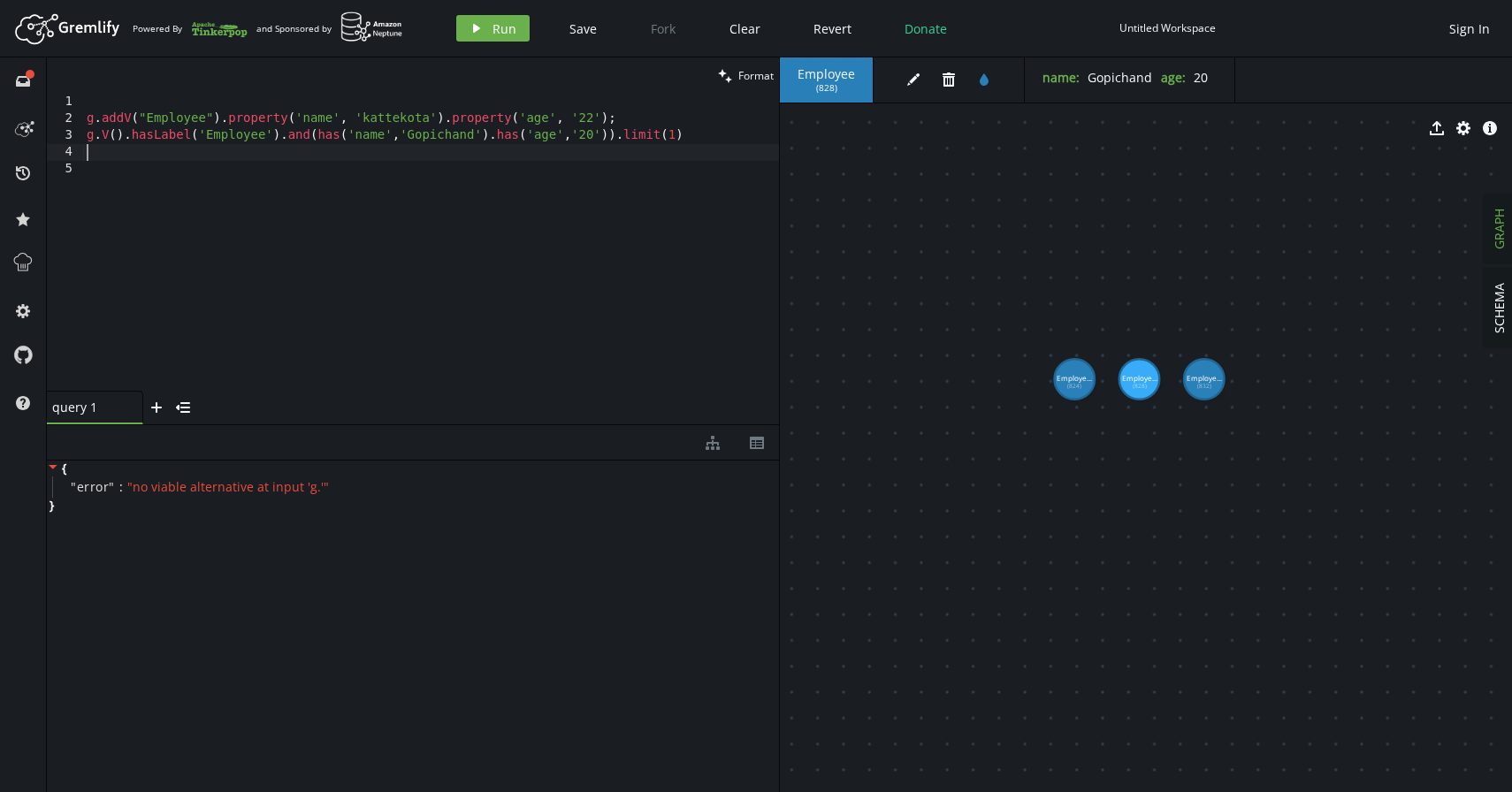
scroll to position [0, 0]
click at [225, 124] on div "g . addV ( "Employee" ) . property ( 'name' , '[GEOGRAPHIC_DATA]' ) . property …" at bounding box center [431, 258] width 696 height 331
click at [469, 21] on icon "play" at bounding box center [476, 28] width 14 height 14
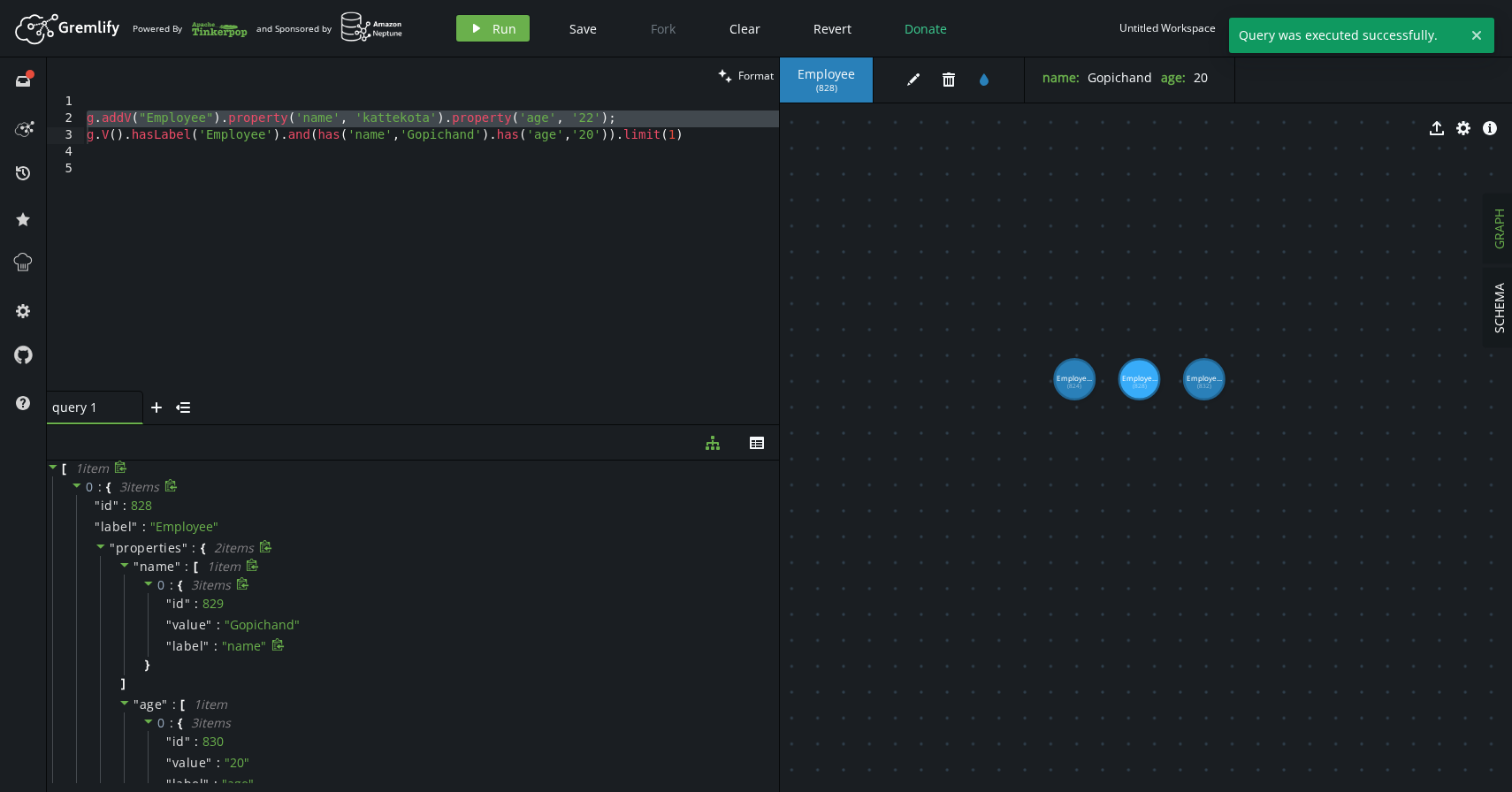
scroll to position [3, 0]
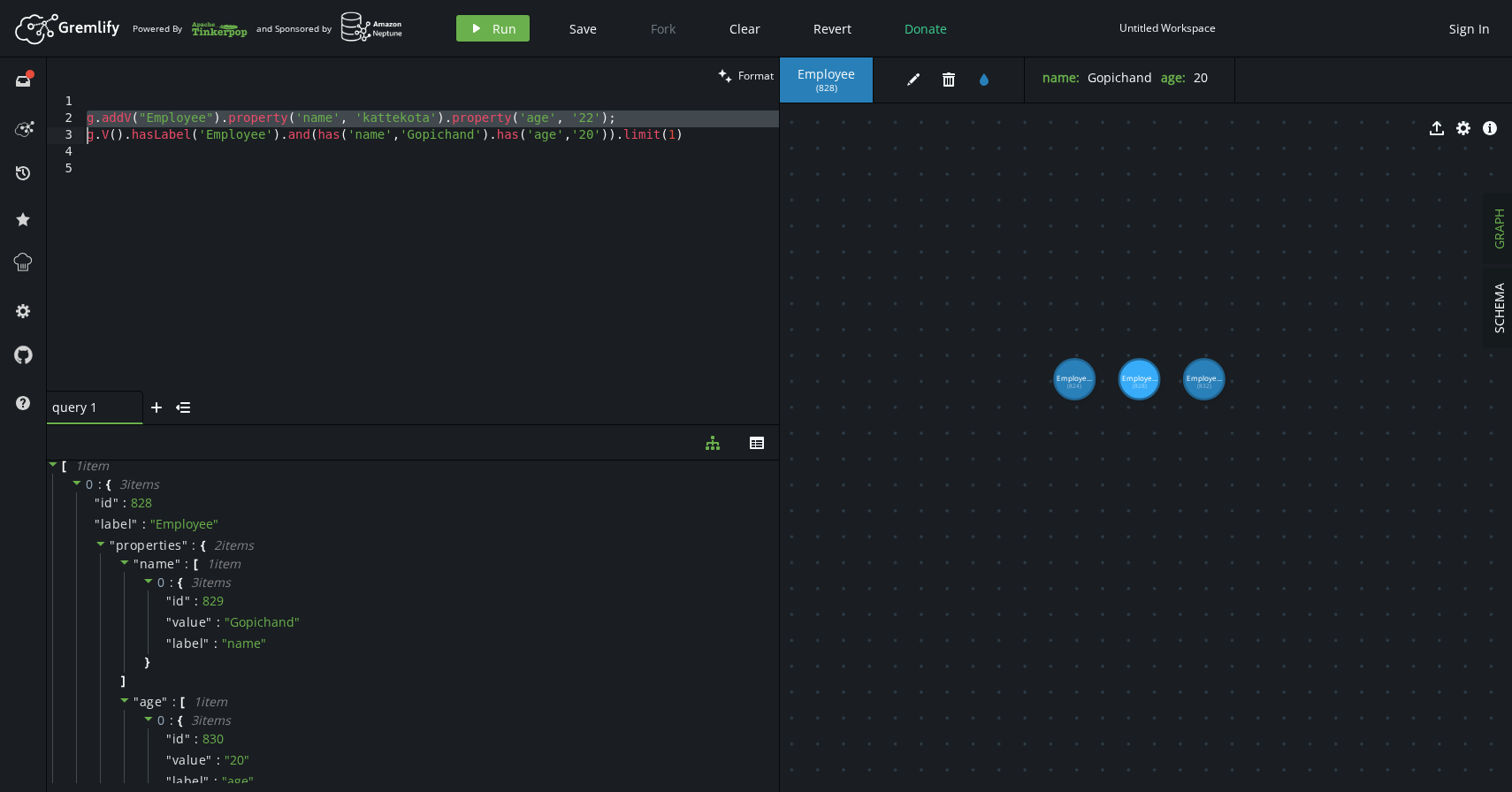
click at [632, 126] on div "g . addV ( "Employee" ) . property ( 'name' , '[GEOGRAPHIC_DATA]' ) . property …" at bounding box center [431, 242] width 696 height 297
click at [85, 134] on div "g . addV ( "Employee" ) . property ( 'name' , '[GEOGRAPHIC_DATA]' ) . property …" at bounding box center [431, 258] width 696 height 331
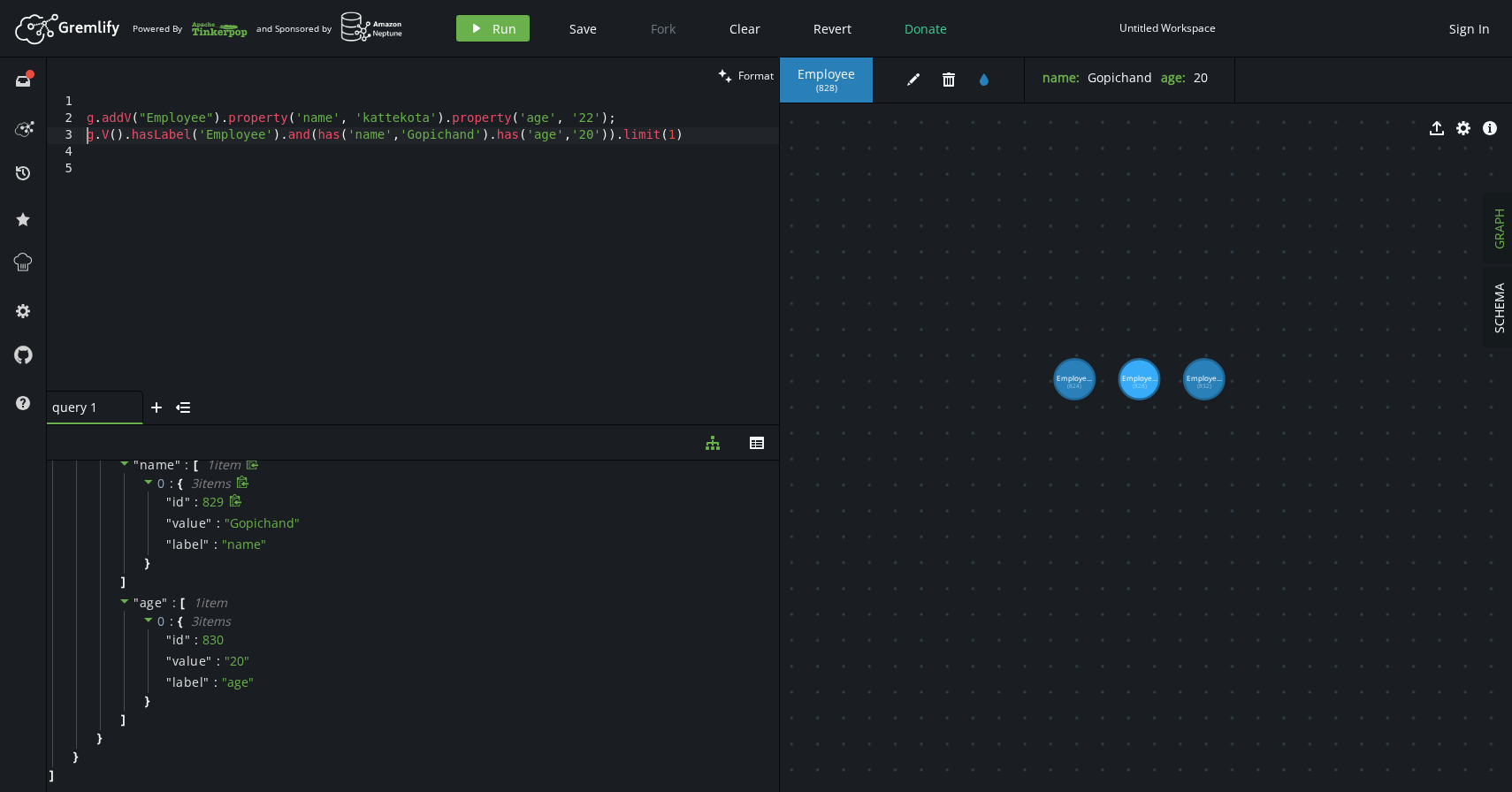
scroll to position [0, 0]
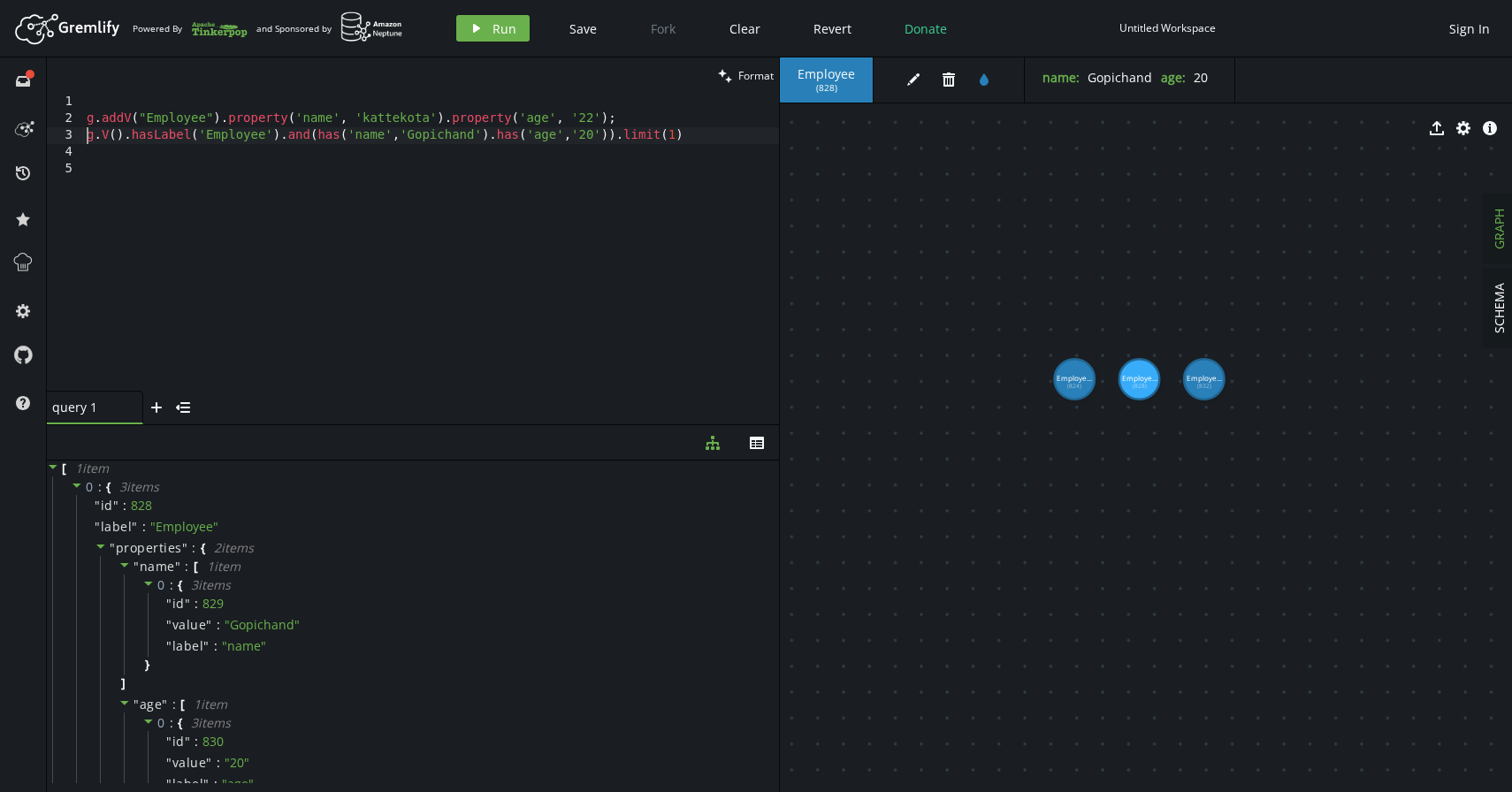
click at [704, 127] on div "g . addV ( "Employee" ) . property ( 'name' , '[GEOGRAPHIC_DATA]' ) . property …" at bounding box center [431, 258] width 696 height 331
click at [704, 129] on div "g . addV ( "Employee" ) . property ( 'name' , '[GEOGRAPHIC_DATA]' ) . property …" at bounding box center [431, 258] width 696 height 331
type textarea "g.V().hasLabel('Employee').and(has('name','Gopichand').has('age','[DEMOGRAPHIC_…"
drag, startPoint x: 164, startPoint y: 160, endPoint x: 88, endPoint y: 159, distance: 76.0
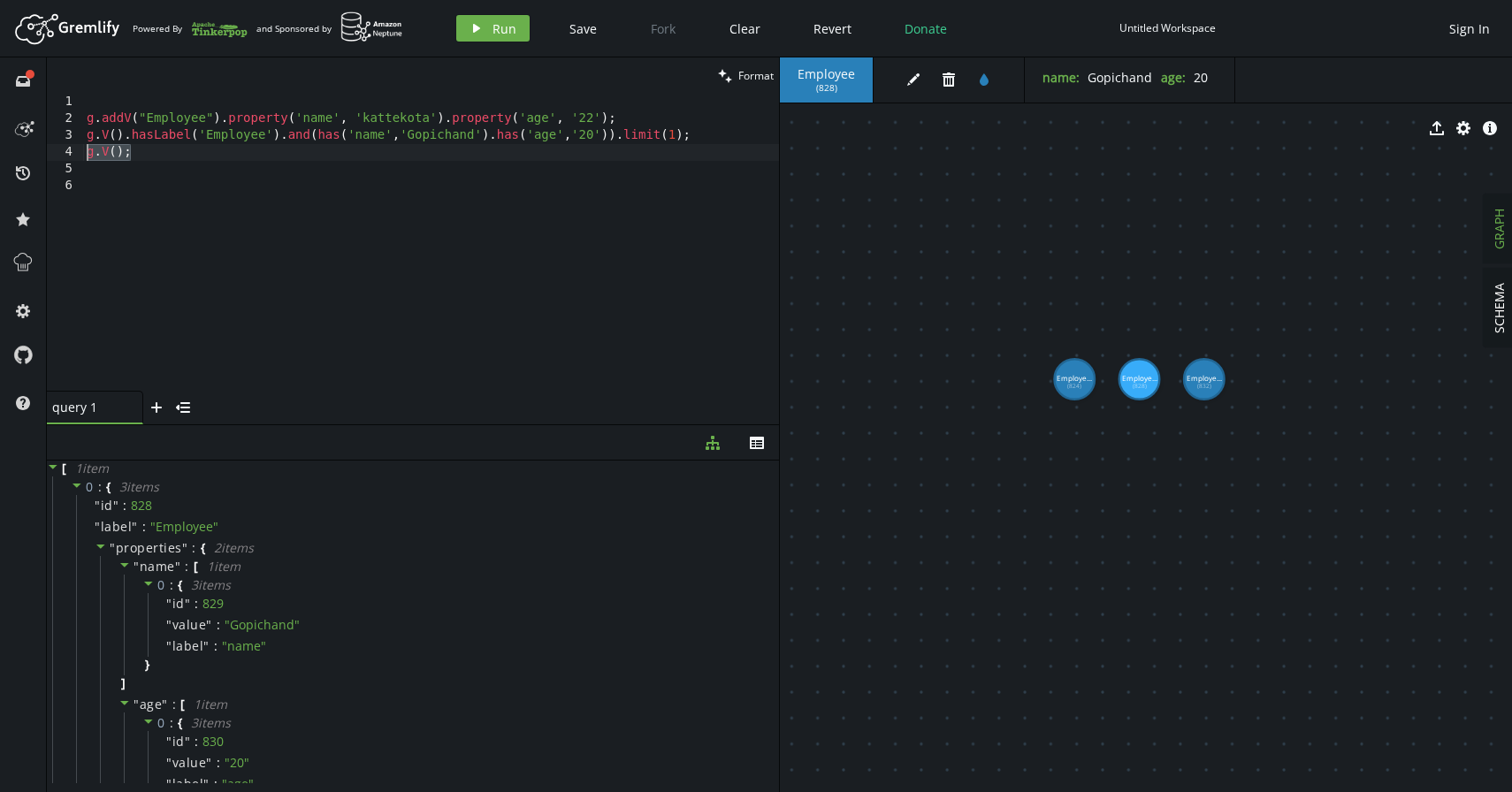
click at [84, 159] on div "g . addV ( "Employee" ) . property ( 'name' , '[GEOGRAPHIC_DATA]' ) . property …" at bounding box center [431, 258] width 696 height 331
type textarea "g.V();"
click at [507, 24] on span "Run" at bounding box center [505, 29] width 24 height 17
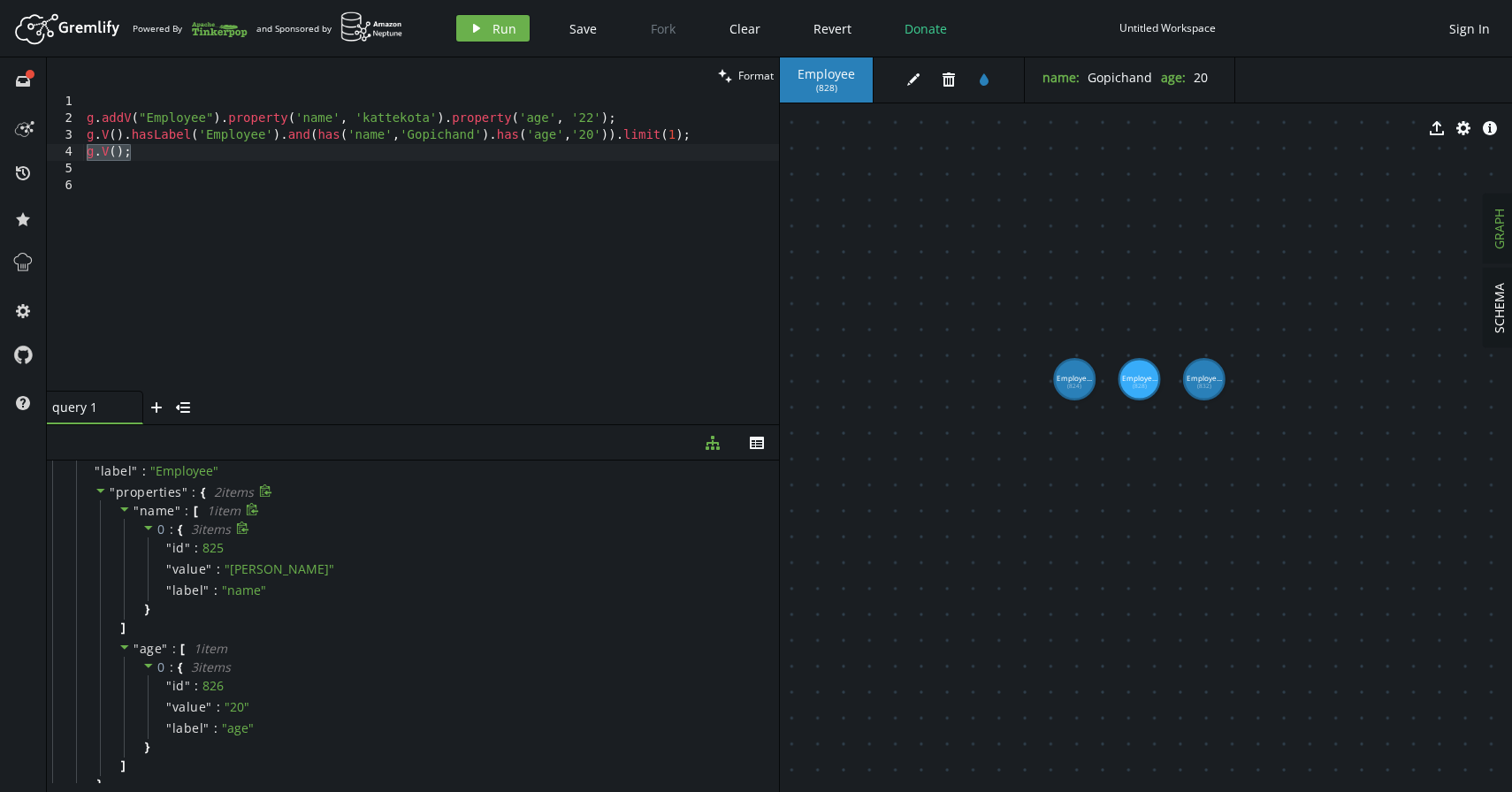
scroll to position [0, 0]
